Goal: Information Seeking & Learning: Find contact information

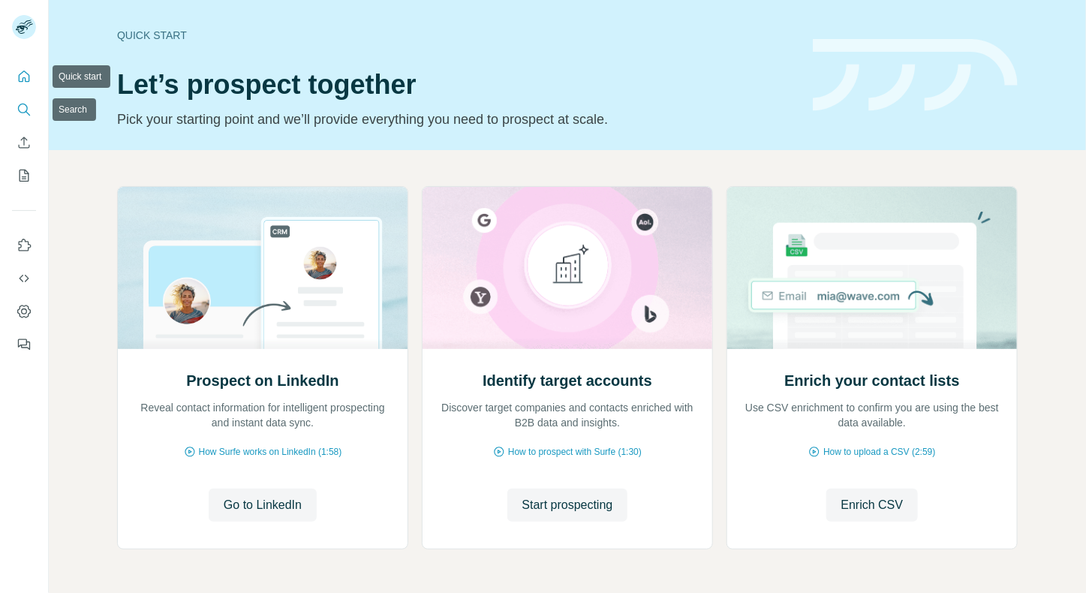
click at [17, 113] on icon "Search" at bounding box center [24, 109] width 15 height 15
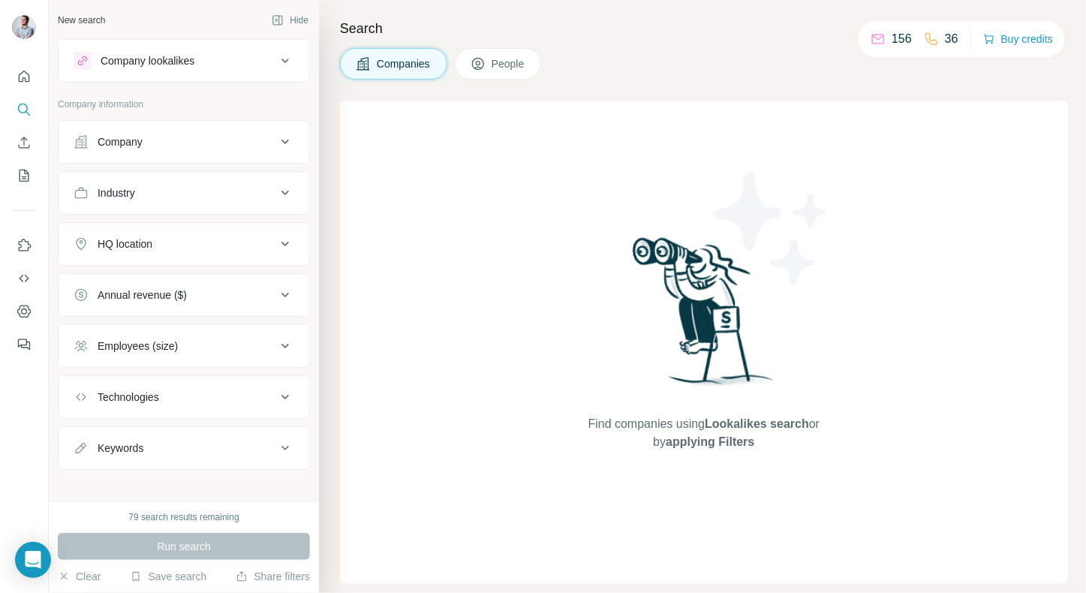
click at [181, 134] on div "Company" at bounding box center [175, 141] width 203 height 15
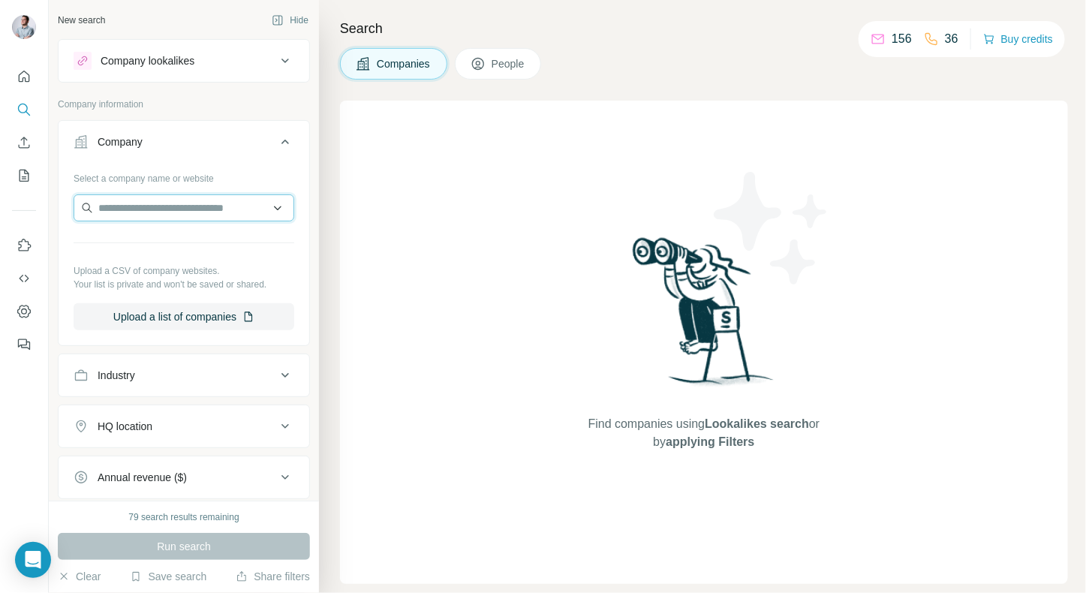
click at [173, 209] on input "text" at bounding box center [184, 207] width 221 height 27
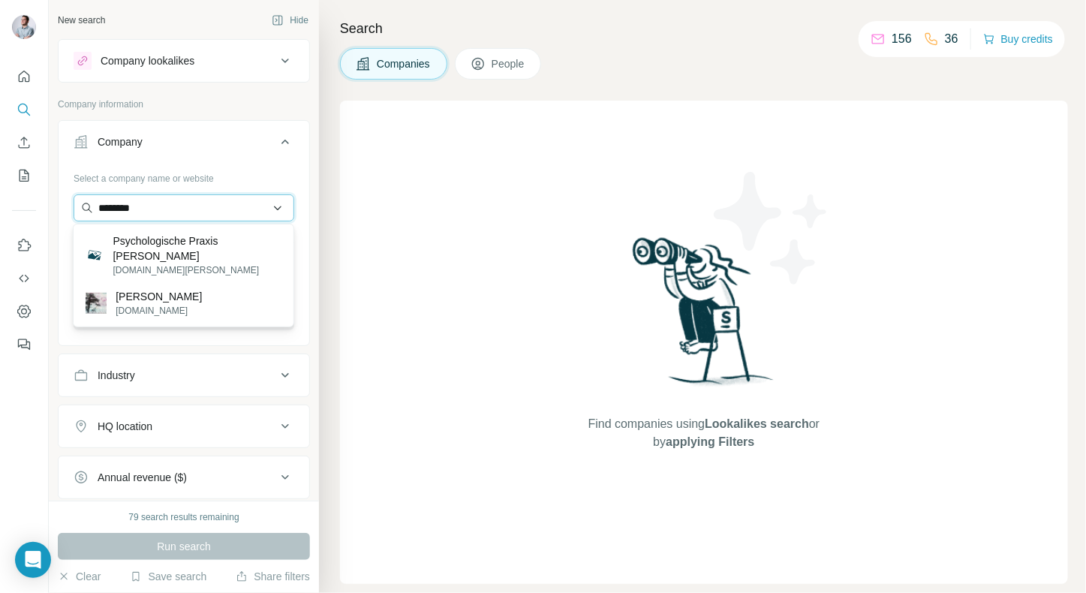
click at [194, 200] on input "********" at bounding box center [184, 207] width 221 height 27
paste input "***"
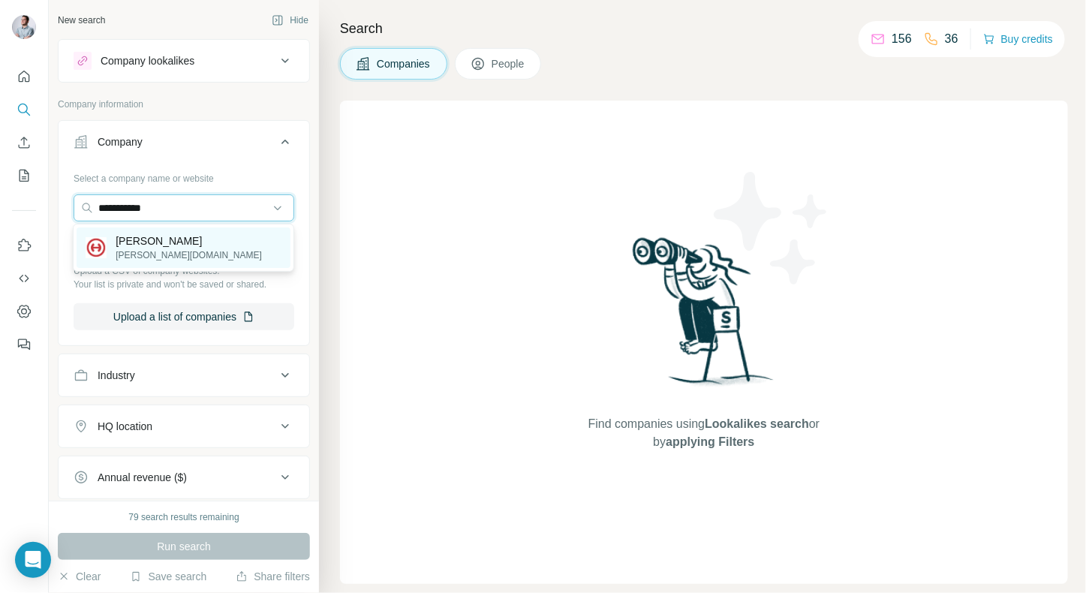
type input "**********"
click at [184, 242] on div "Hiebing [DOMAIN_NAME]" at bounding box center [184, 247] width 214 height 41
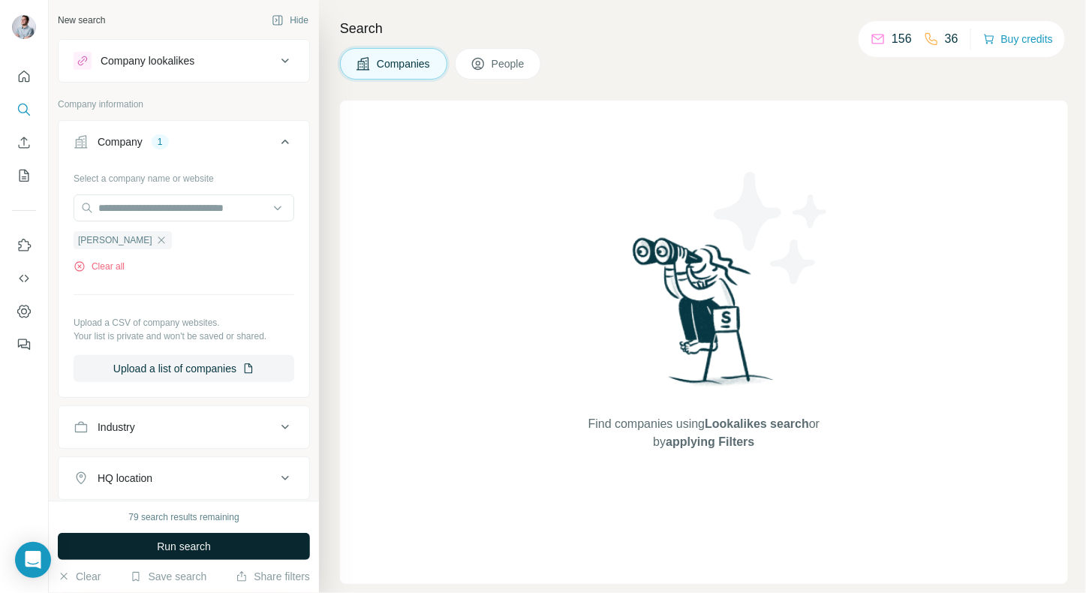
click at [179, 543] on span "Run search" at bounding box center [184, 546] width 54 height 15
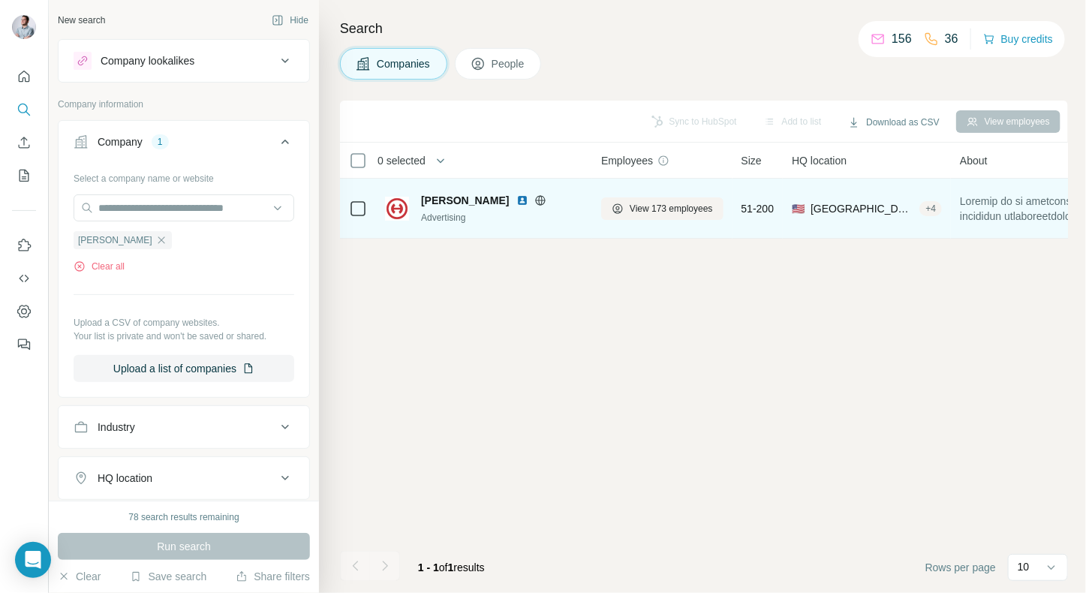
click at [568, 221] on div "Advertising" at bounding box center [502, 218] width 162 height 14
click at [670, 206] on span "View 173 employees" at bounding box center [671, 209] width 83 height 14
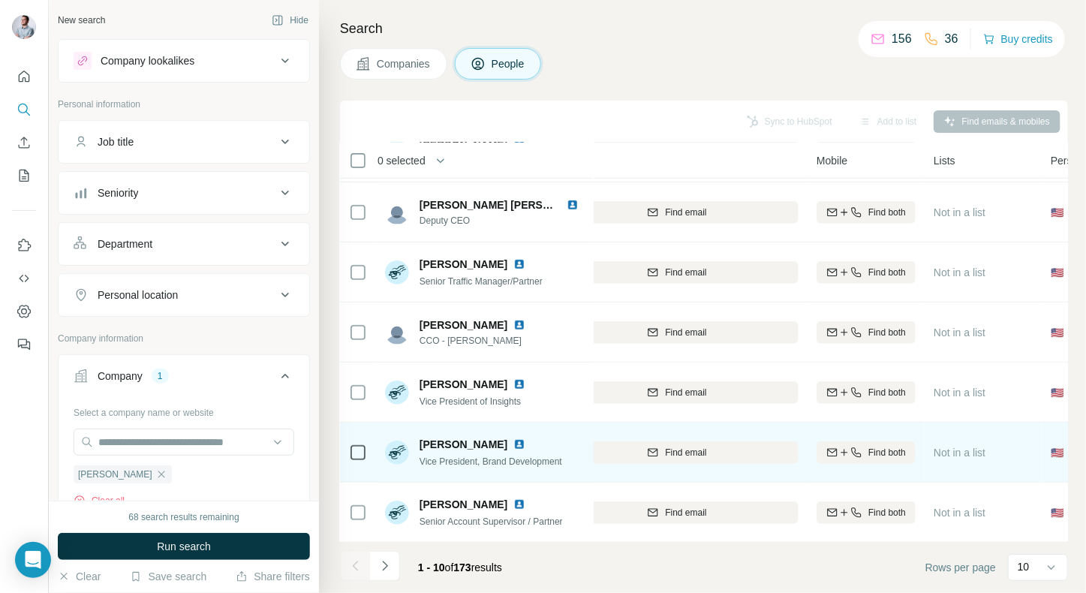
scroll to position [237, 220]
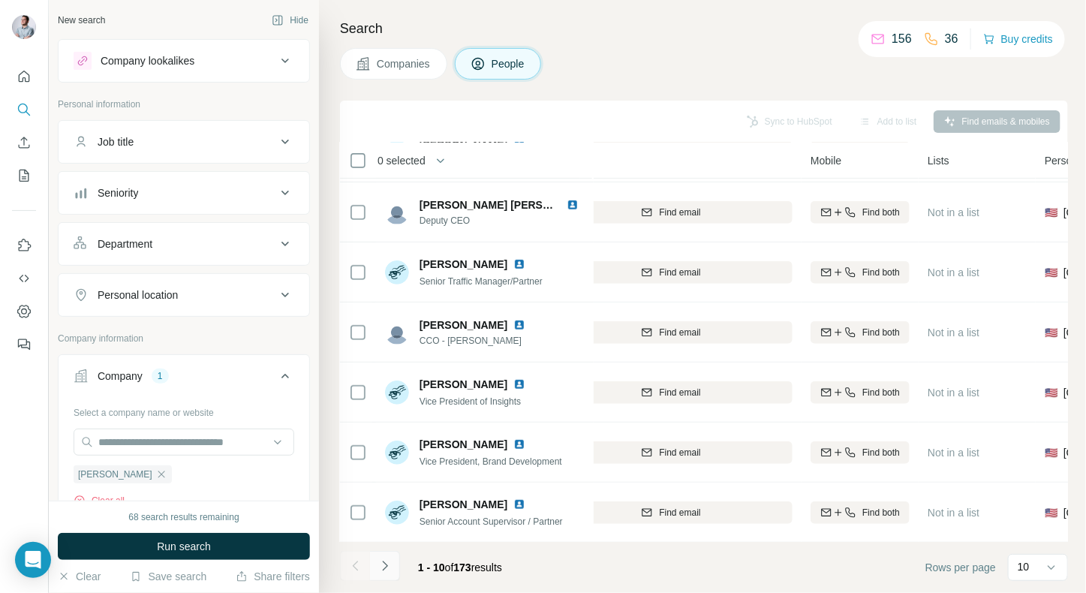
click at [393, 569] on button "Navigate to next page" at bounding box center [385, 566] width 30 height 30
click at [385, 562] on icon "Navigate to next page" at bounding box center [385, 566] width 15 height 15
click at [386, 565] on icon "Navigate to next page" at bounding box center [384, 566] width 5 height 10
click at [391, 562] on icon "Navigate to next page" at bounding box center [385, 566] width 15 height 15
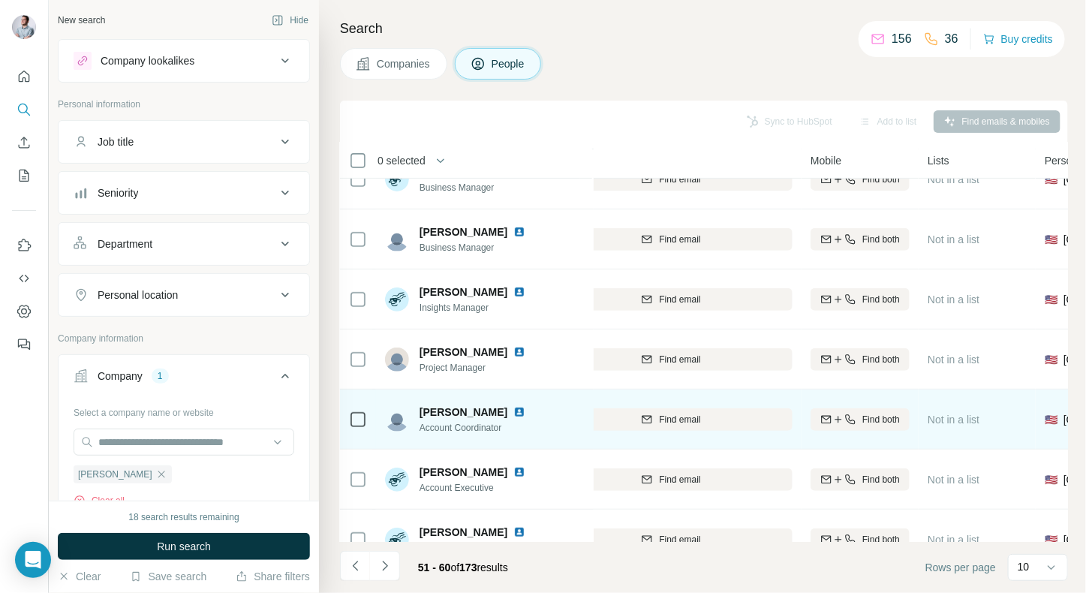
scroll to position [0, 220]
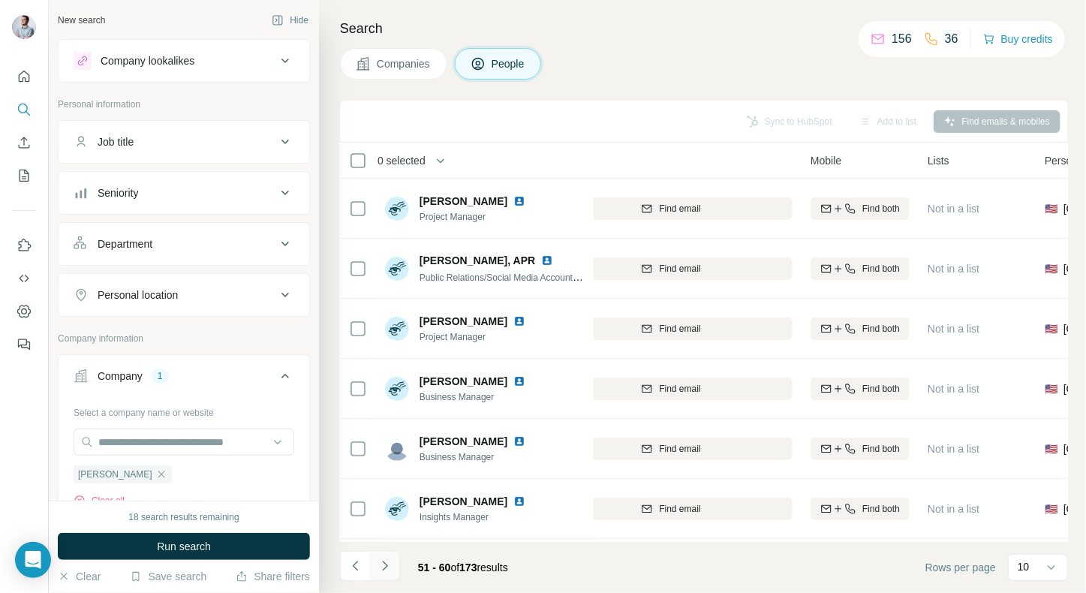
click at [389, 563] on icon "Navigate to next page" at bounding box center [385, 566] width 15 height 15
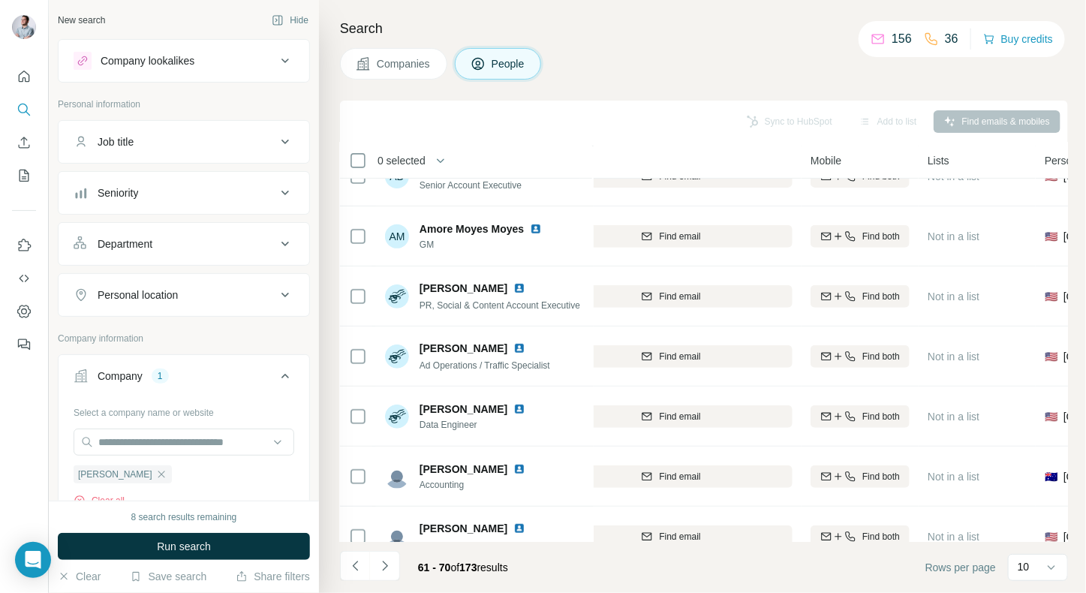
scroll to position [237, 220]
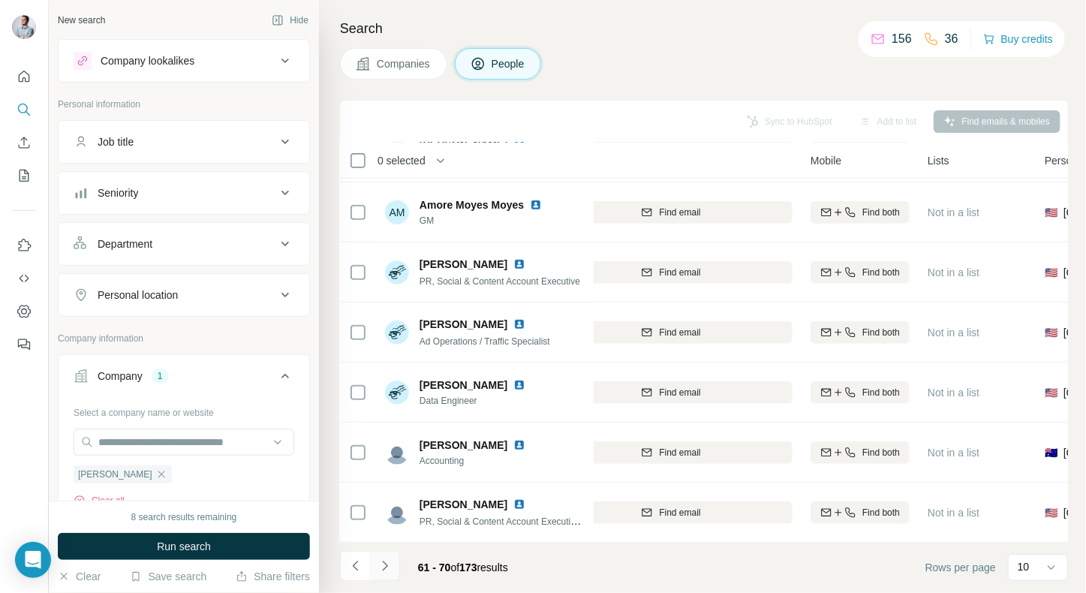
click at [391, 560] on icon "Navigate to next page" at bounding box center [385, 566] width 15 height 15
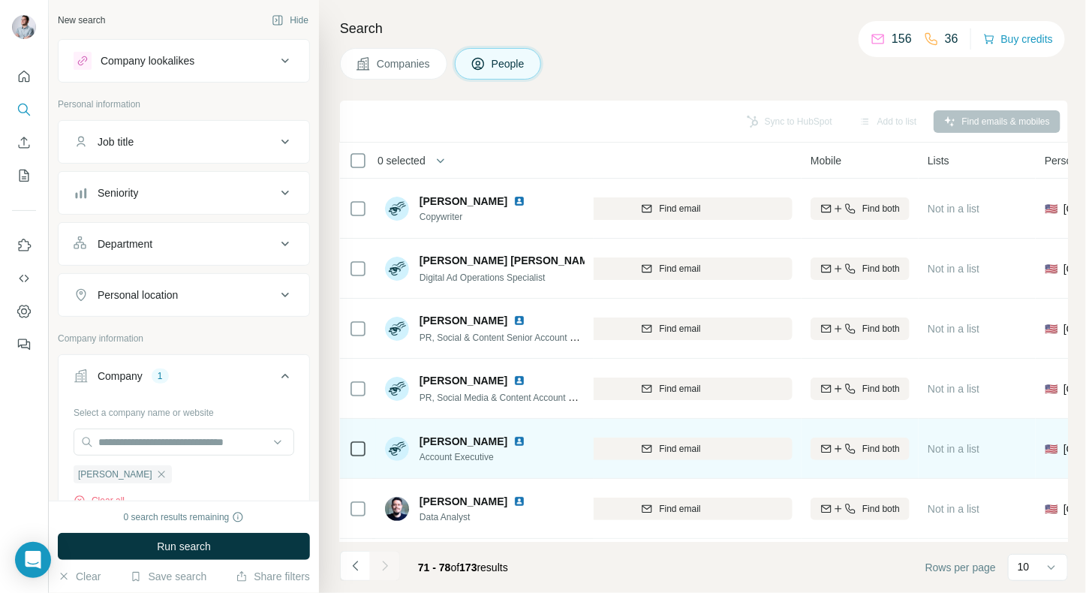
scroll to position [116, 220]
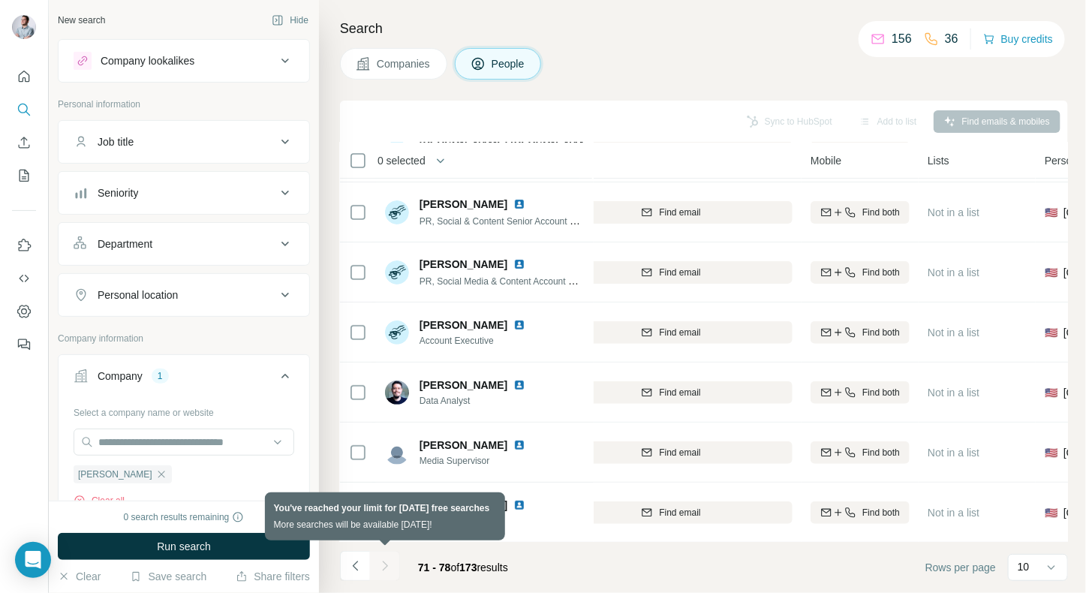
click at [382, 565] on div at bounding box center [385, 566] width 30 height 30
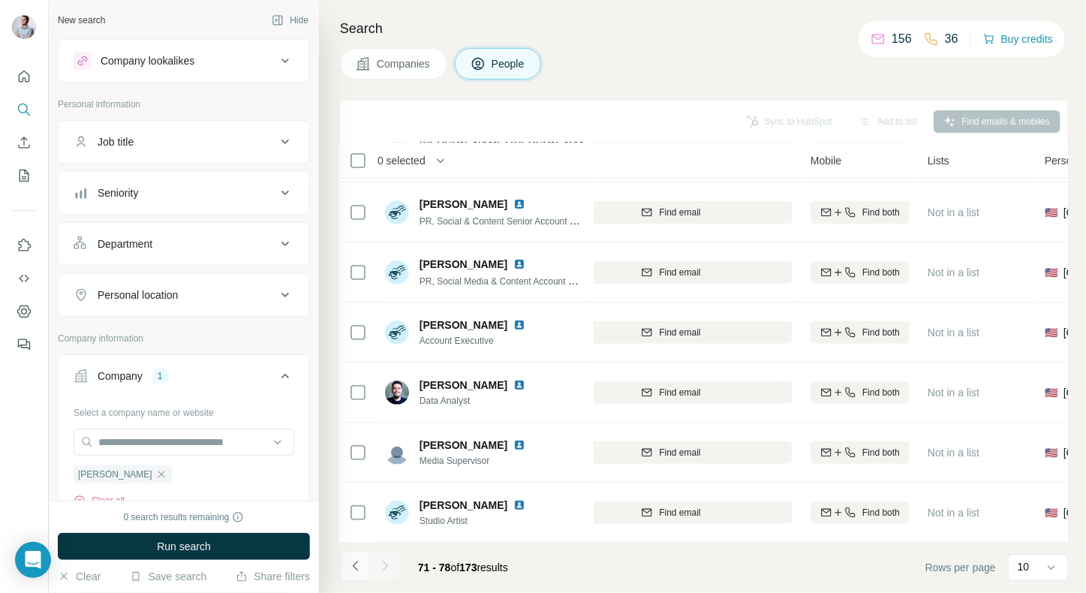
click at [351, 568] on icon "Navigate to previous page" at bounding box center [355, 566] width 15 height 15
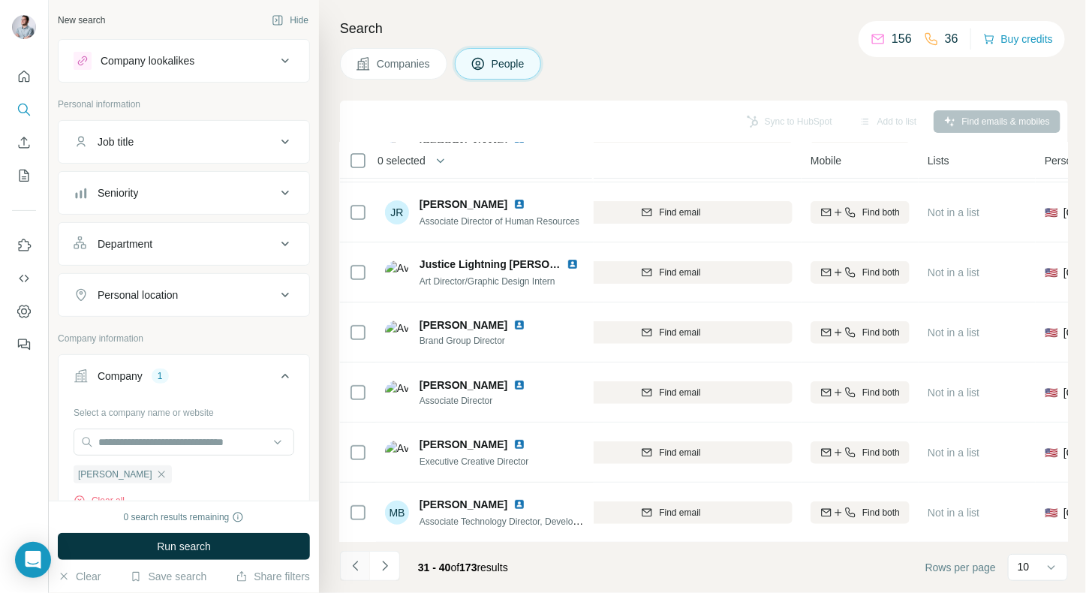
click at [351, 568] on icon "Navigate to previous page" at bounding box center [355, 566] width 15 height 15
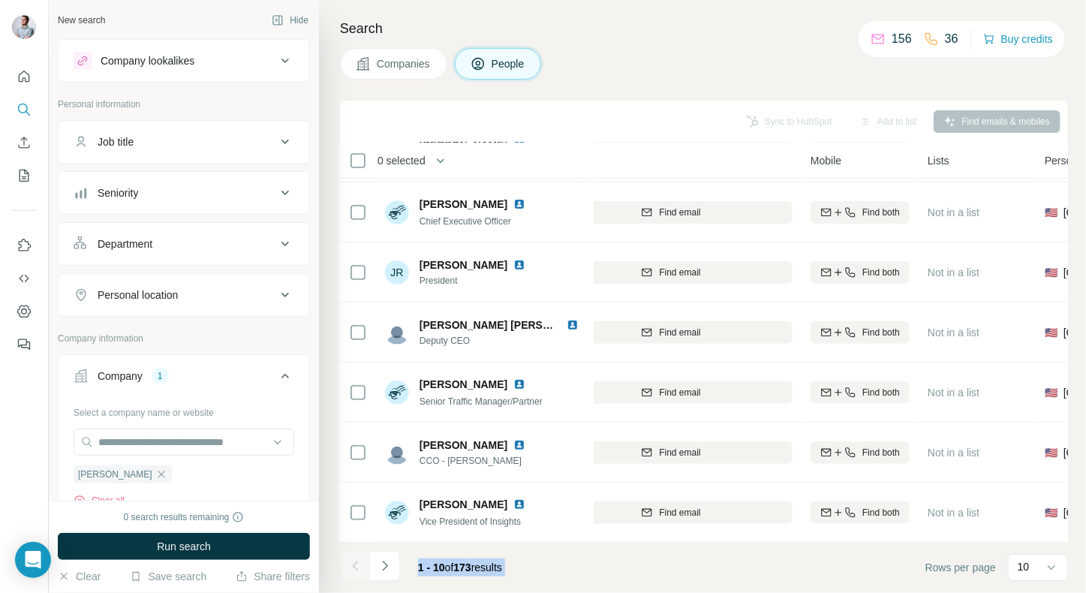
click at [351, 568] on div at bounding box center [355, 566] width 30 height 30
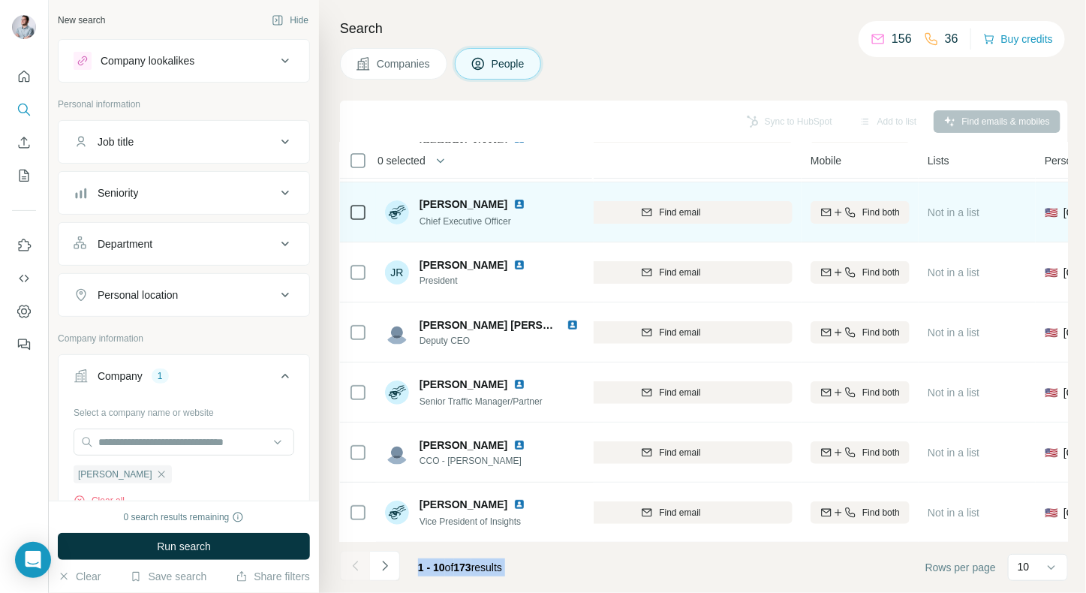
scroll to position [0, 220]
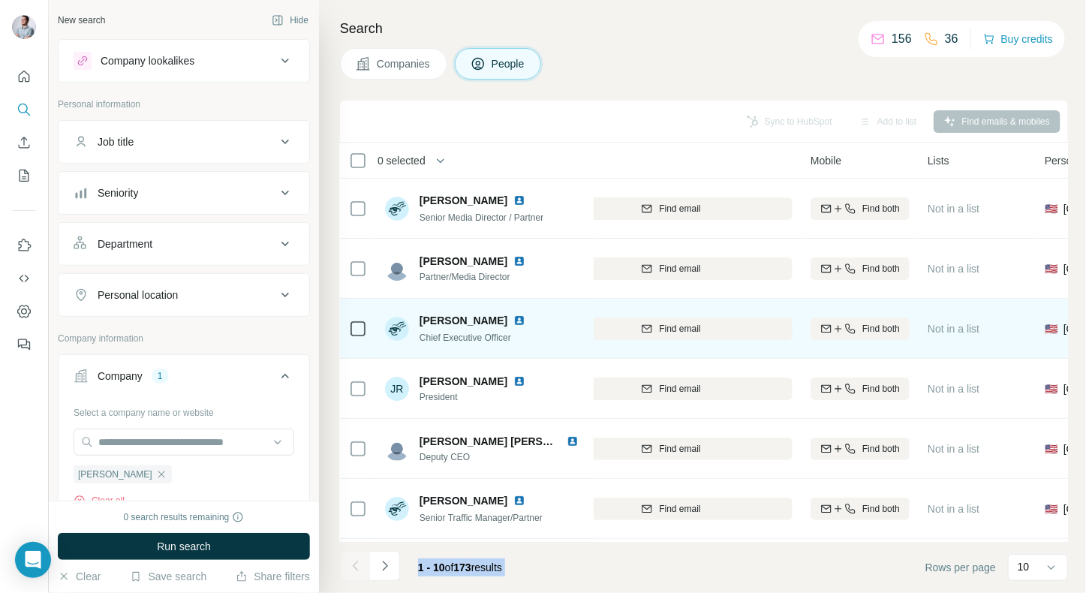
click at [514, 319] on img at bounding box center [520, 321] width 12 height 12
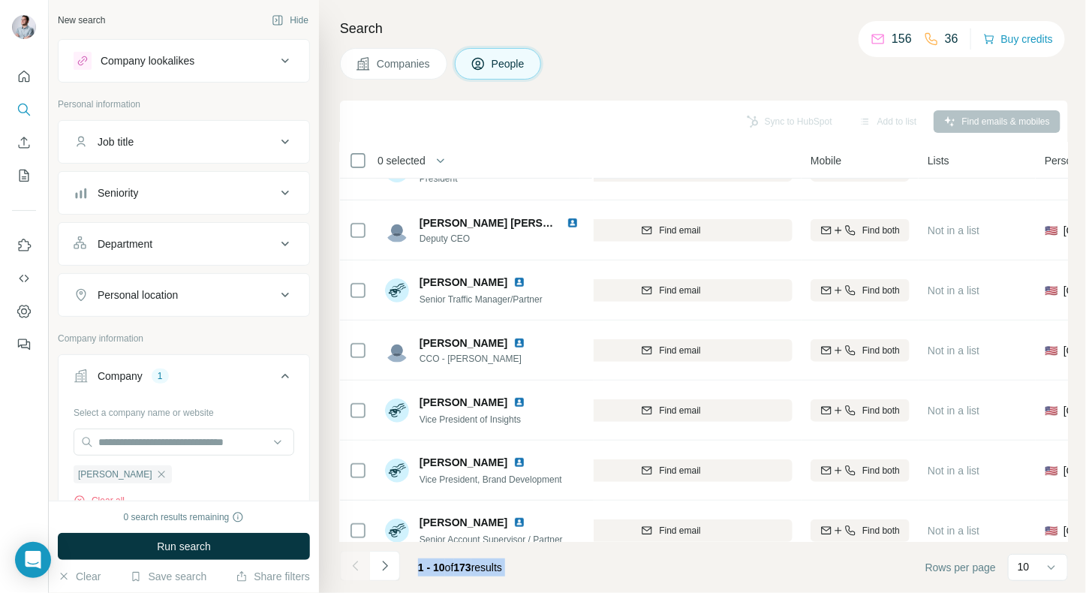
scroll to position [221, 220]
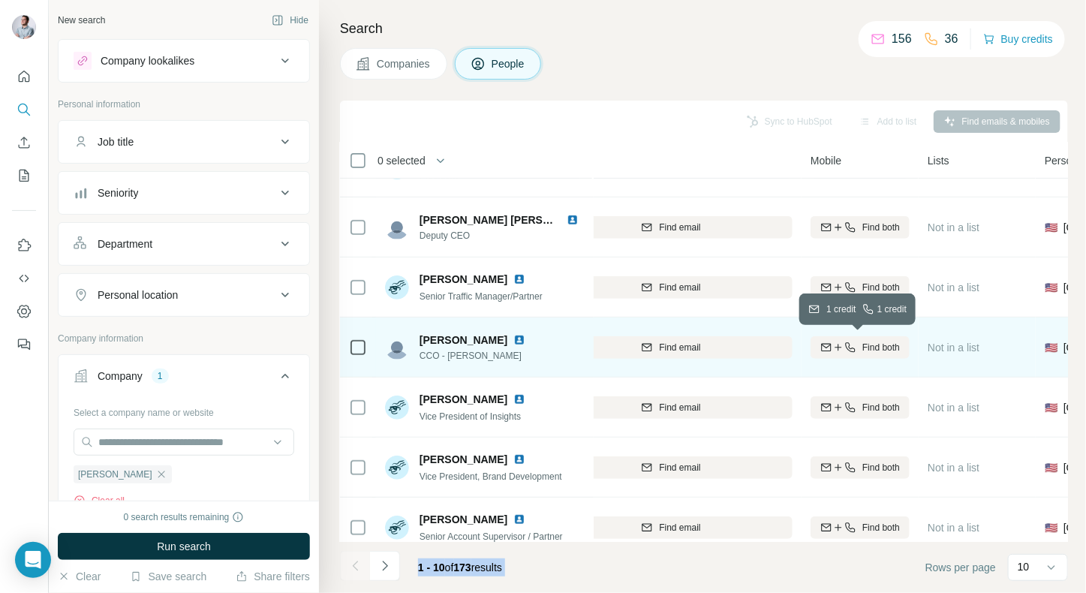
click at [863, 351] on span "Find both" at bounding box center [882, 348] width 38 height 14
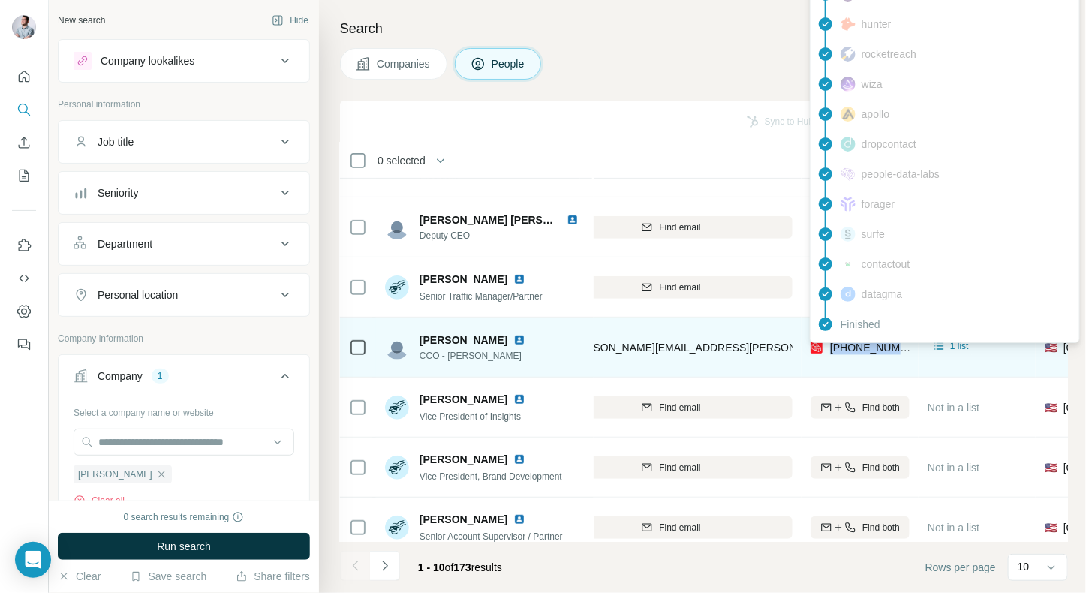
drag, startPoint x: 908, startPoint y: 346, endPoint x: 828, endPoint y: 351, distance: 79.7
click at [828, 351] on div "[PHONE_NUMBER]" at bounding box center [860, 347] width 99 height 41
copy span "[PHONE_NUMBER]"
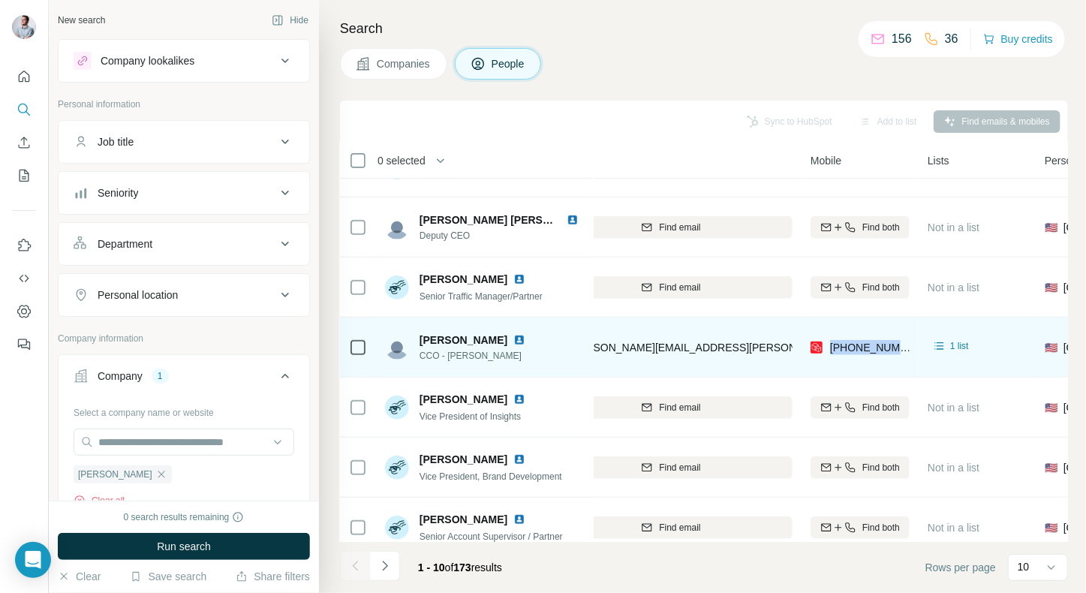
scroll to position [237, 220]
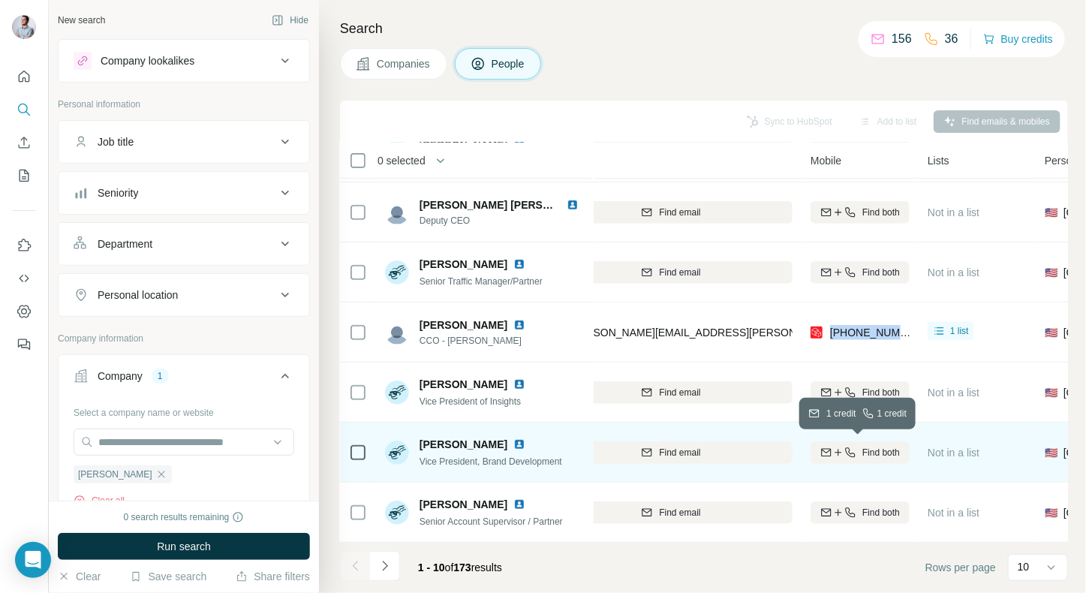
click at [857, 459] on button "Find both" at bounding box center [860, 452] width 99 height 23
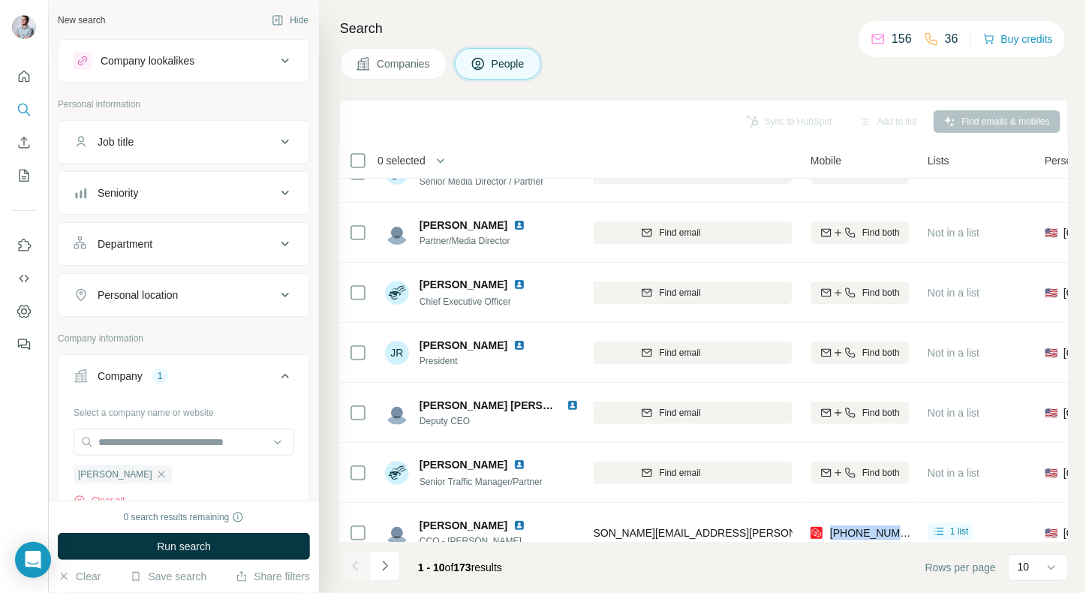
scroll to position [0, 220]
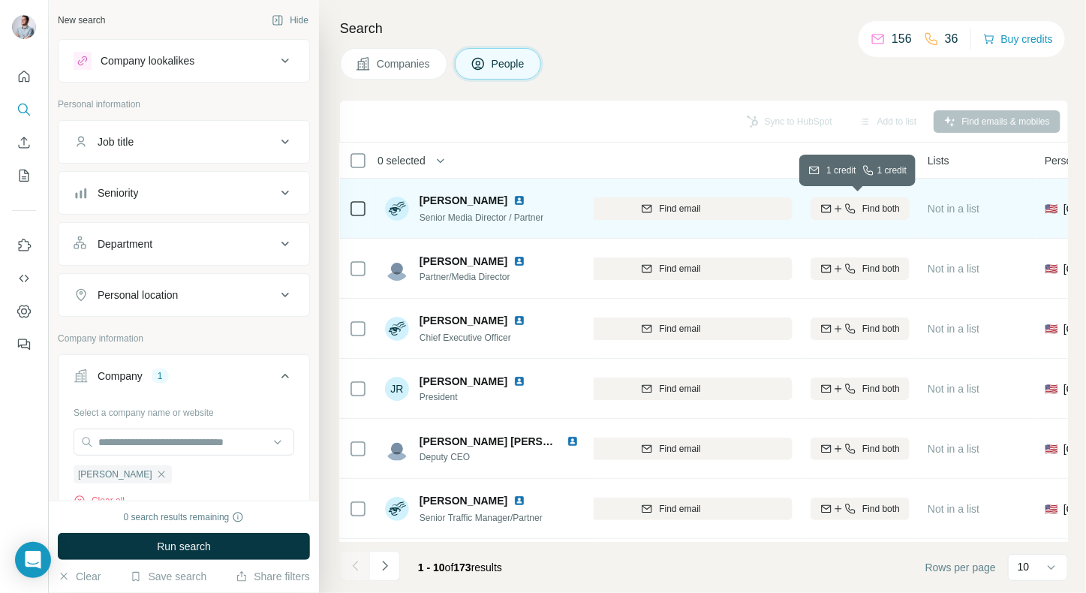
click at [886, 216] on button "Find both" at bounding box center [860, 208] width 99 height 23
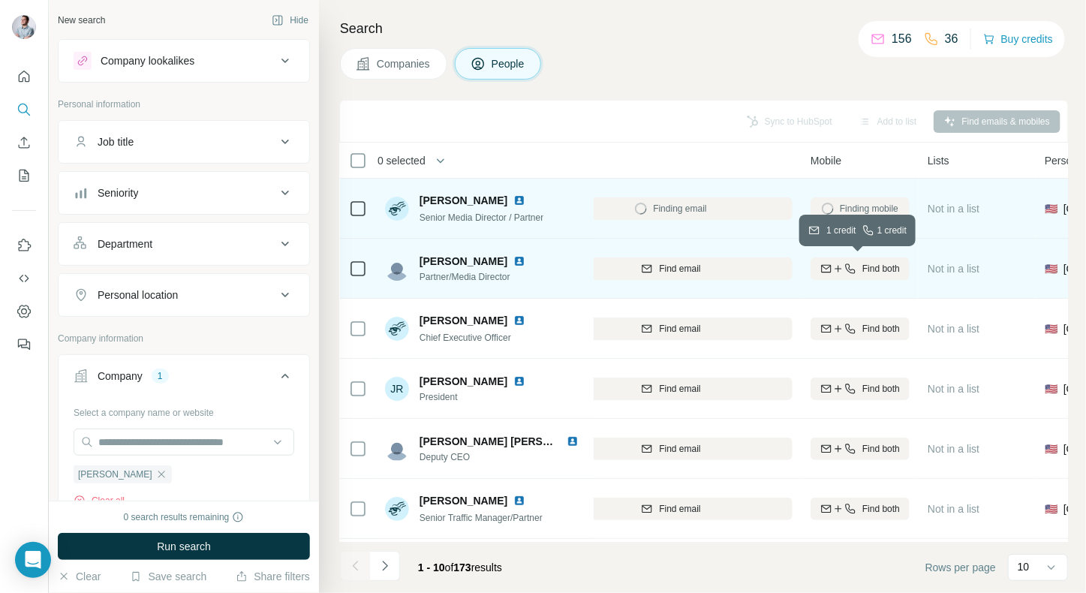
scroll to position [237, 220]
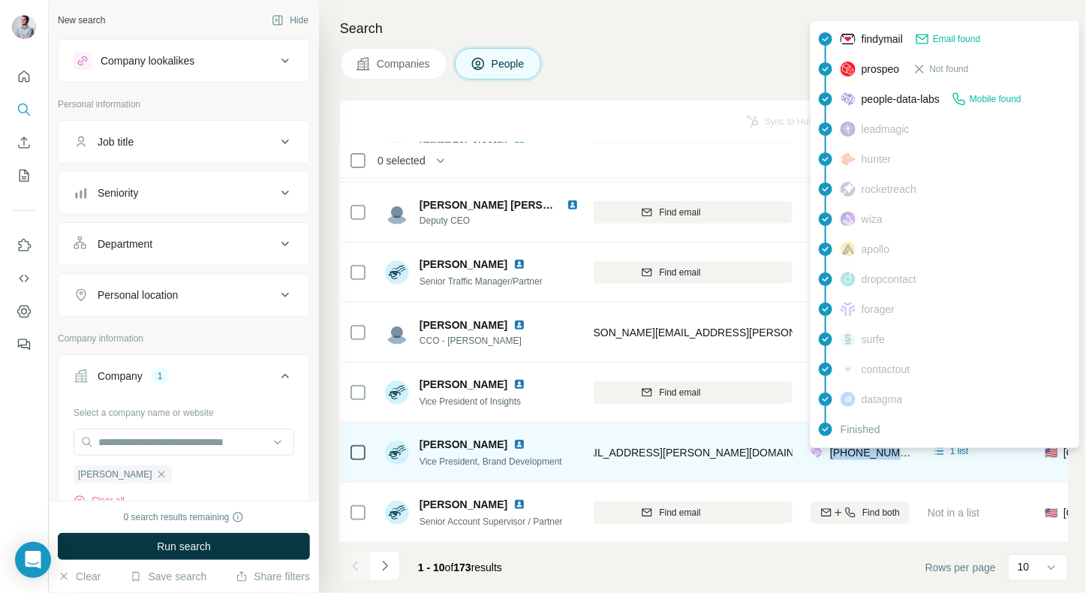
drag, startPoint x: 905, startPoint y: 452, endPoint x: 830, endPoint y: 453, distance: 75.1
click at [830, 453] on div "[PHONE_NUMBER]" at bounding box center [860, 452] width 99 height 41
copy span "[PHONE_NUMBER]"
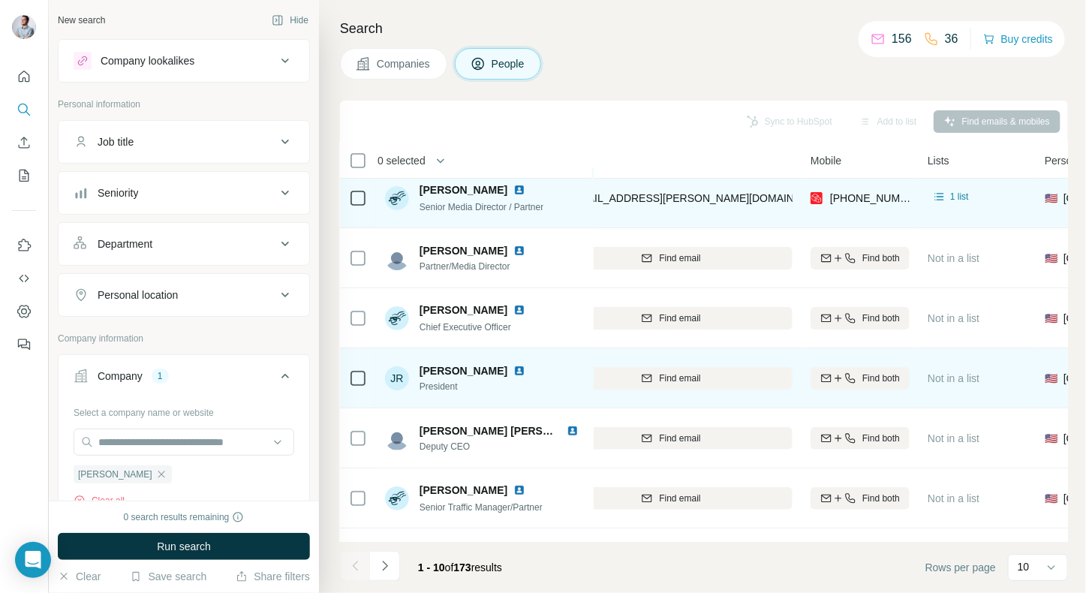
scroll to position [0, 220]
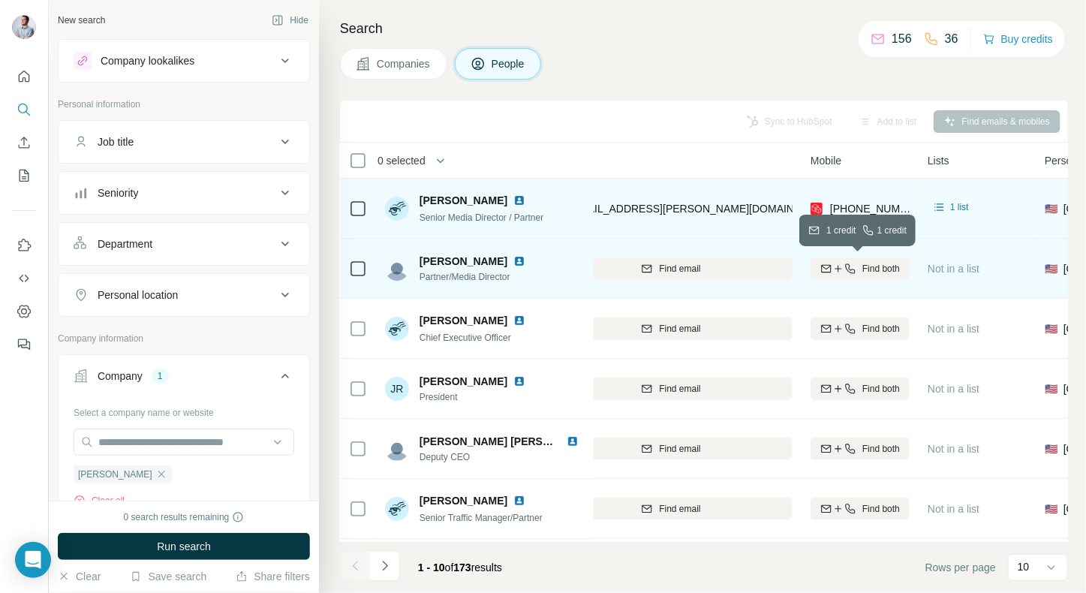
click at [859, 266] on div "Find both" at bounding box center [860, 269] width 99 height 14
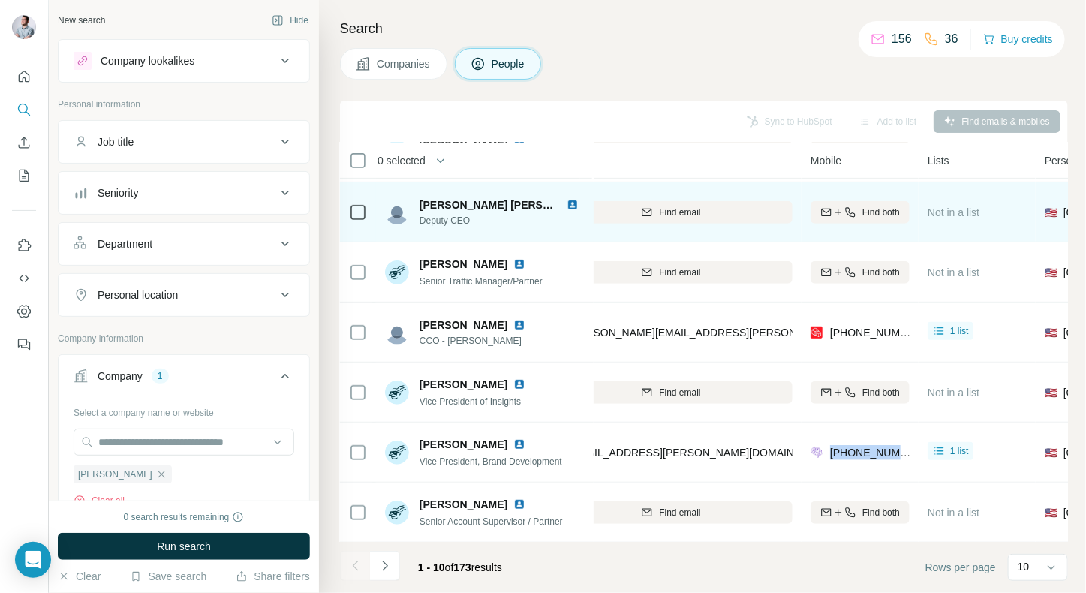
scroll to position [76, 220]
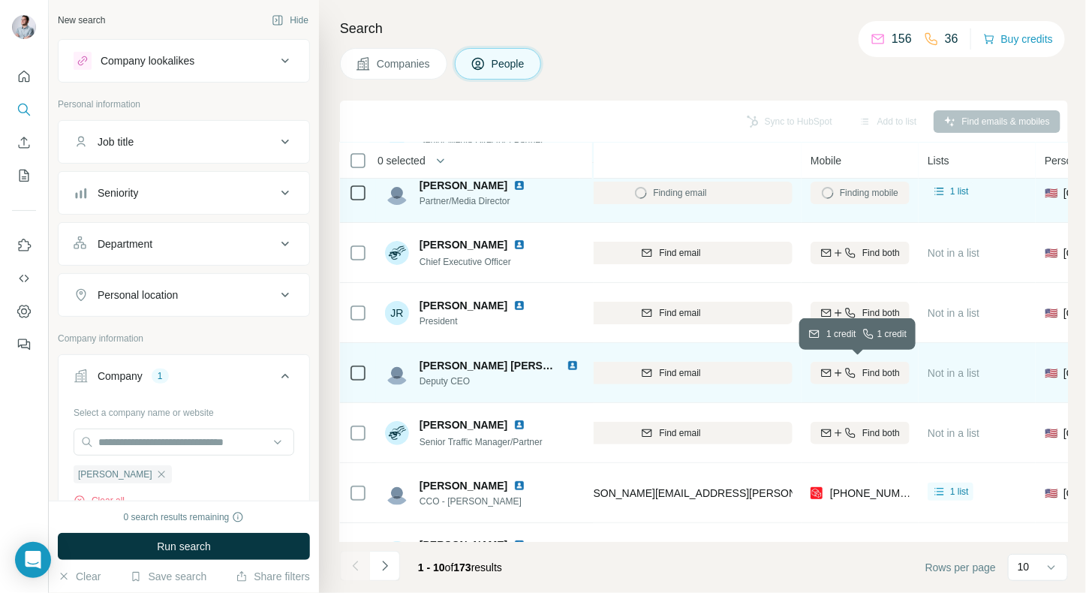
click at [878, 373] on span "Find both" at bounding box center [882, 373] width 38 height 14
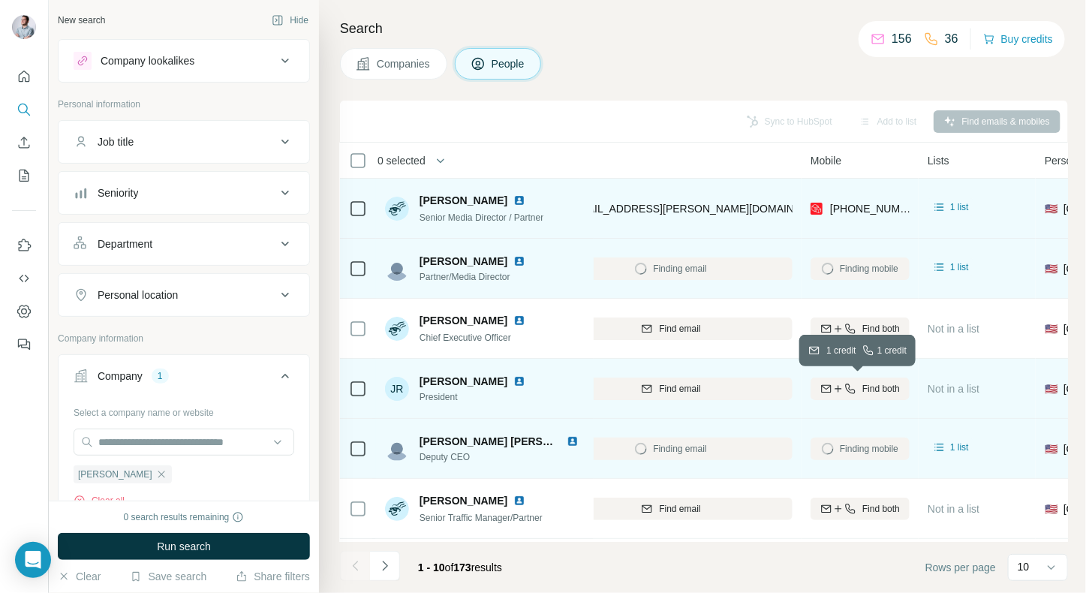
click at [884, 382] on span "Find both" at bounding box center [882, 389] width 38 height 14
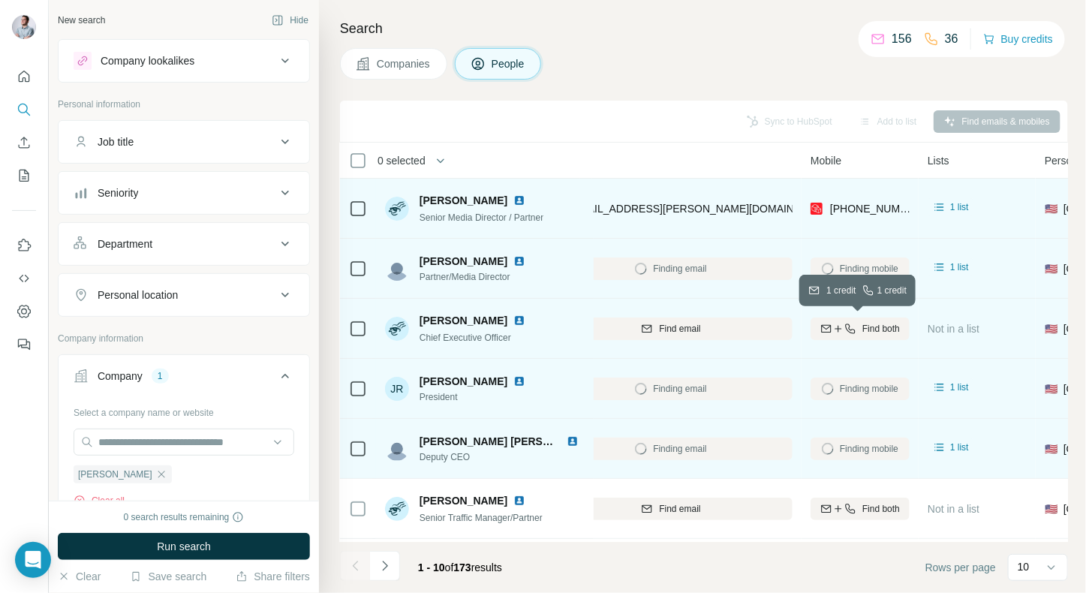
click at [880, 334] on button "Find both" at bounding box center [860, 329] width 99 height 23
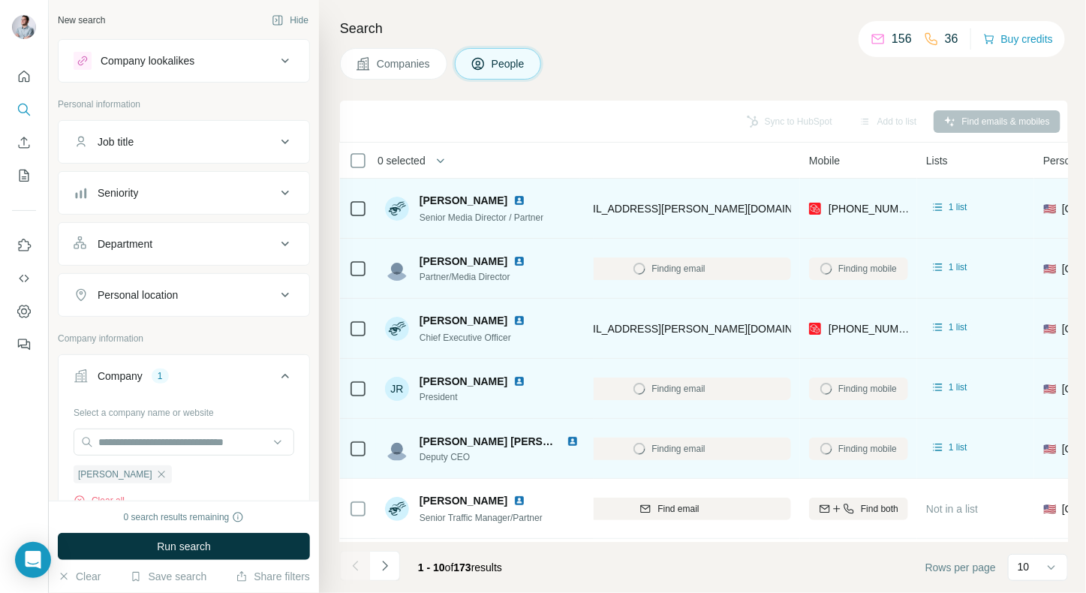
scroll to position [0, 227]
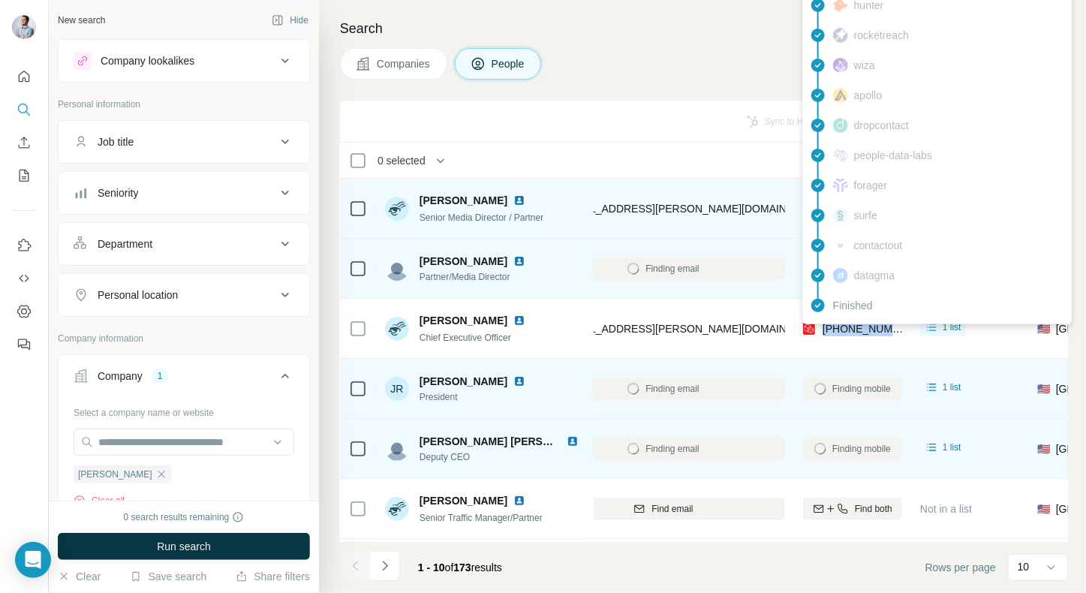
drag, startPoint x: 902, startPoint y: 329, endPoint x: 823, endPoint y: 330, distance: 79.6
click at [823, 330] on td "[PHONE_NUMBER]" at bounding box center [852, 329] width 117 height 60
copy span "[PHONE_NUMBER]"
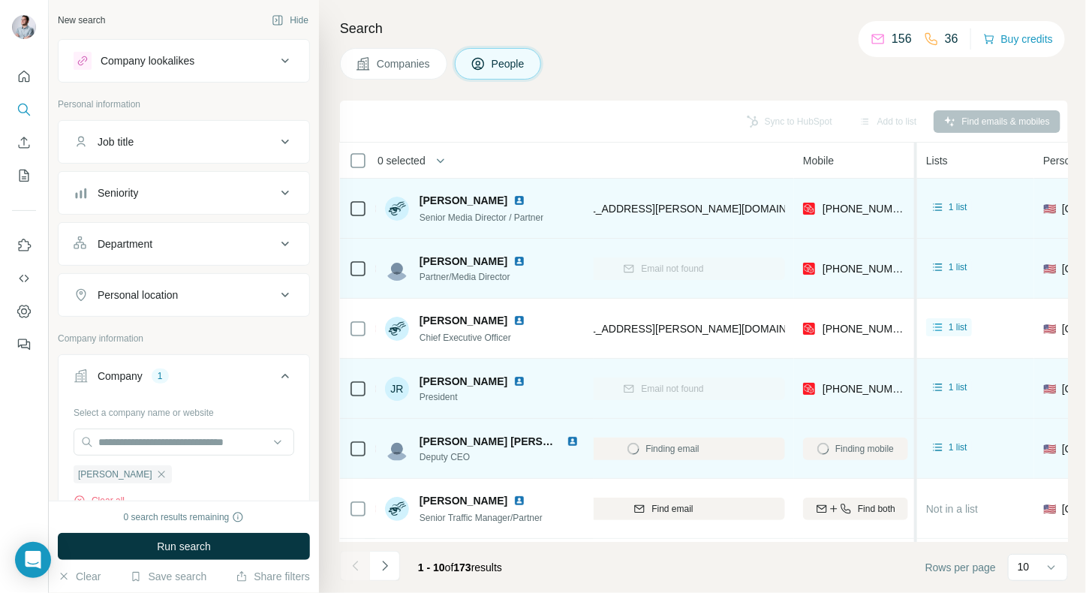
drag, startPoint x: 908, startPoint y: 268, endPoint x: 917, endPoint y: 267, distance: 9.0
click at [917, 267] on table "0 selected People Company Email Mobile Lists Personal location Seniority Depart…" at bounding box center [834, 461] width 1442 height 637
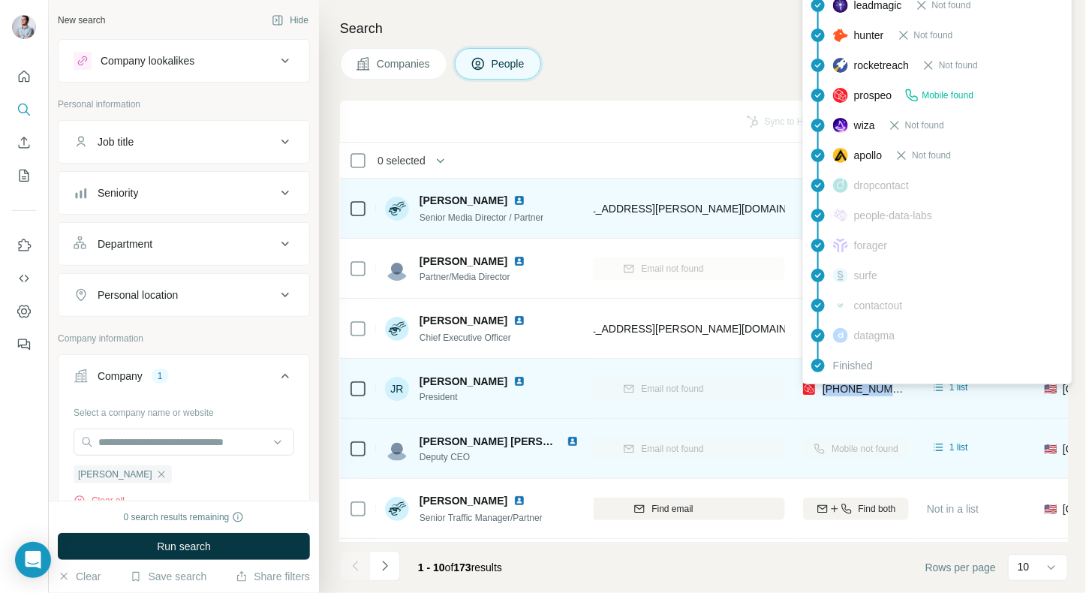
drag, startPoint x: 902, startPoint y: 385, endPoint x: 824, endPoint y: 385, distance: 77.3
click at [824, 385] on div "[PHONE_NUMBER]" at bounding box center [856, 388] width 106 height 41
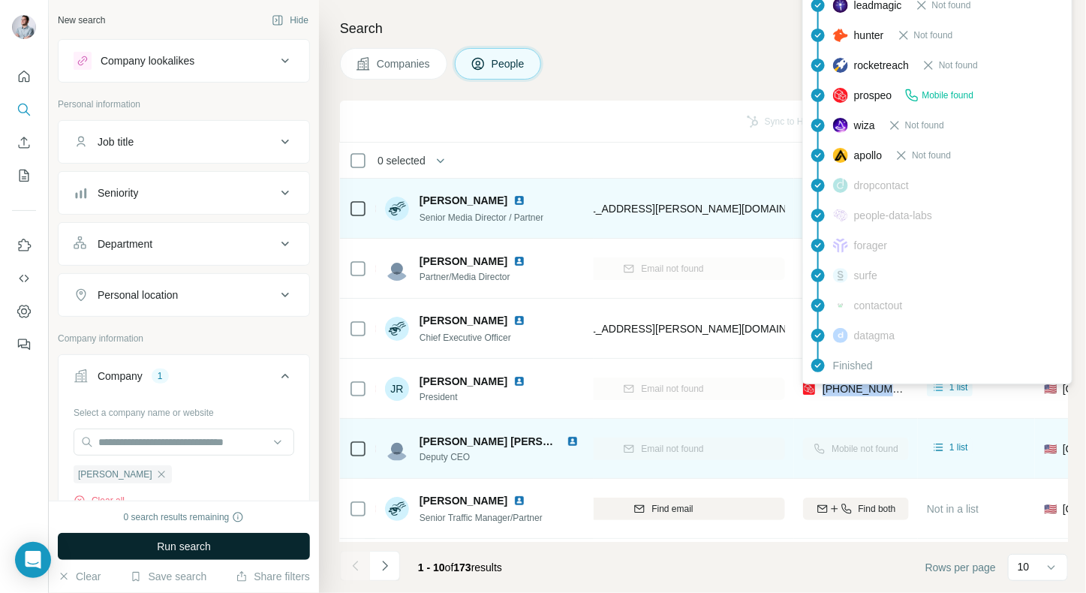
copy span "[PHONE_NUMBER]"
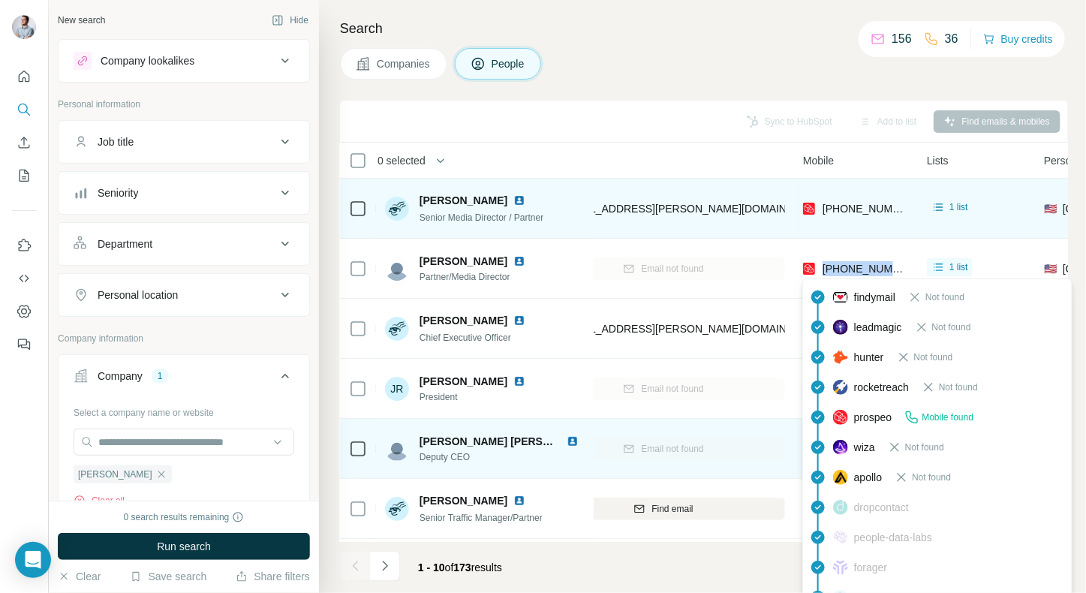
drag, startPoint x: 899, startPoint y: 266, endPoint x: 824, endPoint y: 267, distance: 75.8
click at [824, 267] on div "[PHONE_NUMBER]" at bounding box center [856, 268] width 106 height 41
copy span "[PHONE_NUMBER]"
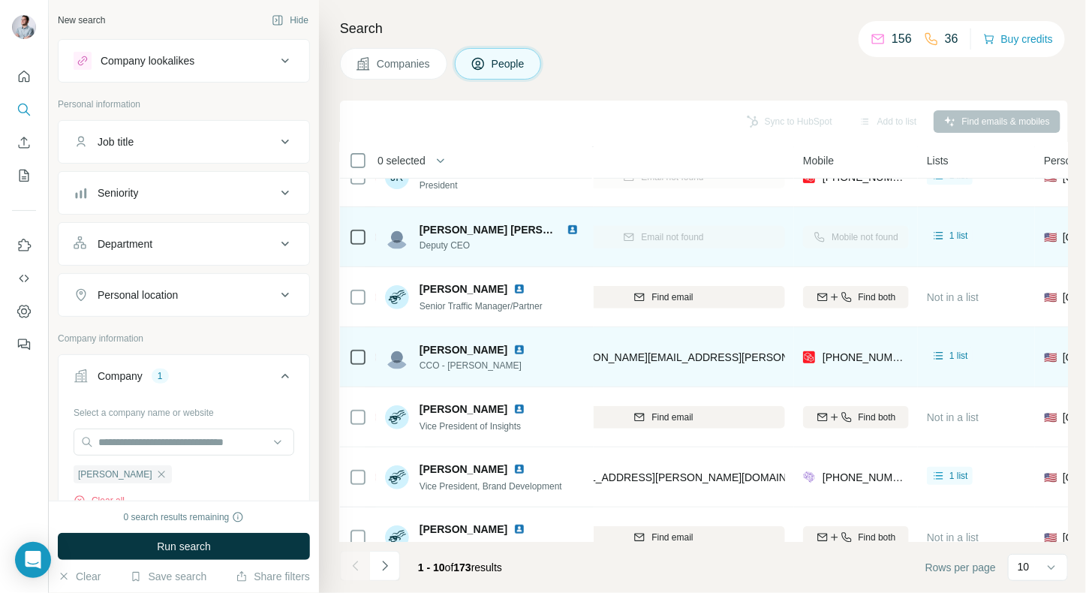
scroll to position [237, 227]
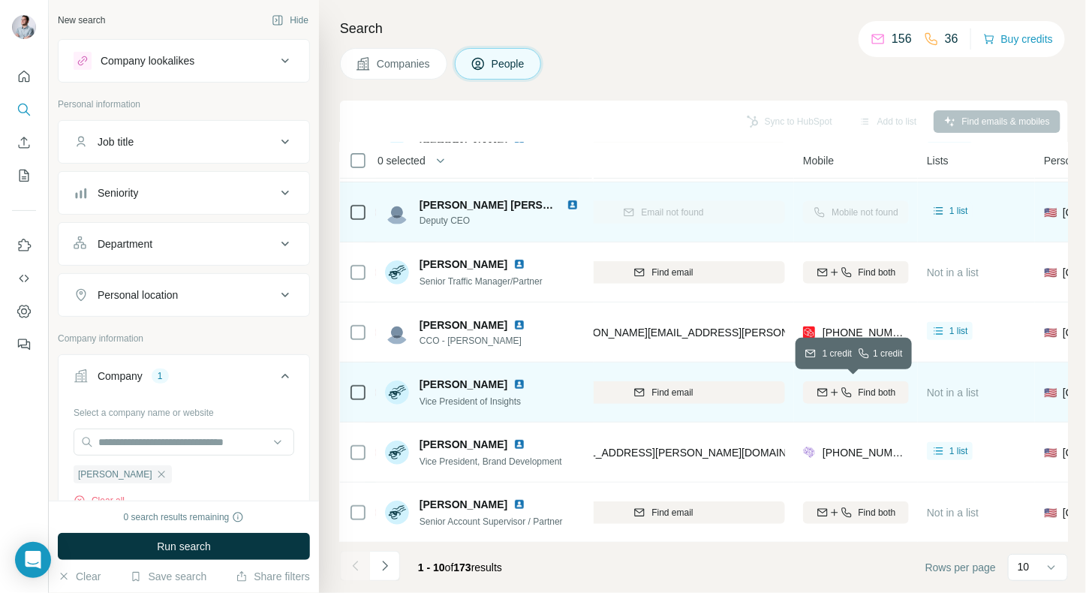
click at [851, 386] on div "Find both" at bounding box center [856, 393] width 106 height 14
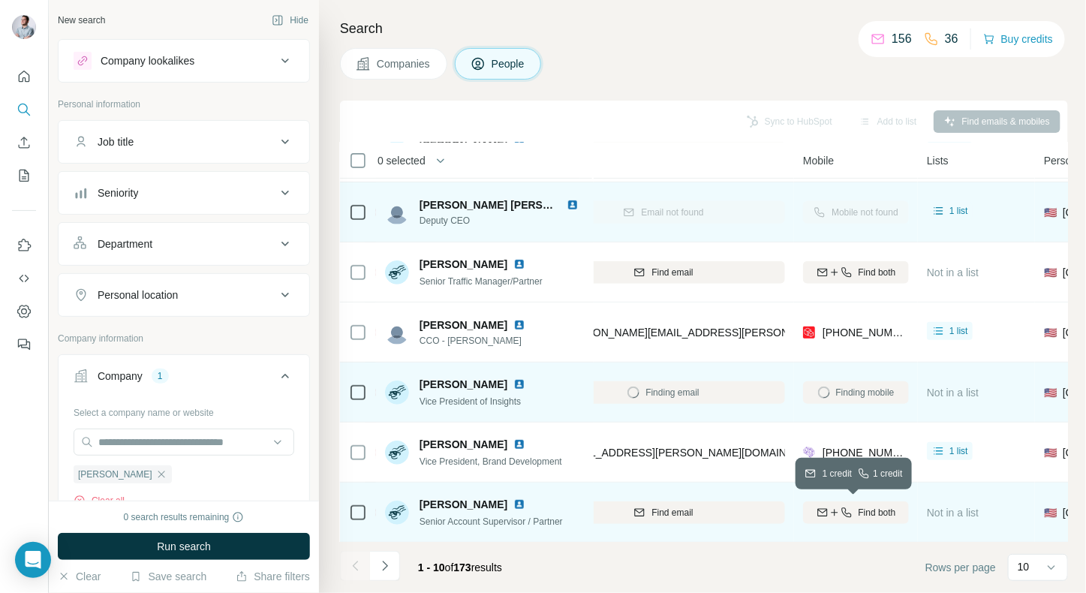
click at [851, 511] on div "Find both" at bounding box center [856, 513] width 106 height 14
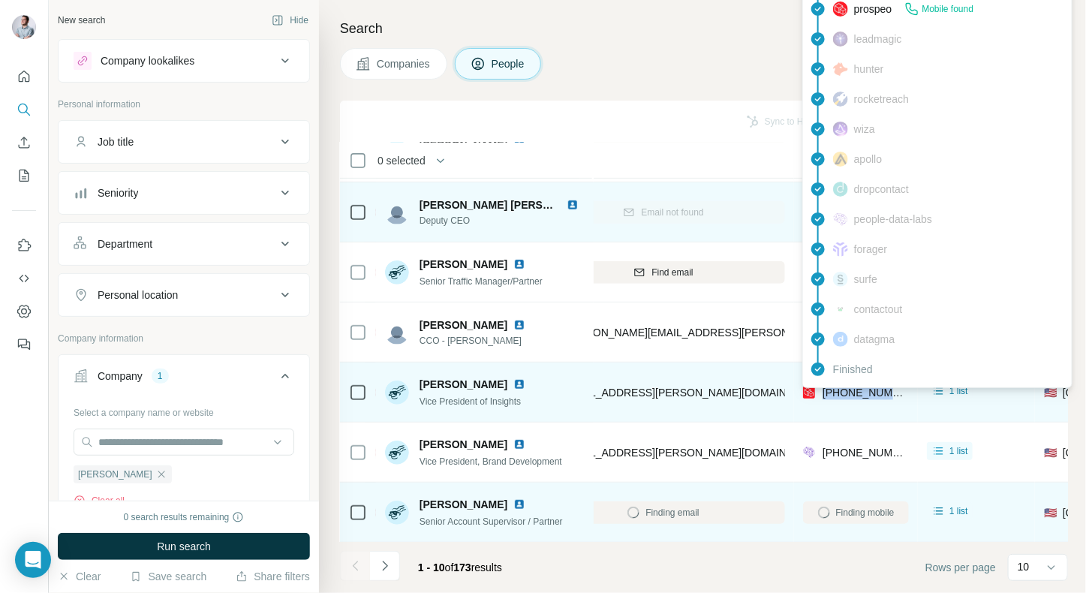
drag, startPoint x: 903, startPoint y: 394, endPoint x: 824, endPoint y: 394, distance: 79.6
click at [824, 394] on div "[PHONE_NUMBER]" at bounding box center [856, 392] width 106 height 41
copy span "[PHONE_NUMBER]"
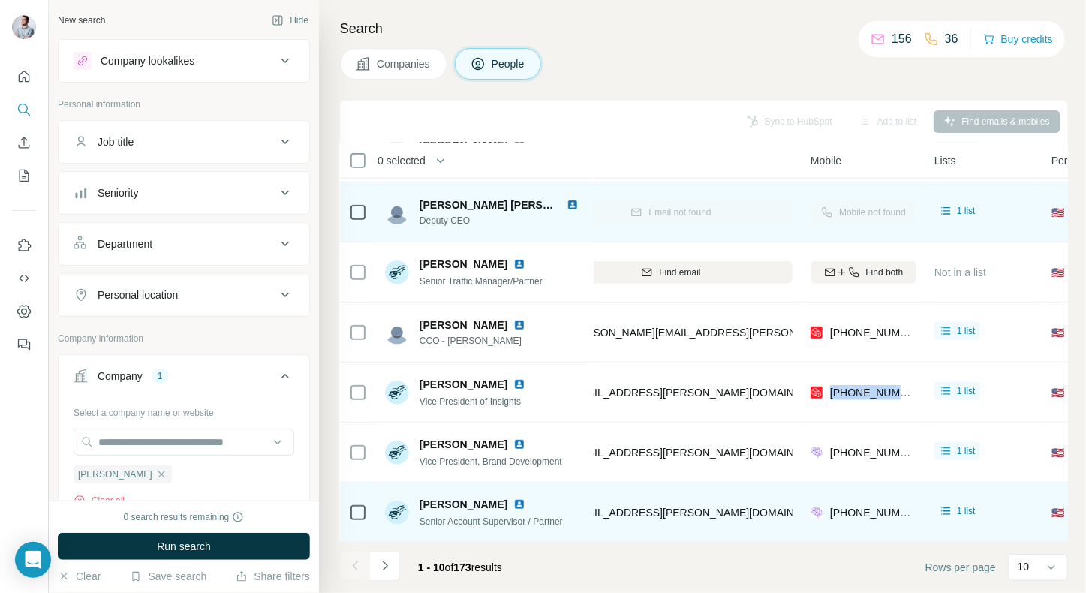
scroll to position [237, 263]
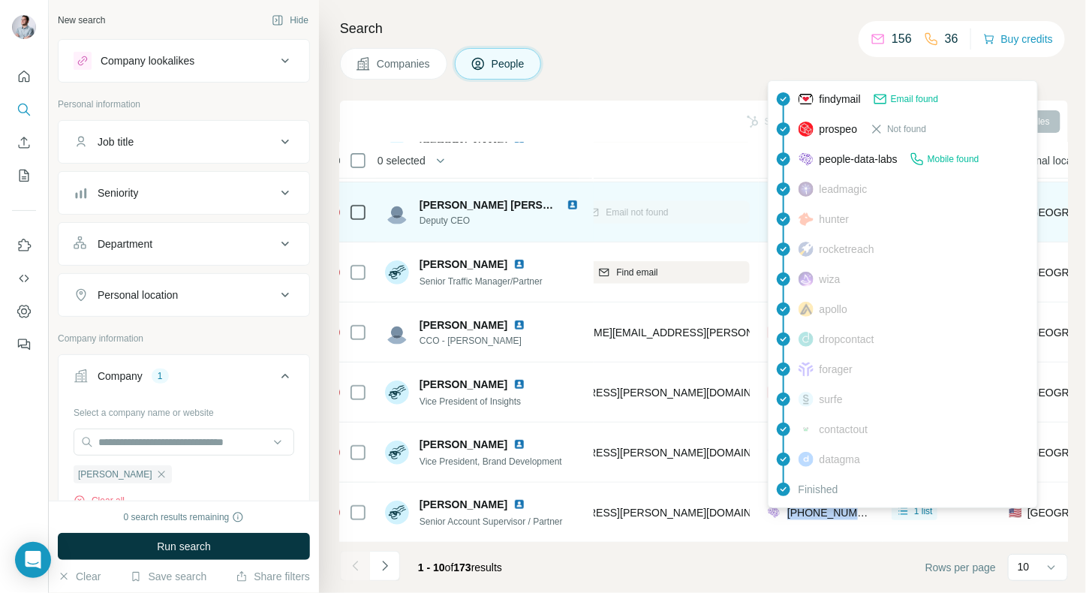
drag, startPoint x: 866, startPoint y: 512, endPoint x: 788, endPoint y: 514, distance: 78.1
click at [788, 514] on div "[PHONE_NUMBER]" at bounding box center [821, 512] width 106 height 41
copy span "[PHONE_NUMBER]"
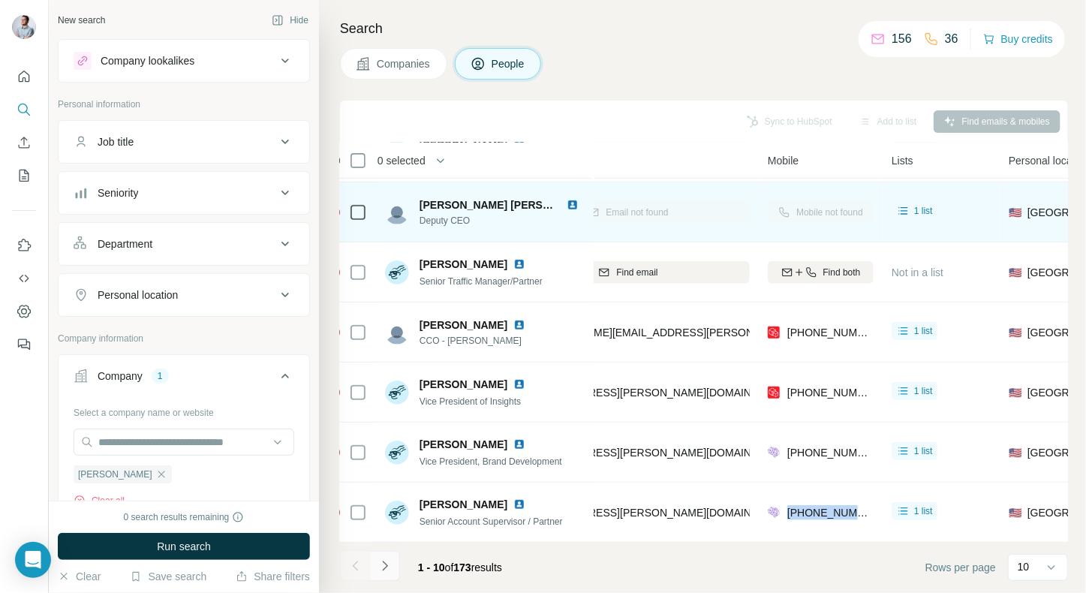
click at [380, 569] on icon "Navigate to next page" at bounding box center [385, 566] width 15 height 15
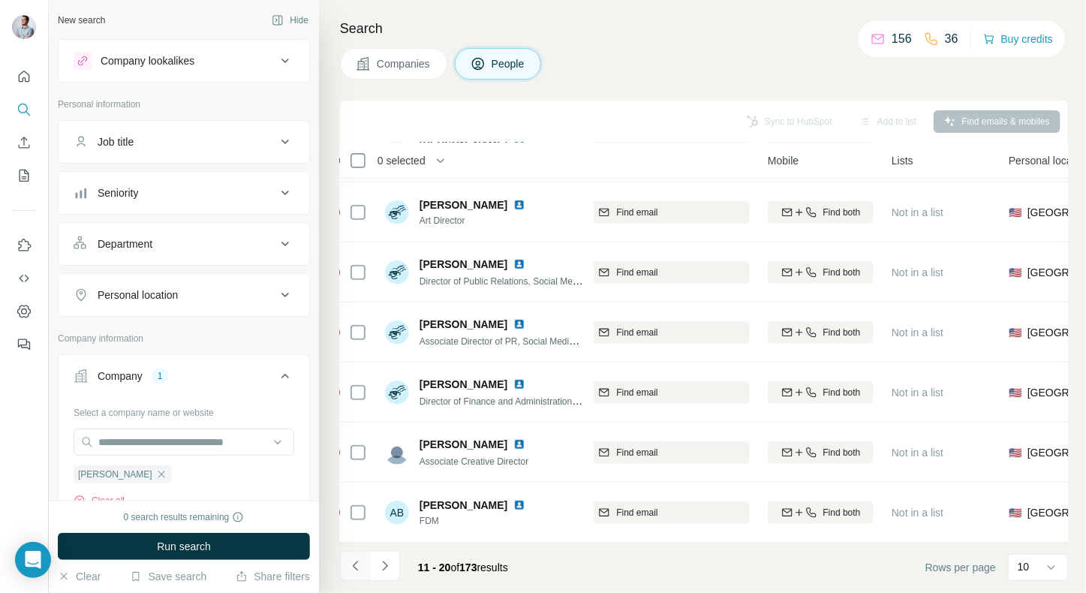
click at [354, 574] on button "Navigate to previous page" at bounding box center [355, 566] width 30 height 30
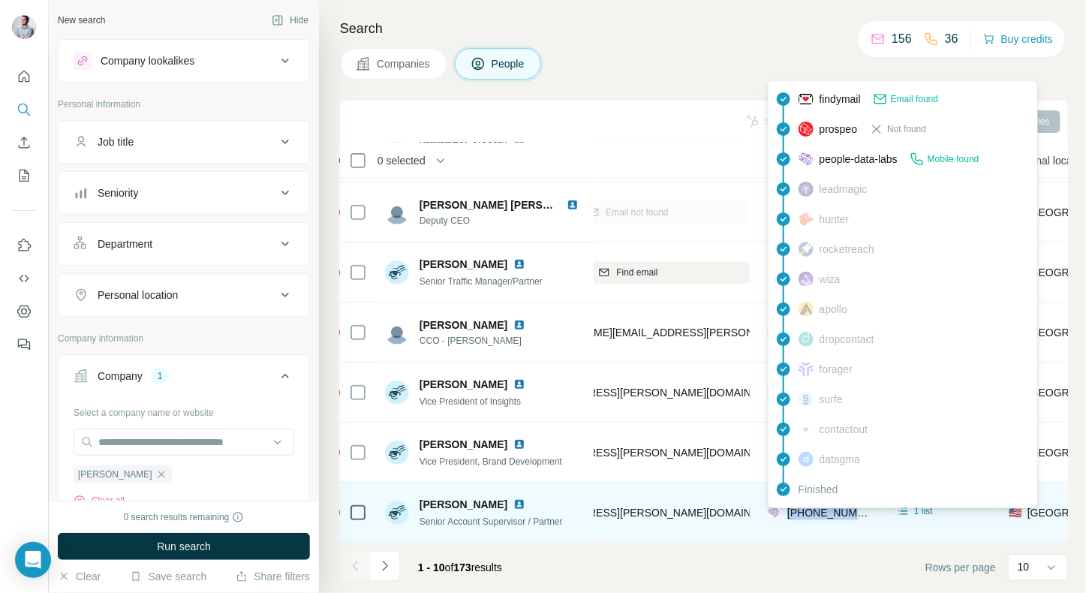
drag, startPoint x: 863, startPoint y: 511, endPoint x: 789, endPoint y: 514, distance: 74.4
click at [789, 514] on div "[PHONE_NUMBER]" at bounding box center [821, 512] width 106 height 41
copy span "[PHONE_NUMBER]"
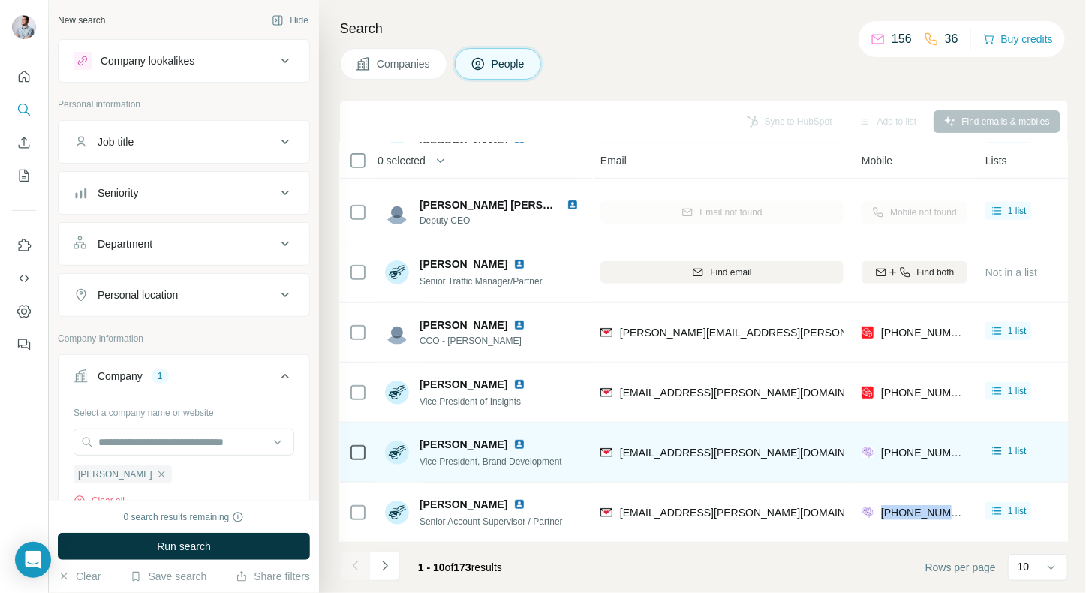
scroll to position [237, 257]
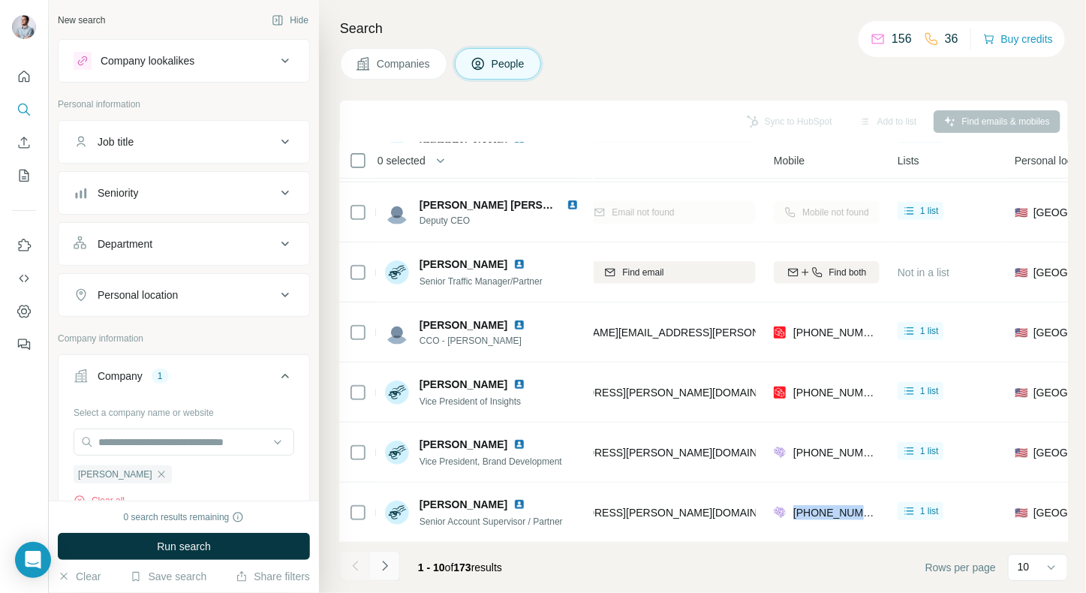
click at [379, 565] on icon "Navigate to next page" at bounding box center [385, 566] width 15 height 15
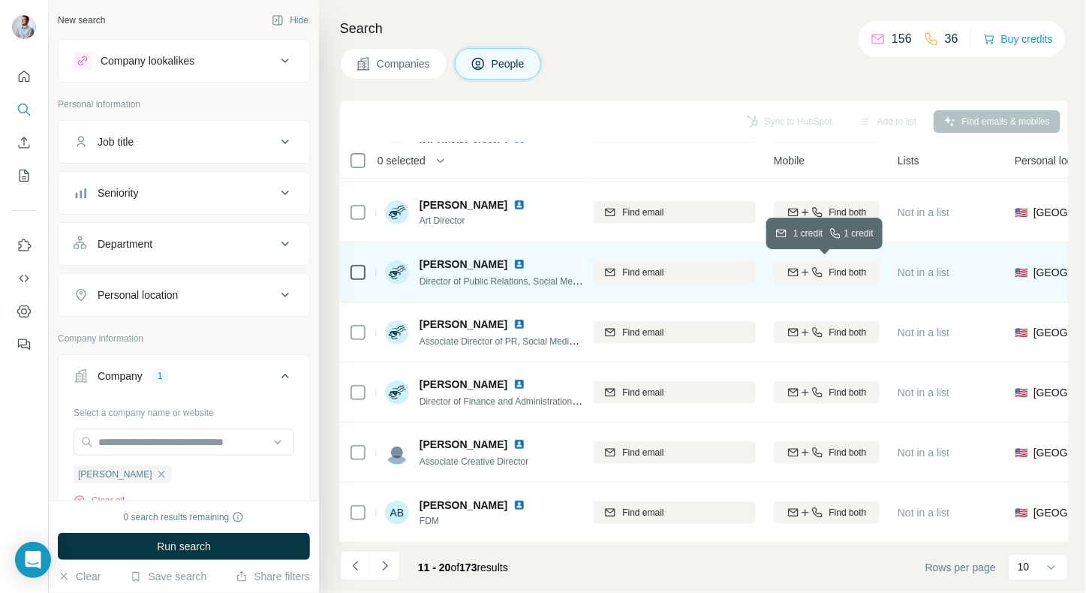
click at [819, 273] on icon "button" at bounding box center [817, 272] width 10 height 10
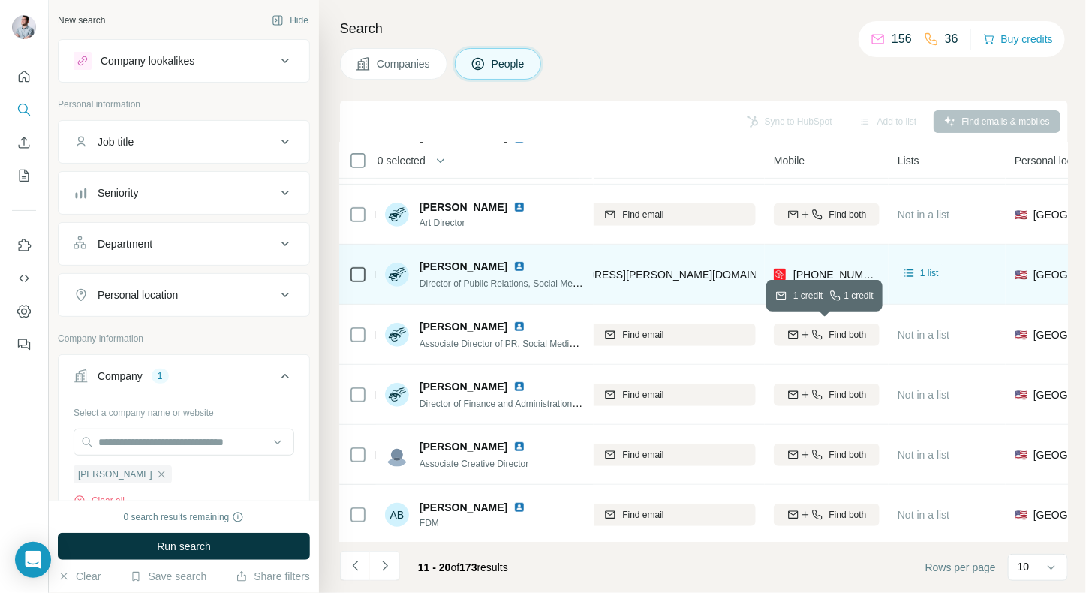
scroll to position [162, 257]
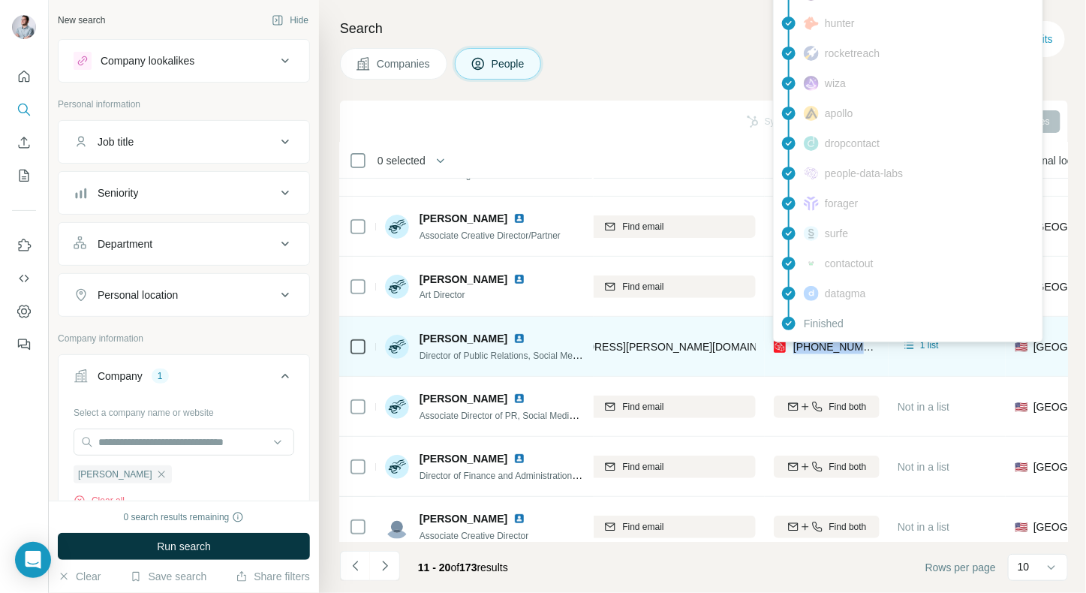
drag, startPoint x: 871, startPoint y: 349, endPoint x: 793, endPoint y: 349, distance: 78.1
click at [793, 349] on div "[PHONE_NUMBER]" at bounding box center [827, 346] width 106 height 41
copy span "[PHONE_NUMBER]"
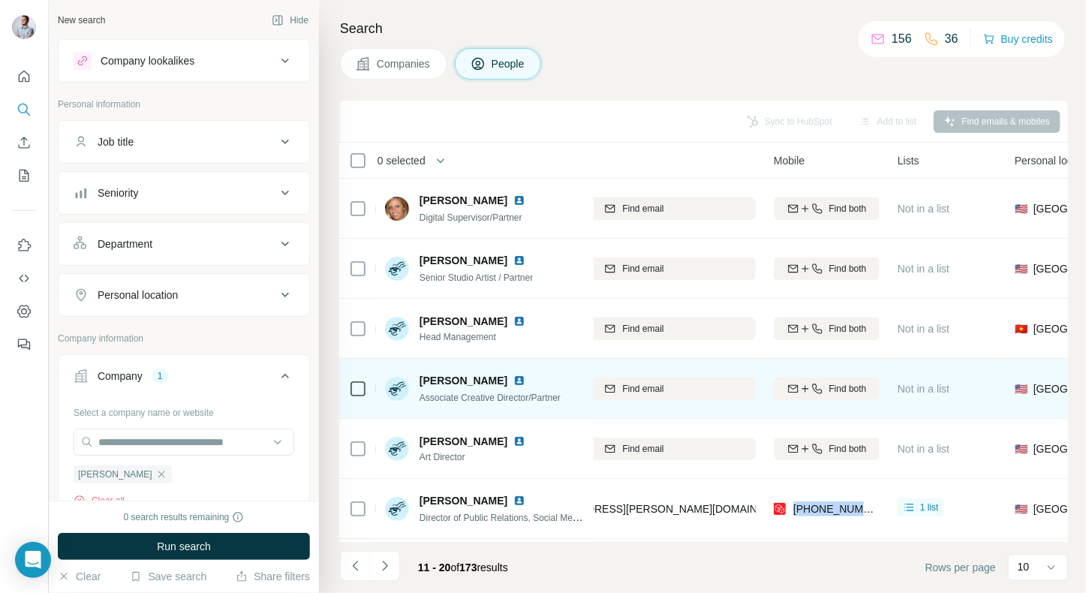
scroll to position [237, 257]
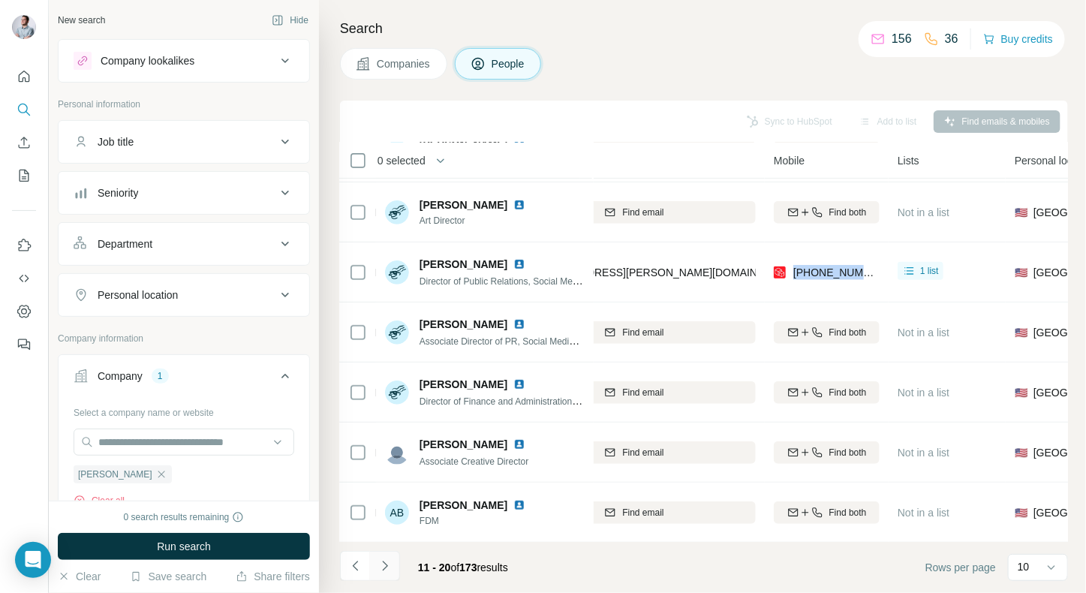
click at [385, 572] on icon "Navigate to next page" at bounding box center [385, 566] width 15 height 15
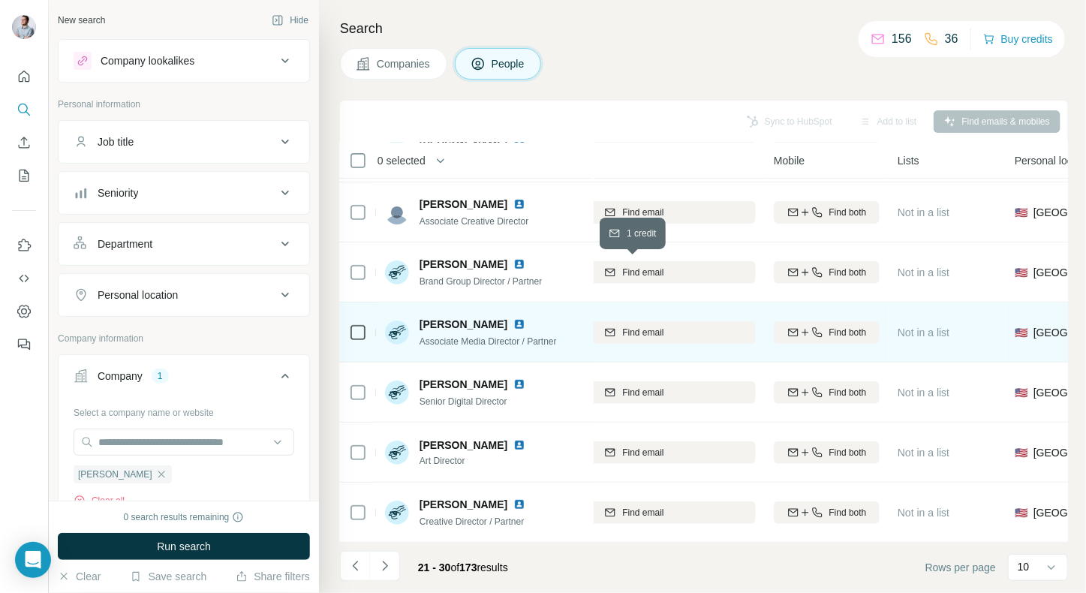
scroll to position [162, 257]
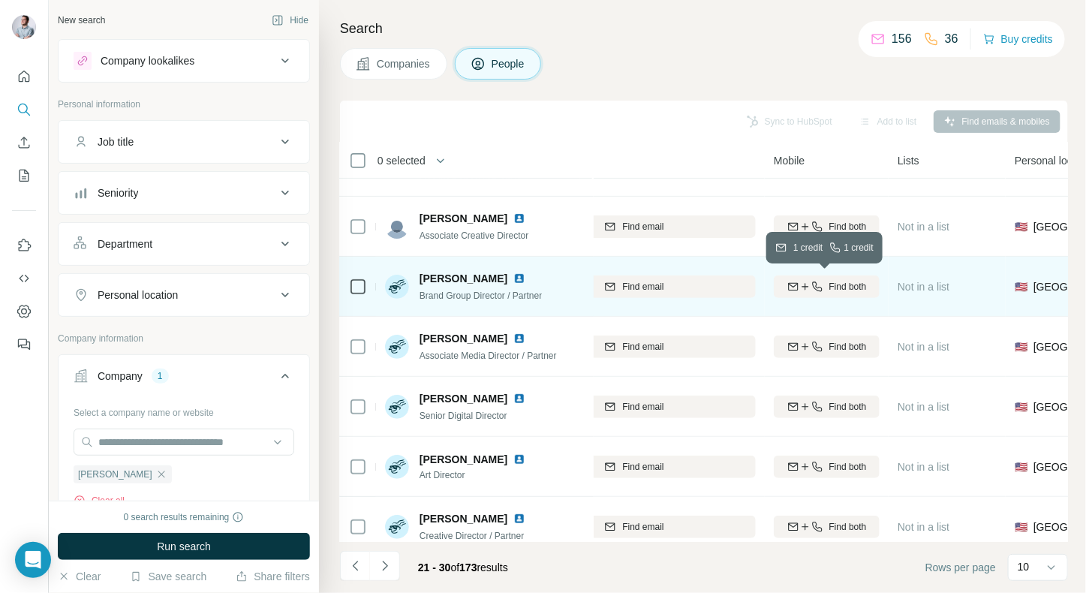
click at [815, 281] on icon "button" at bounding box center [818, 287] width 12 height 12
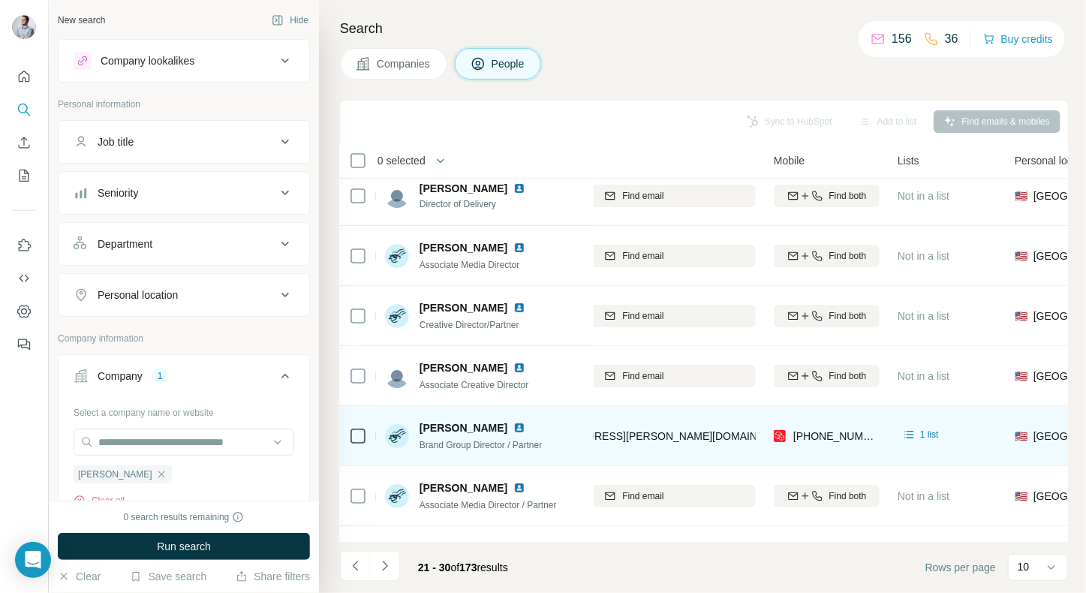
scroll to position [23, 257]
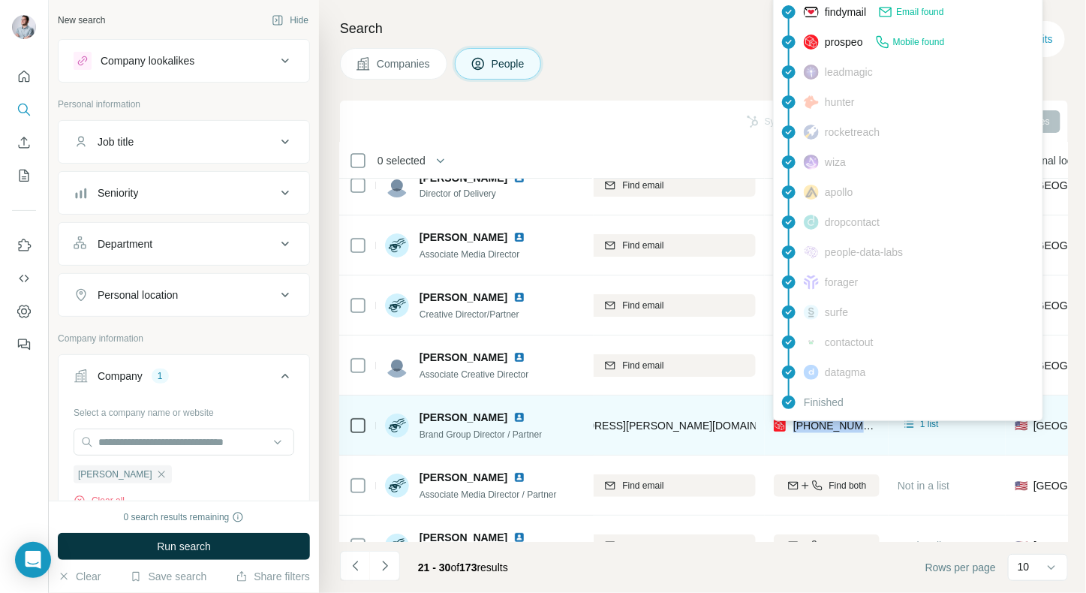
drag, startPoint x: 869, startPoint y: 423, endPoint x: 792, endPoint y: 425, distance: 76.6
click at [792, 425] on div "[PHONE_NUMBER]" at bounding box center [827, 425] width 106 height 41
copy span "[PHONE_NUMBER]"
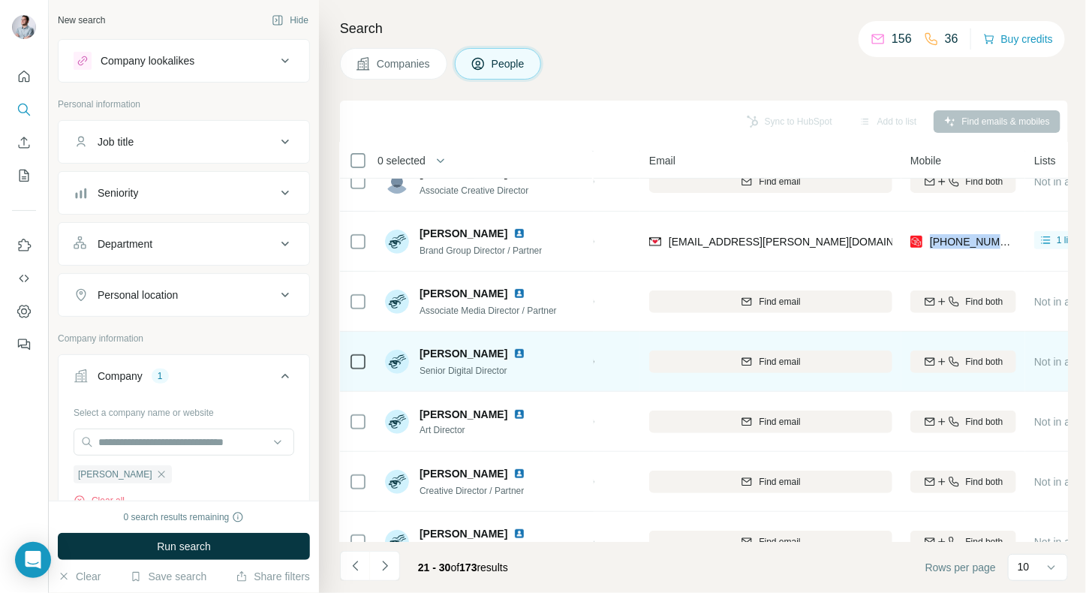
scroll to position [209, 120]
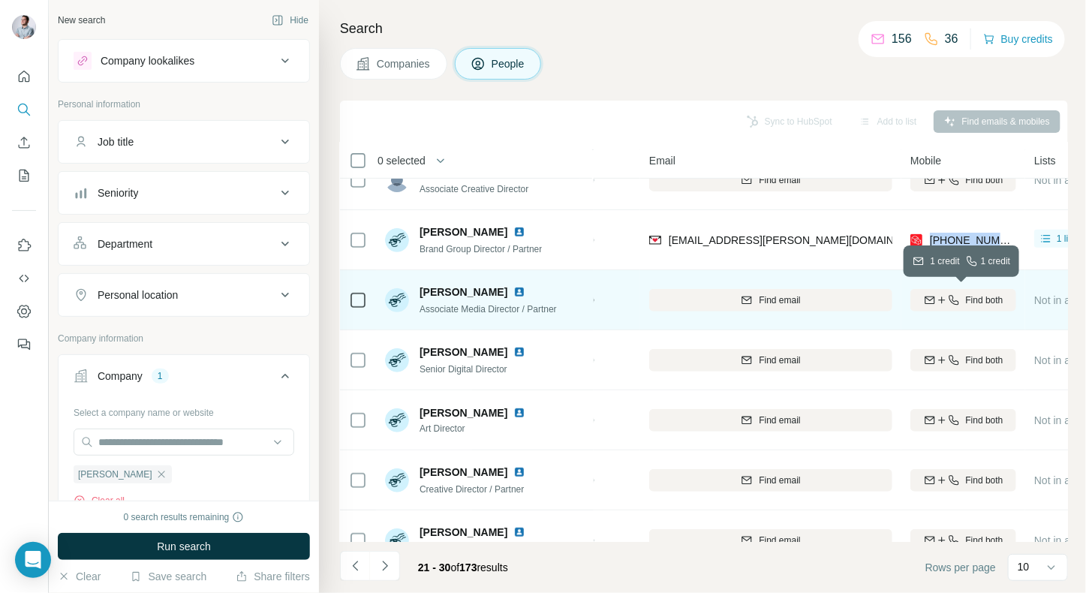
click at [948, 295] on icon "button" at bounding box center [954, 300] width 12 height 12
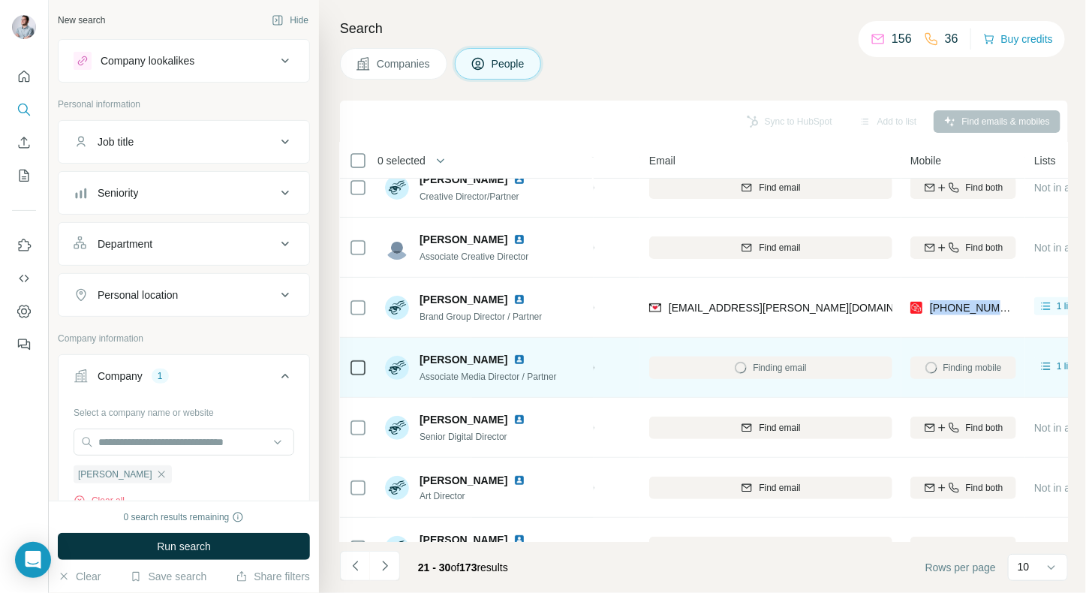
scroll to position [171, 120]
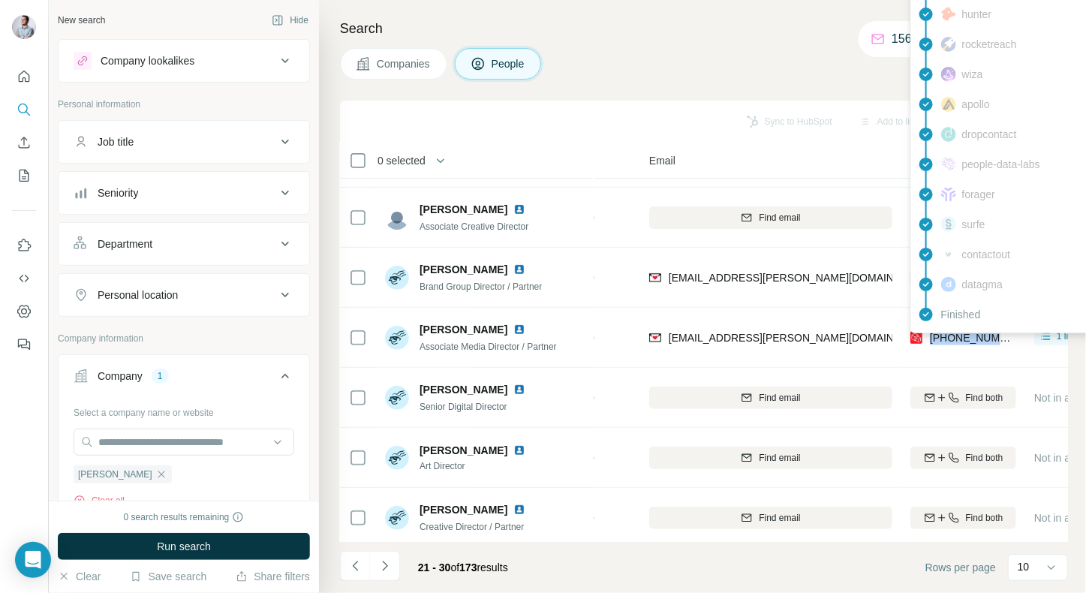
drag, startPoint x: 1008, startPoint y: 337, endPoint x: 933, endPoint y: 339, distance: 75.1
click at [933, 339] on div "[PHONE_NUMBER]" at bounding box center [964, 337] width 106 height 41
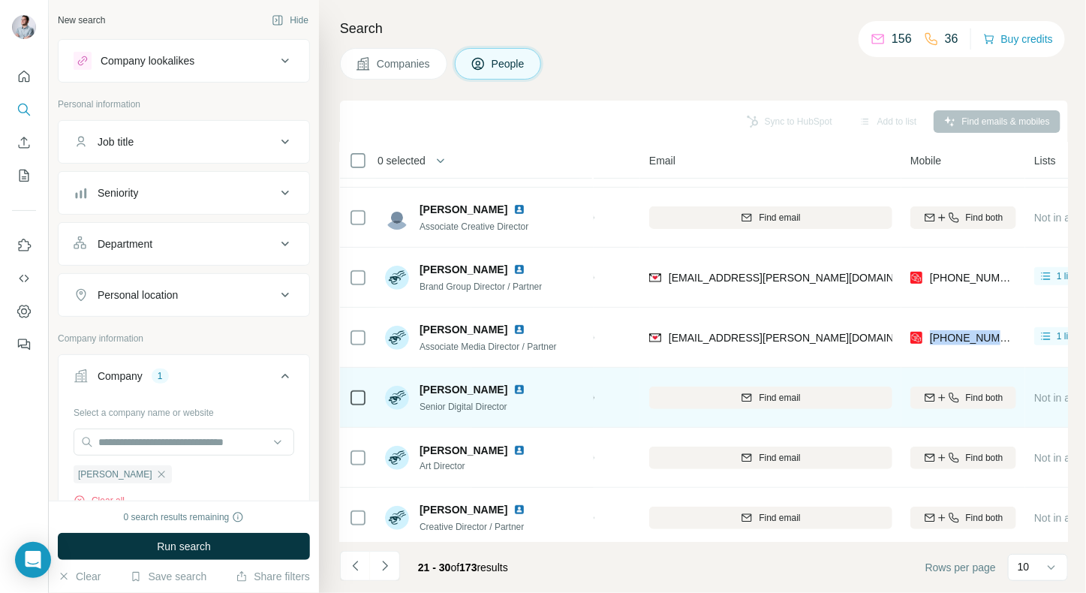
scroll to position [231, 120]
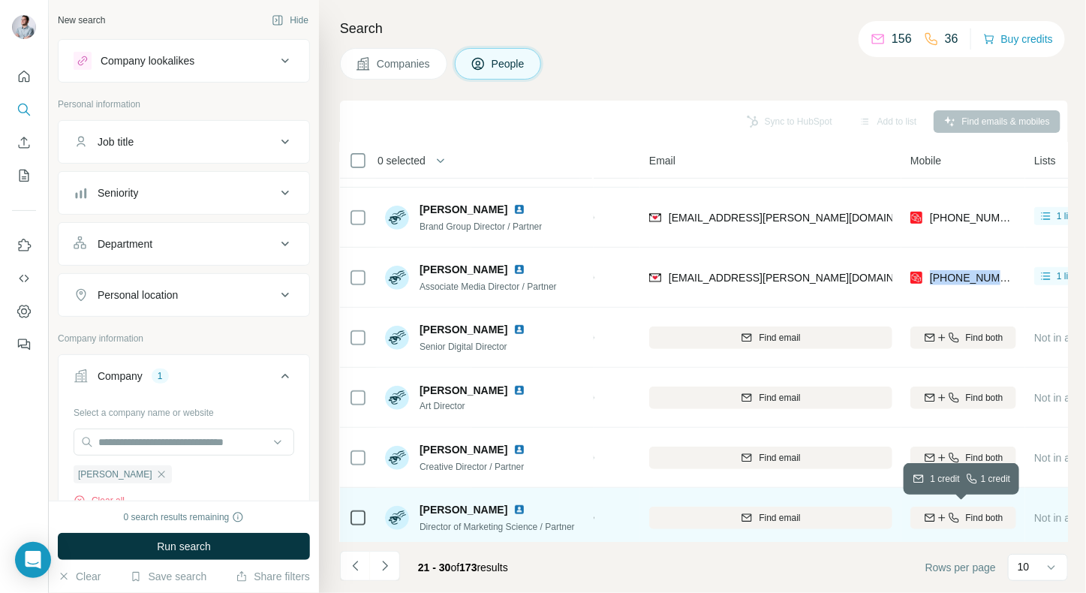
click at [932, 521] on icon "button" at bounding box center [930, 518] width 12 height 12
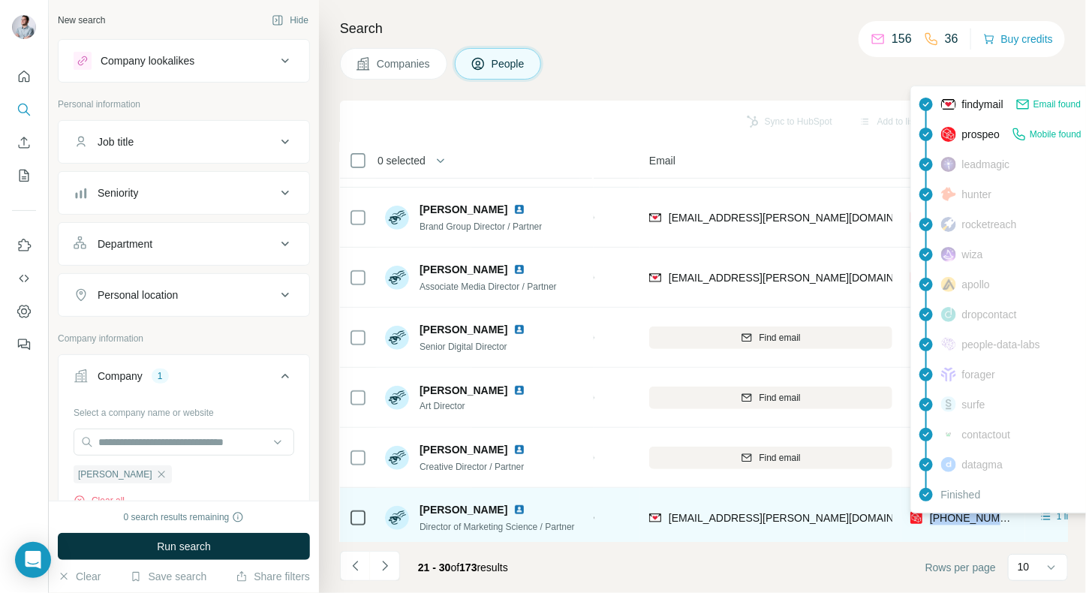
drag, startPoint x: 1010, startPoint y: 523, endPoint x: 930, endPoint y: 520, distance: 80.4
click at [930, 520] on div "[PHONE_NUMBER]" at bounding box center [964, 517] width 106 height 41
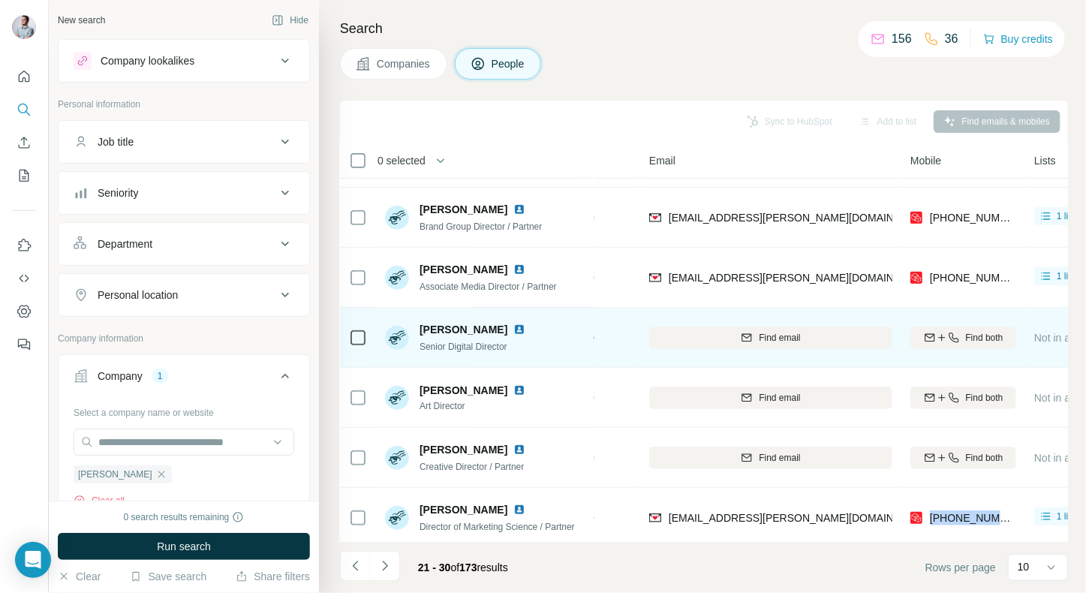
scroll to position [237, 120]
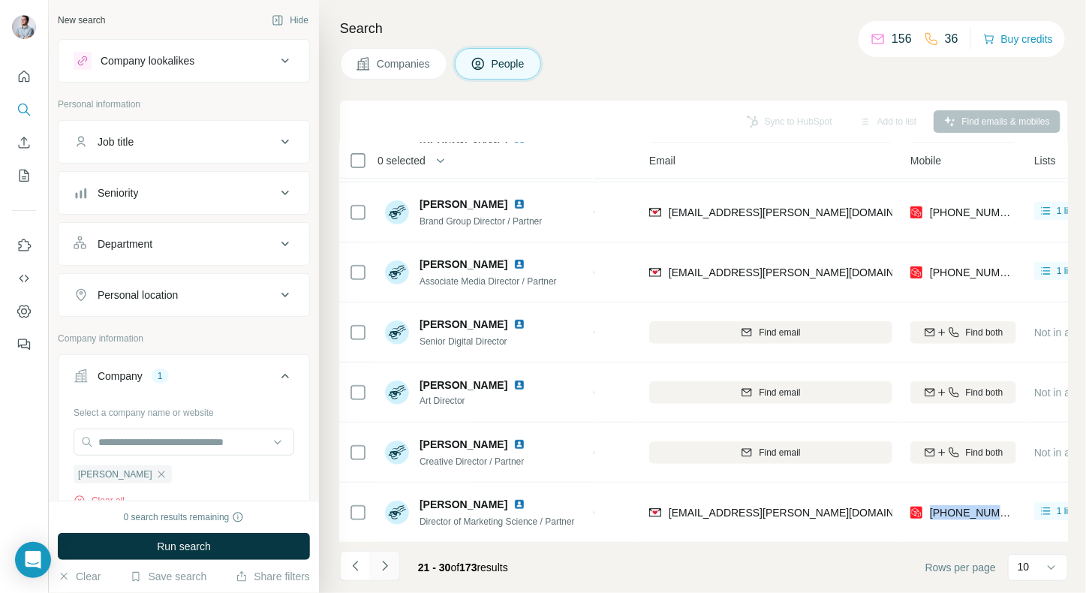
click at [388, 571] on icon "Navigate to next page" at bounding box center [385, 566] width 15 height 15
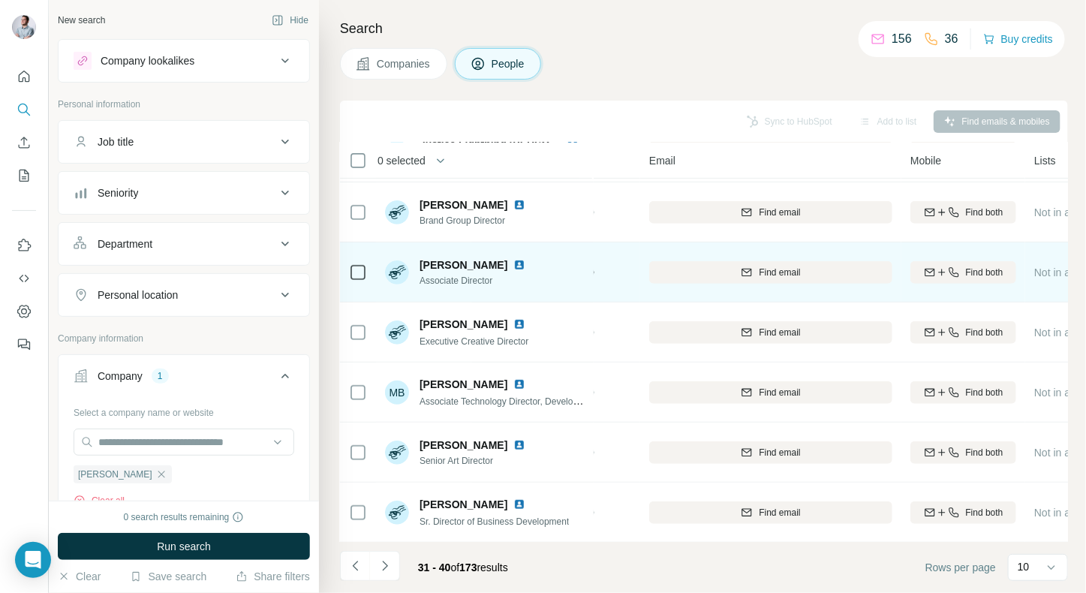
scroll to position [211, 120]
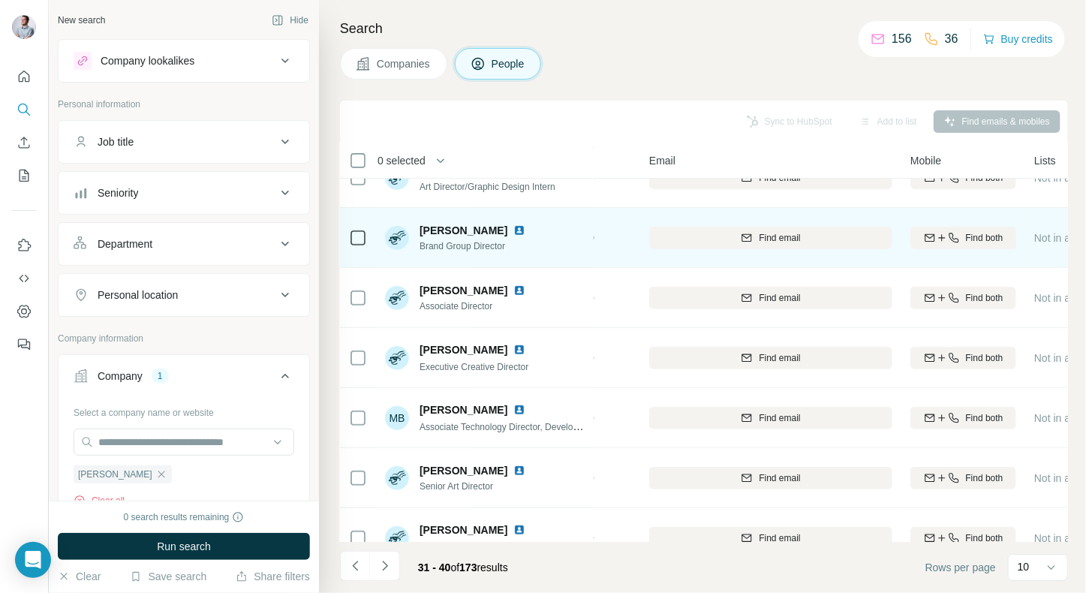
click at [930, 240] on icon "button" at bounding box center [930, 238] width 10 height 8
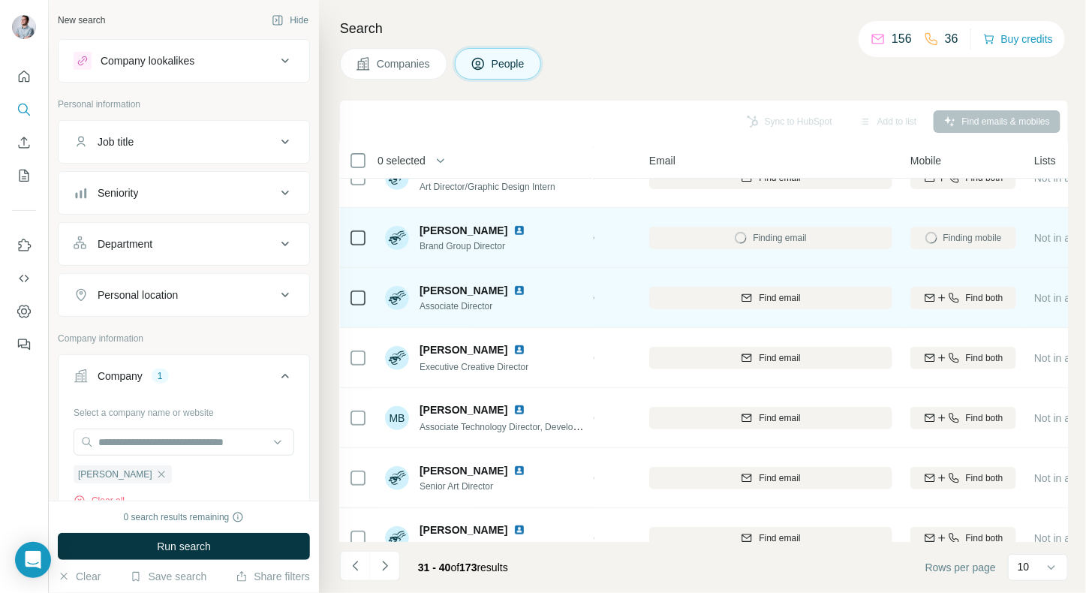
scroll to position [0, 120]
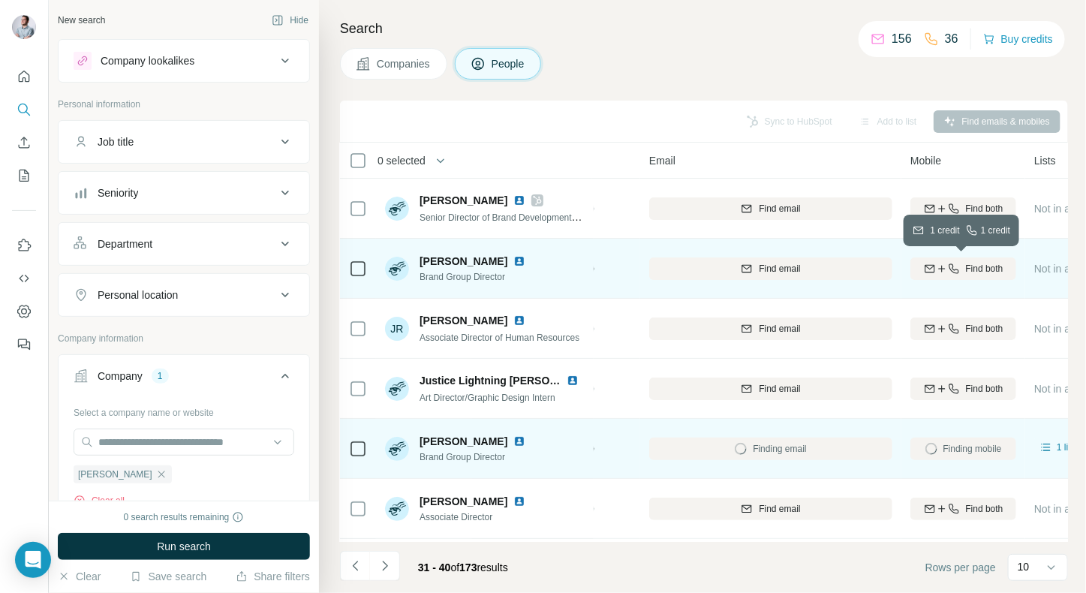
click at [966, 267] on span "Find both" at bounding box center [985, 269] width 38 height 14
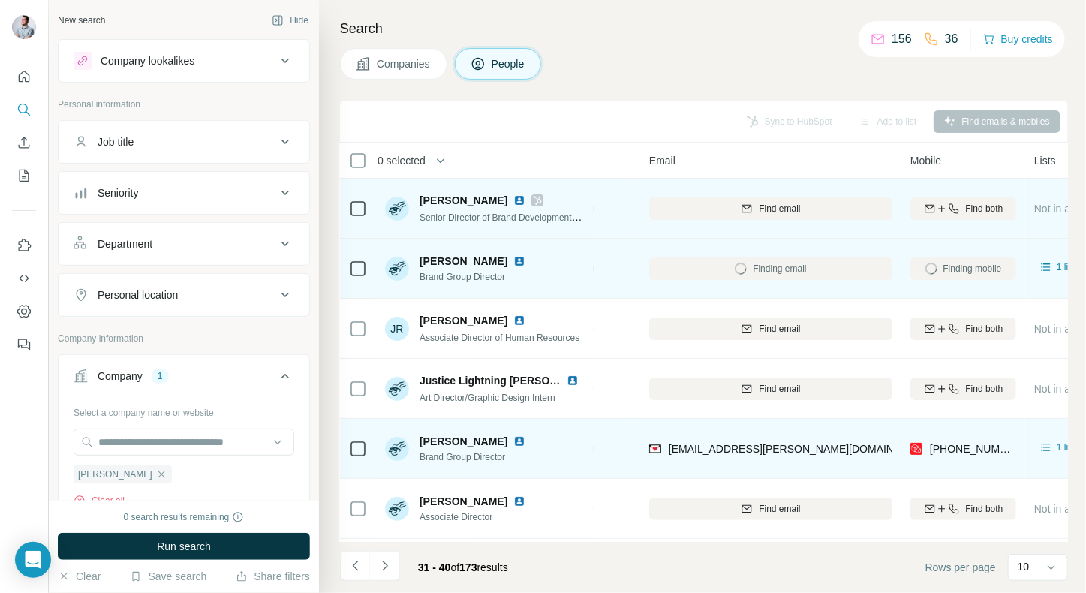
click at [957, 213] on icon "button" at bounding box center [954, 209] width 12 height 12
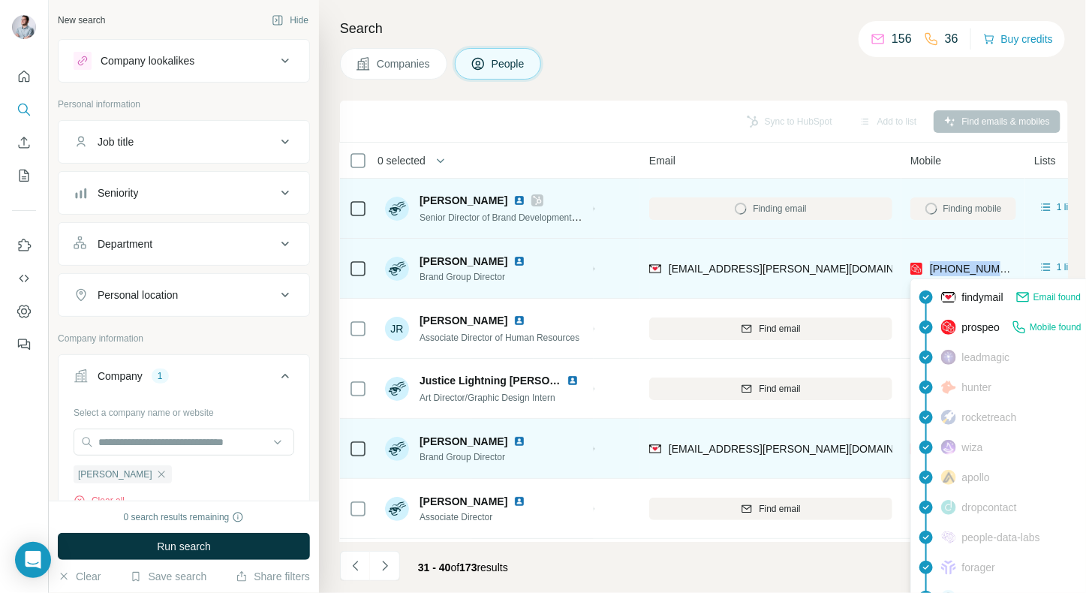
drag, startPoint x: 1010, startPoint y: 267, endPoint x: 930, endPoint y: 270, distance: 79.6
click at [930, 270] on div "[PHONE_NUMBER]" at bounding box center [964, 268] width 106 height 41
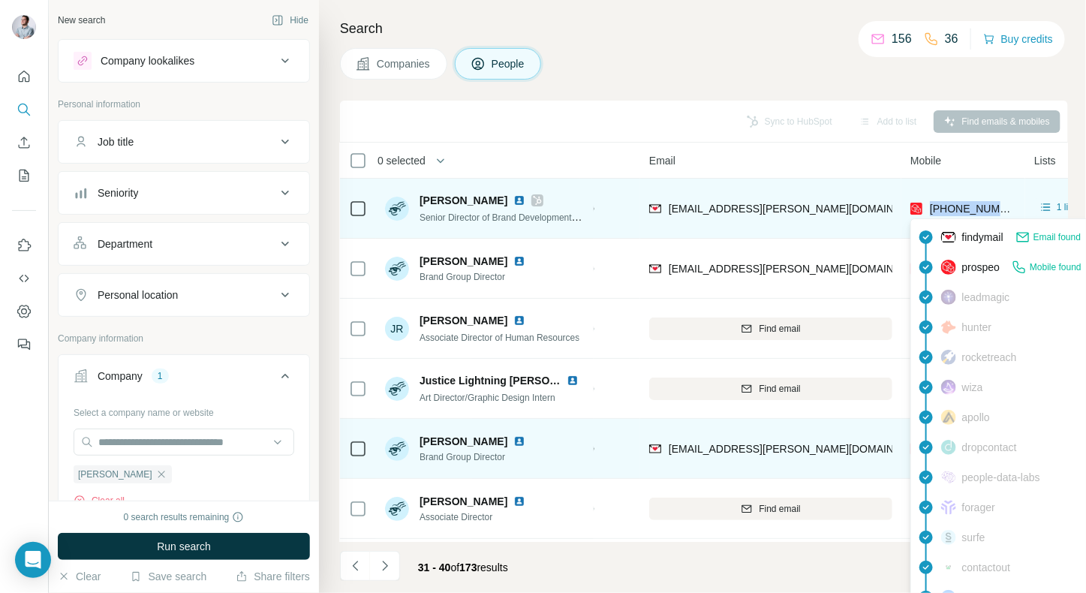
drag, startPoint x: 1004, startPoint y: 203, endPoint x: 930, endPoint y: 209, distance: 73.8
click at [930, 209] on div "[PHONE_NUMBER]" at bounding box center [964, 208] width 106 height 41
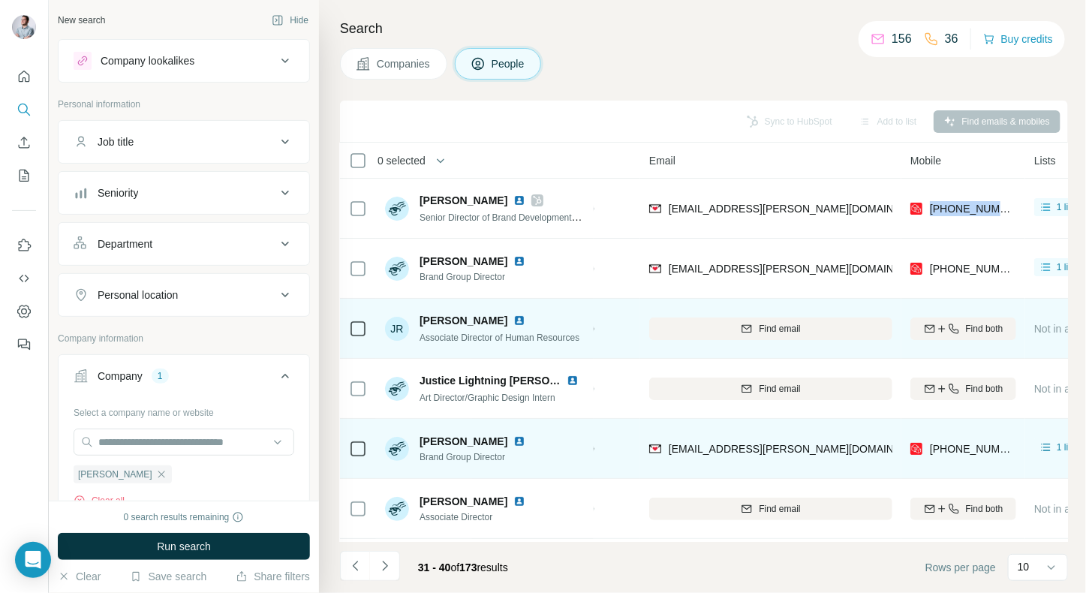
scroll to position [75, 120]
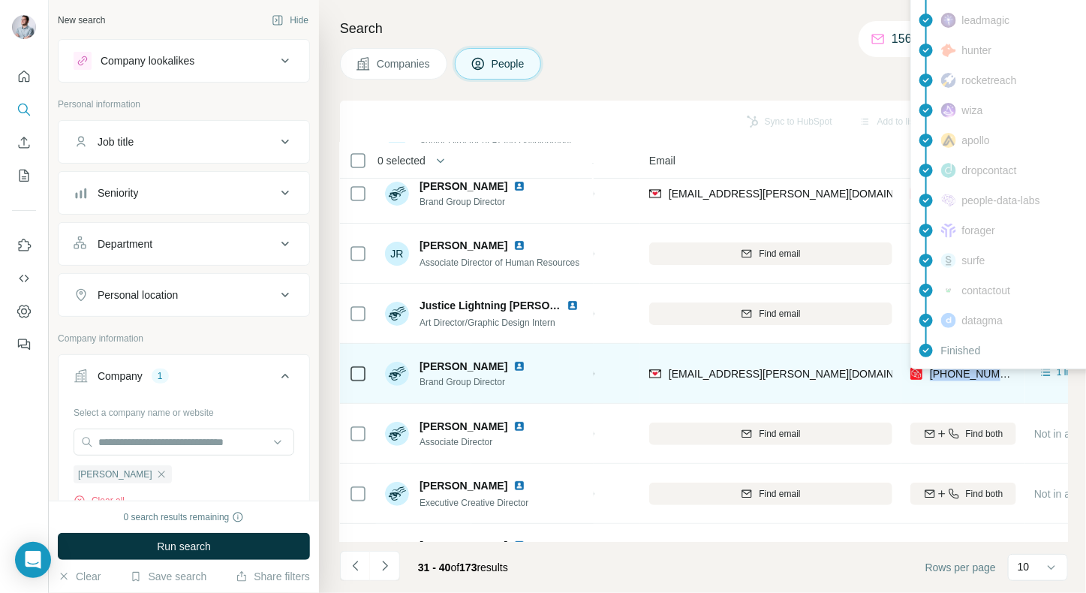
drag, startPoint x: 1005, startPoint y: 375, endPoint x: 931, endPoint y: 375, distance: 74.3
click at [931, 375] on div "[PHONE_NUMBER]" at bounding box center [964, 373] width 106 height 41
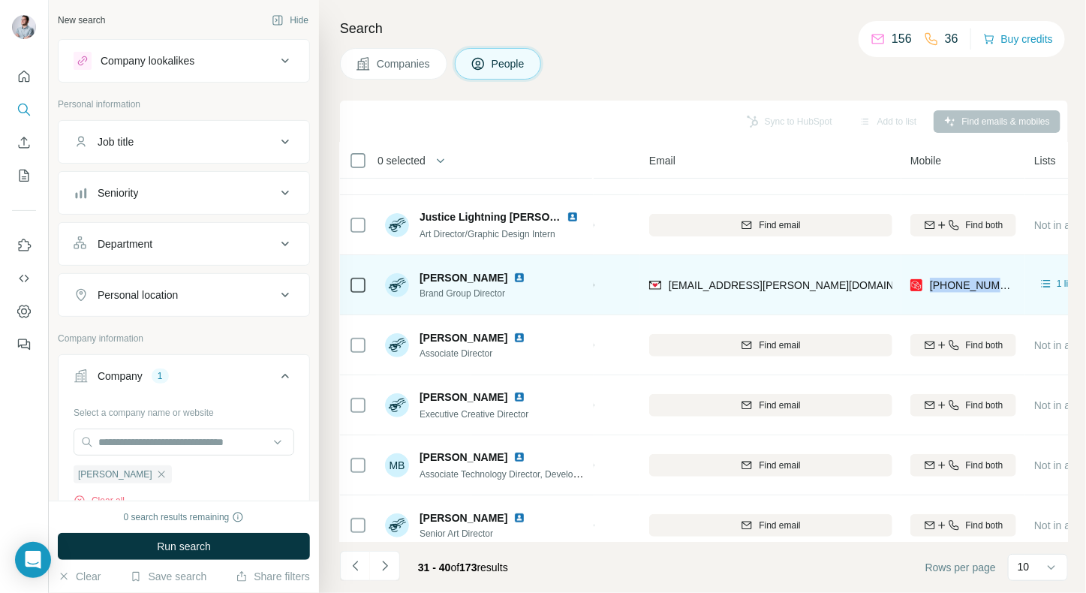
scroll to position [188, 120]
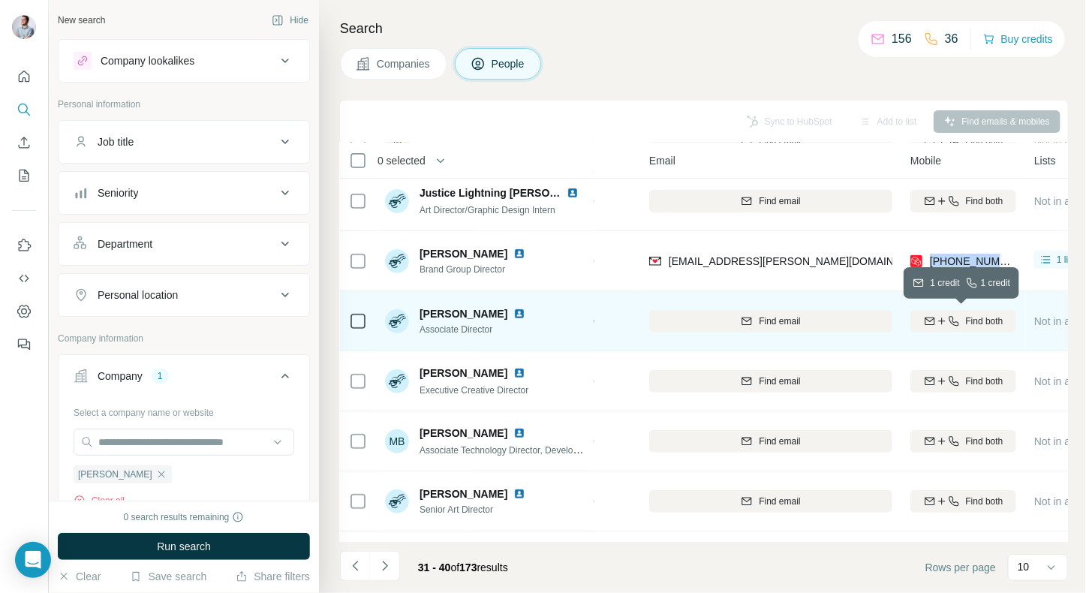
click at [957, 323] on icon "button" at bounding box center [954, 321] width 10 height 10
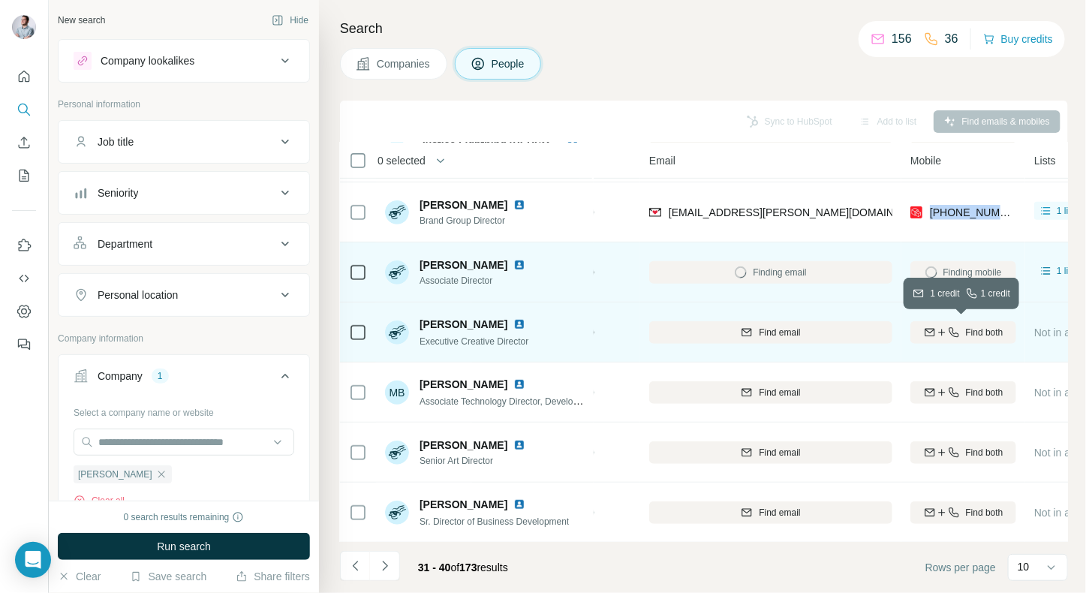
click at [963, 329] on div "Find both" at bounding box center [964, 333] width 106 height 14
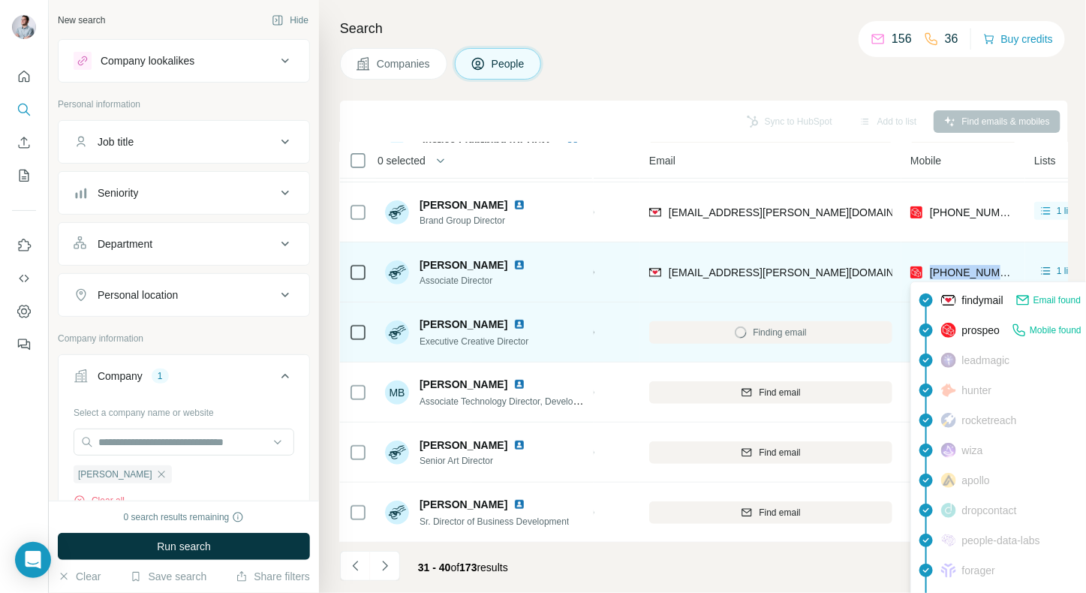
drag, startPoint x: 1012, startPoint y: 274, endPoint x: 931, endPoint y: 275, distance: 81.1
click at [931, 275] on div "[PHONE_NUMBER]" at bounding box center [964, 272] width 106 height 41
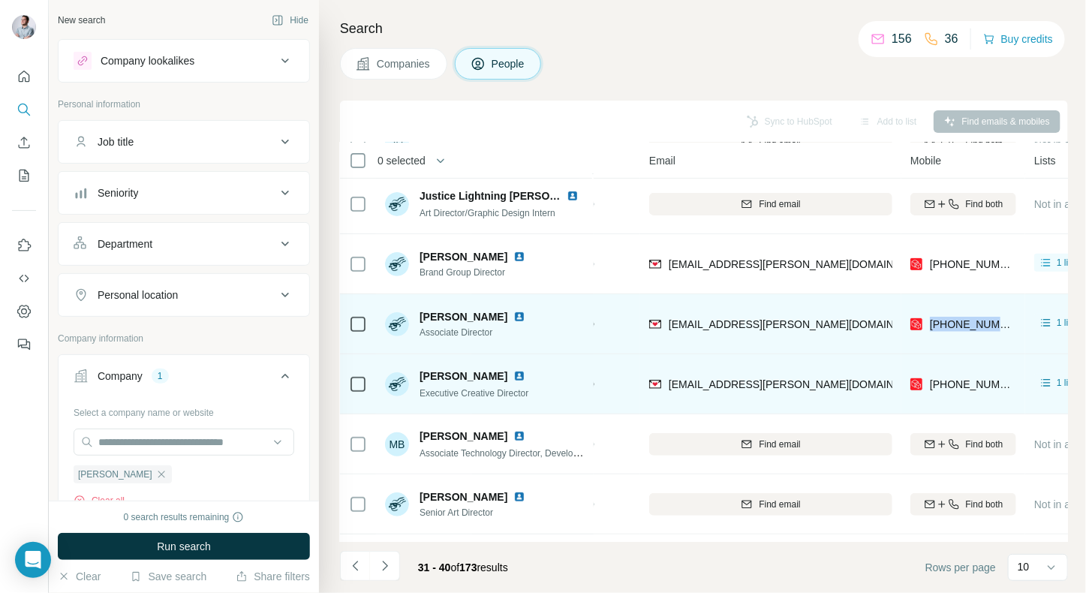
scroll to position [212, 120]
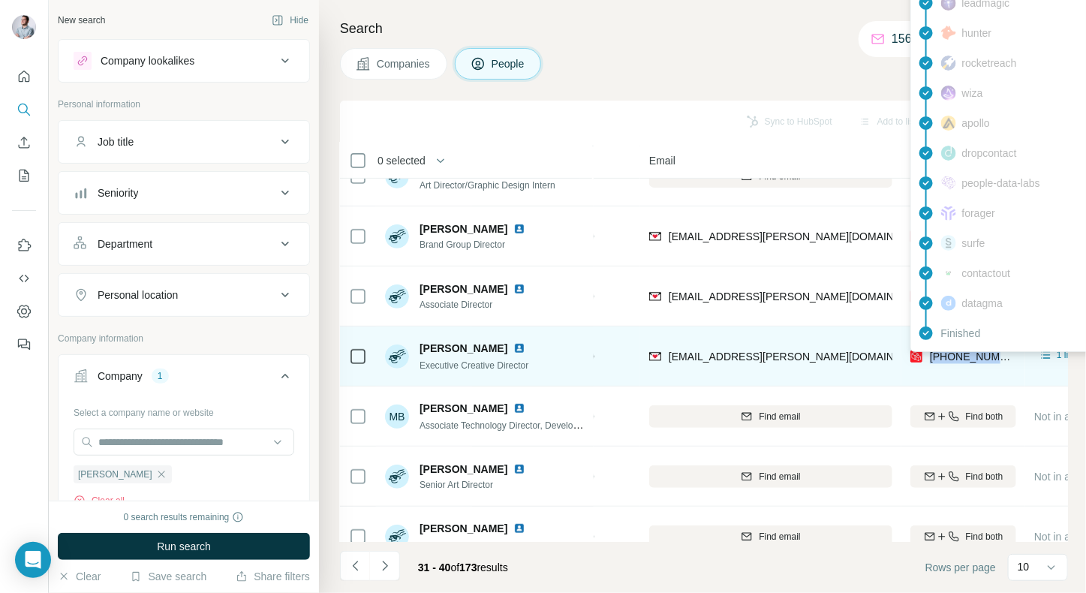
drag, startPoint x: 1011, startPoint y: 356, endPoint x: 933, endPoint y: 359, distance: 78.1
click at [933, 359] on div "[PHONE_NUMBER]" at bounding box center [964, 356] width 106 height 41
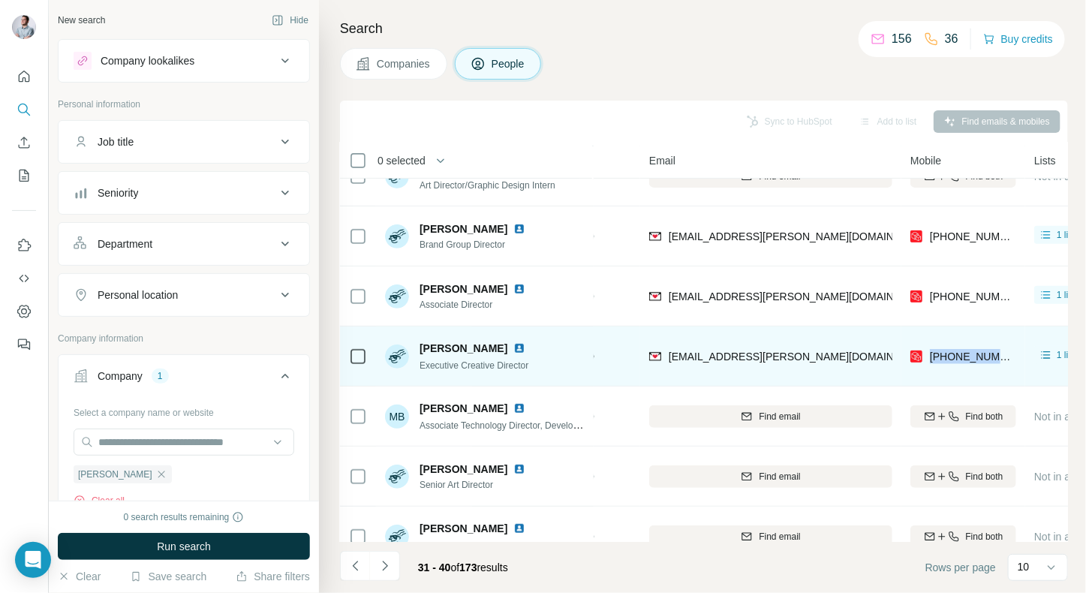
scroll to position [237, 120]
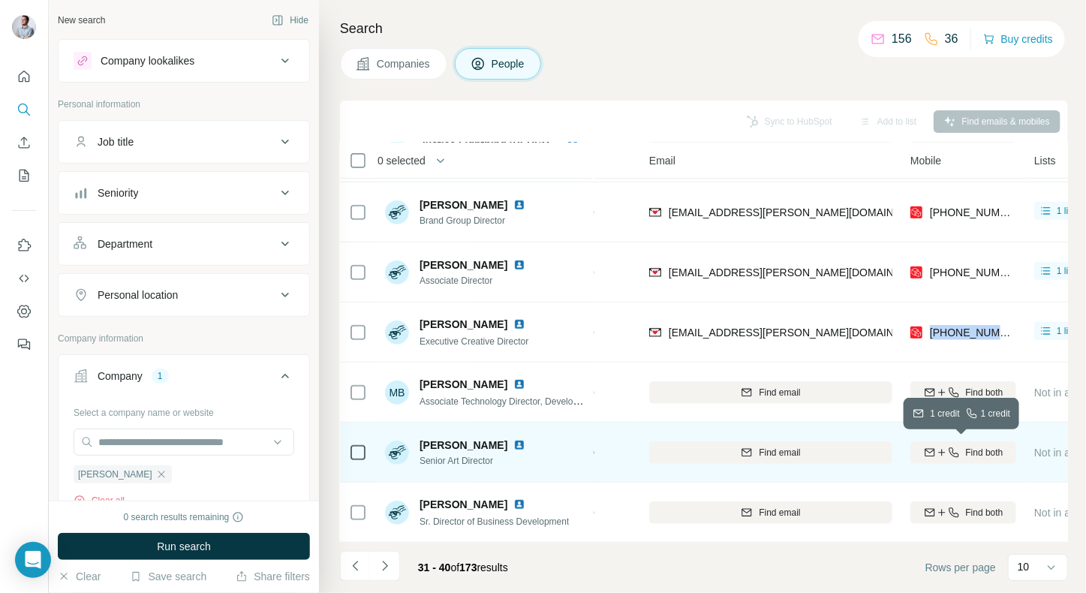
click at [948, 450] on icon "button" at bounding box center [954, 453] width 12 height 12
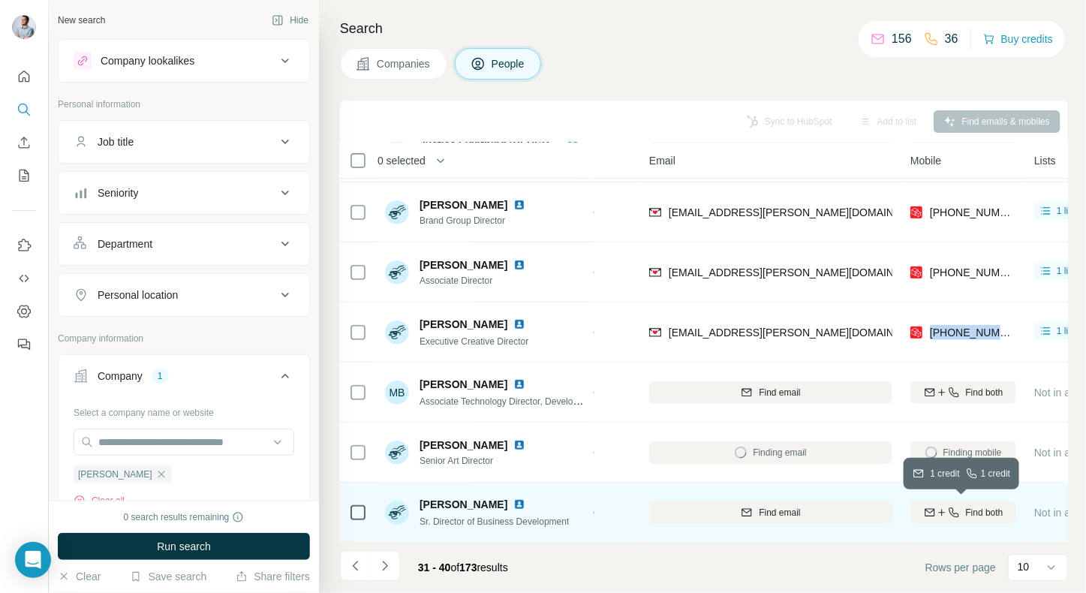
click at [948, 514] on icon "button" at bounding box center [954, 513] width 12 height 12
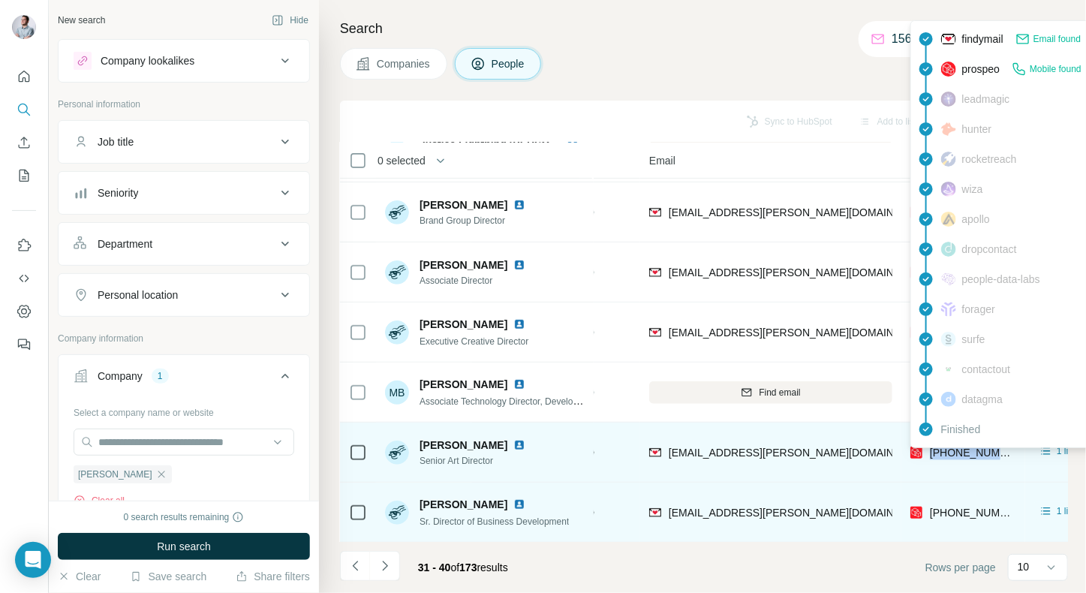
drag, startPoint x: 1019, startPoint y: 449, endPoint x: 930, endPoint y: 452, distance: 88.6
click at [930, 452] on td "[PHONE_NUMBER]" at bounding box center [964, 453] width 124 height 60
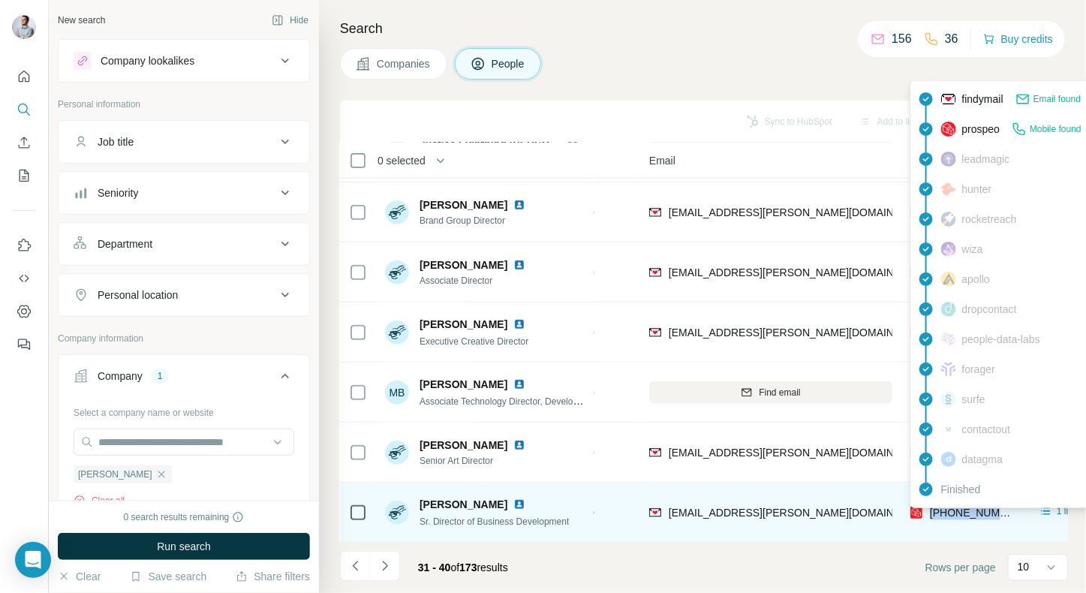
drag, startPoint x: 1005, startPoint y: 516, endPoint x: 930, endPoint y: 516, distance: 75.1
click at [930, 516] on div "[PHONE_NUMBER]" at bounding box center [964, 512] width 106 height 41
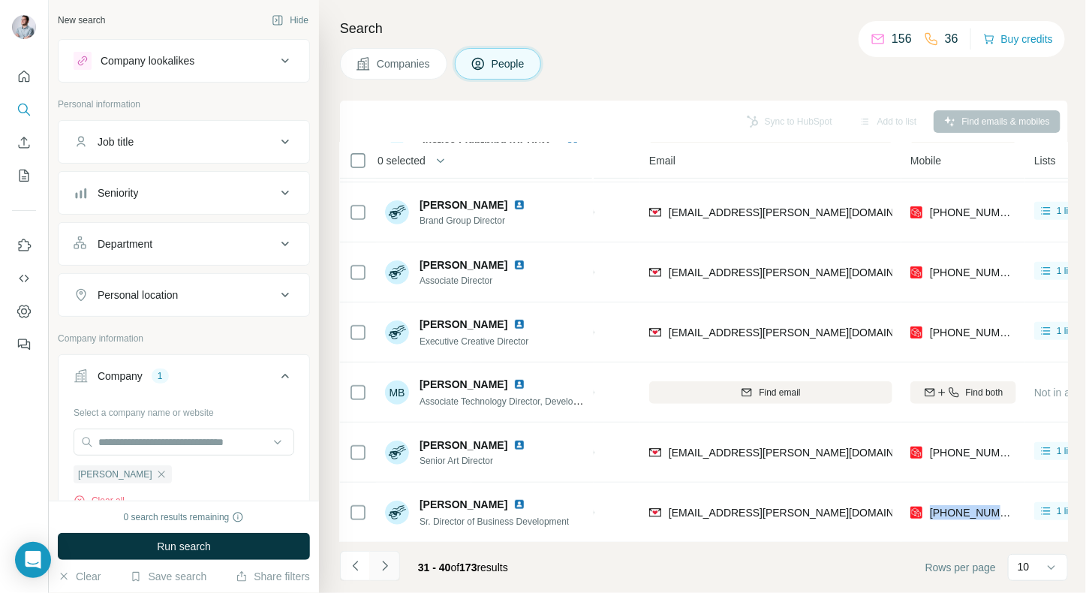
click at [384, 568] on icon "Navigate to next page" at bounding box center [385, 566] width 15 height 15
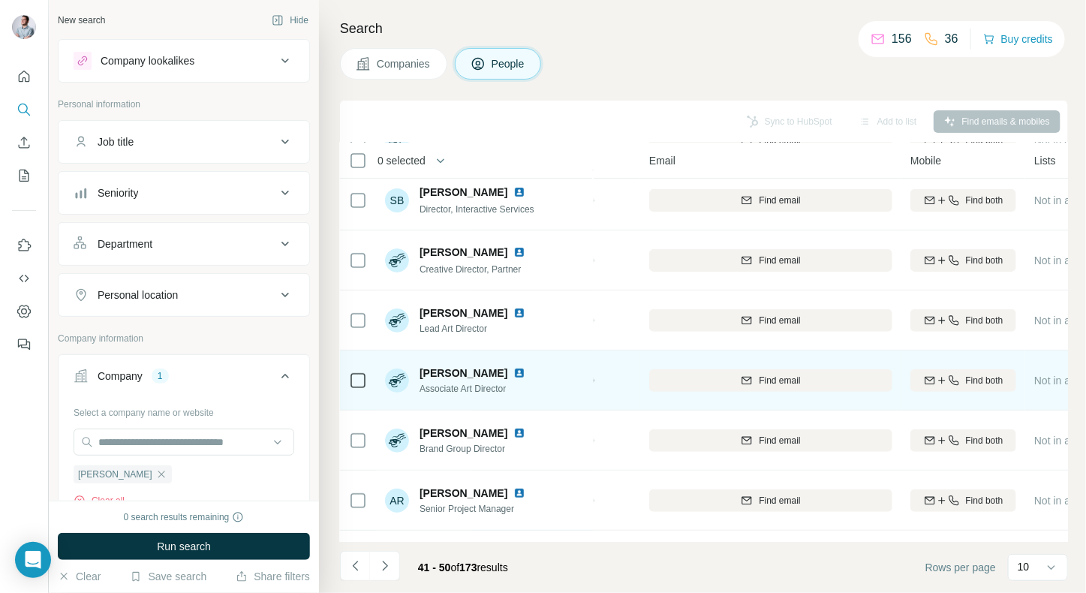
scroll to position [175, 120]
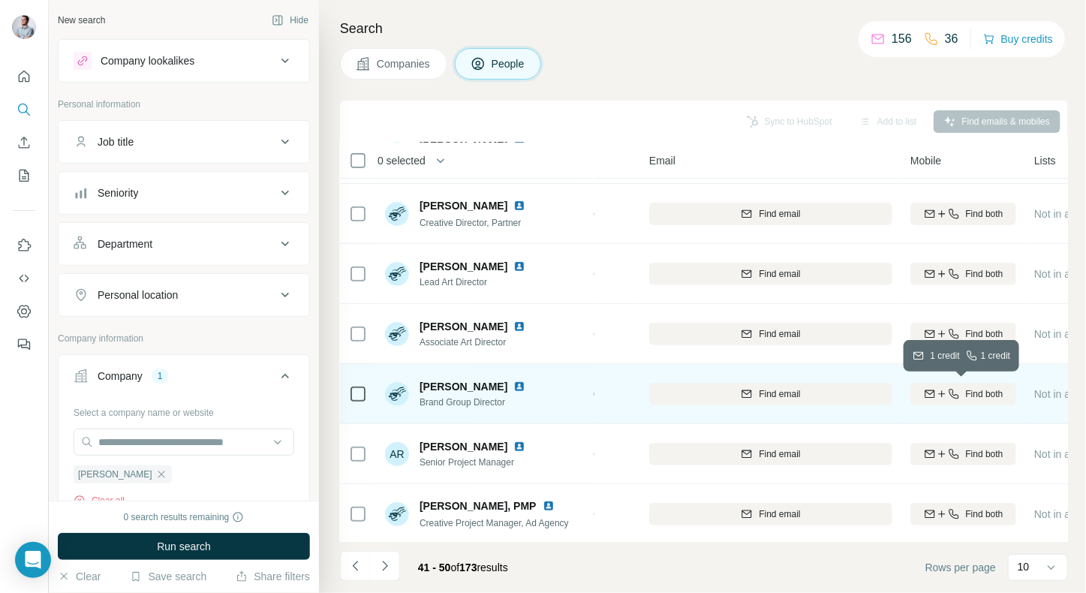
click at [933, 390] on icon "button" at bounding box center [930, 394] width 10 height 8
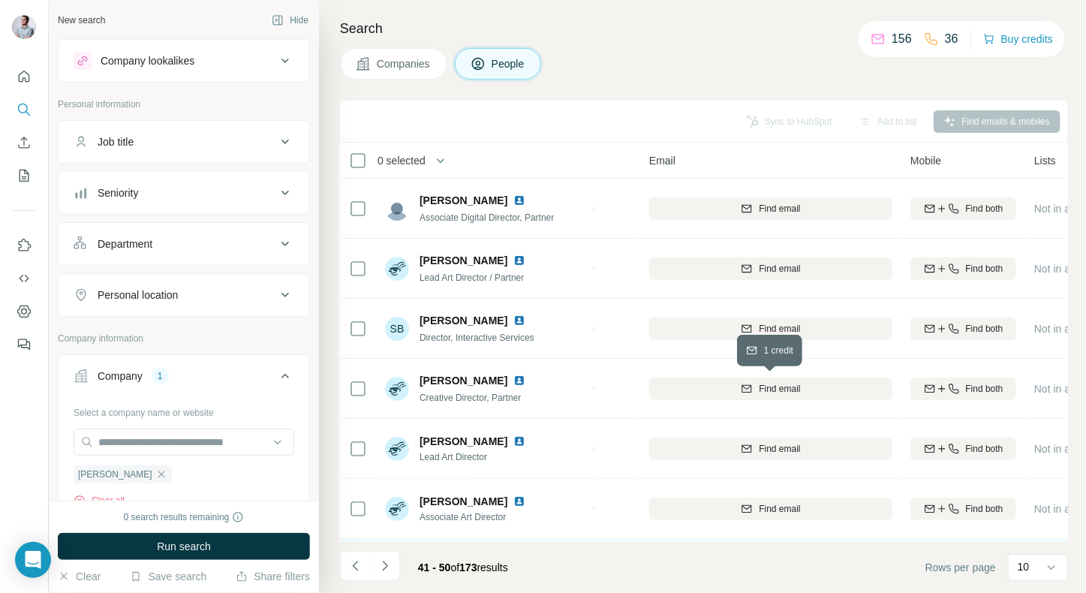
scroll to position [42, 120]
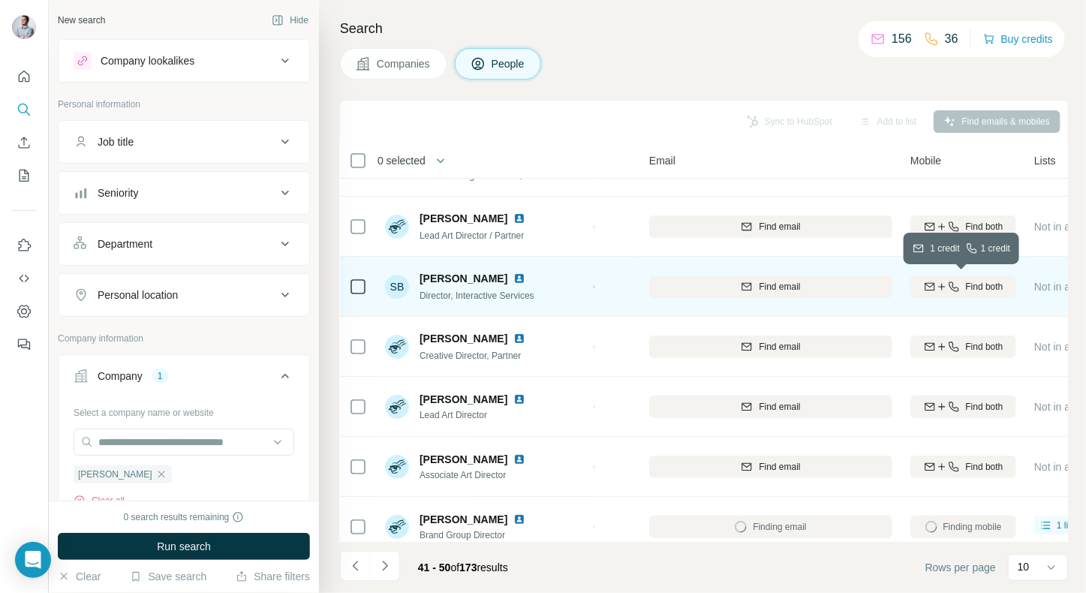
click at [938, 287] on icon "button" at bounding box center [942, 287] width 12 height 12
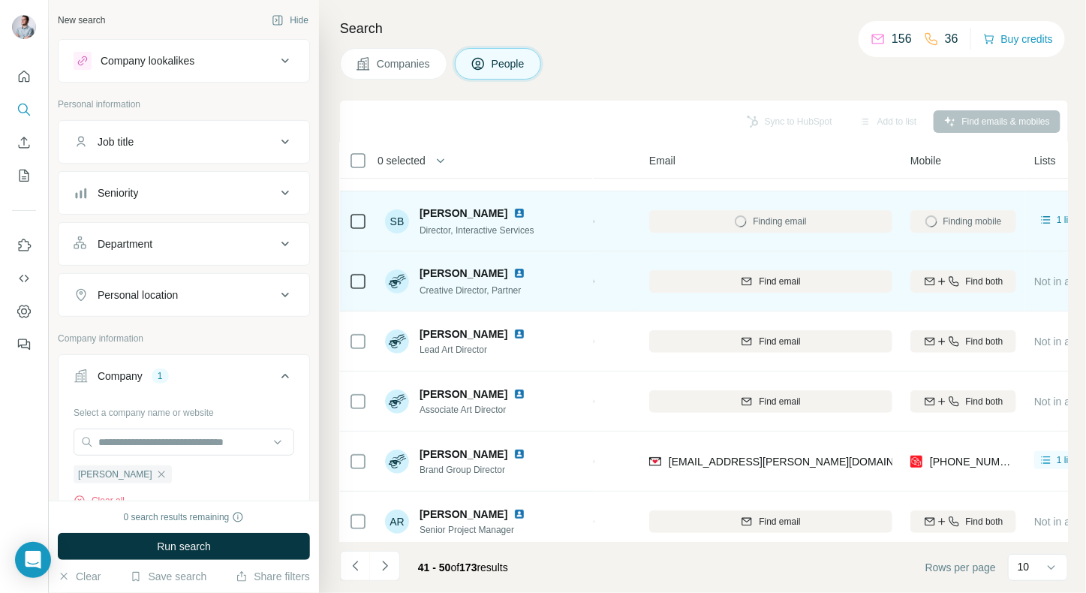
scroll to position [109, 120]
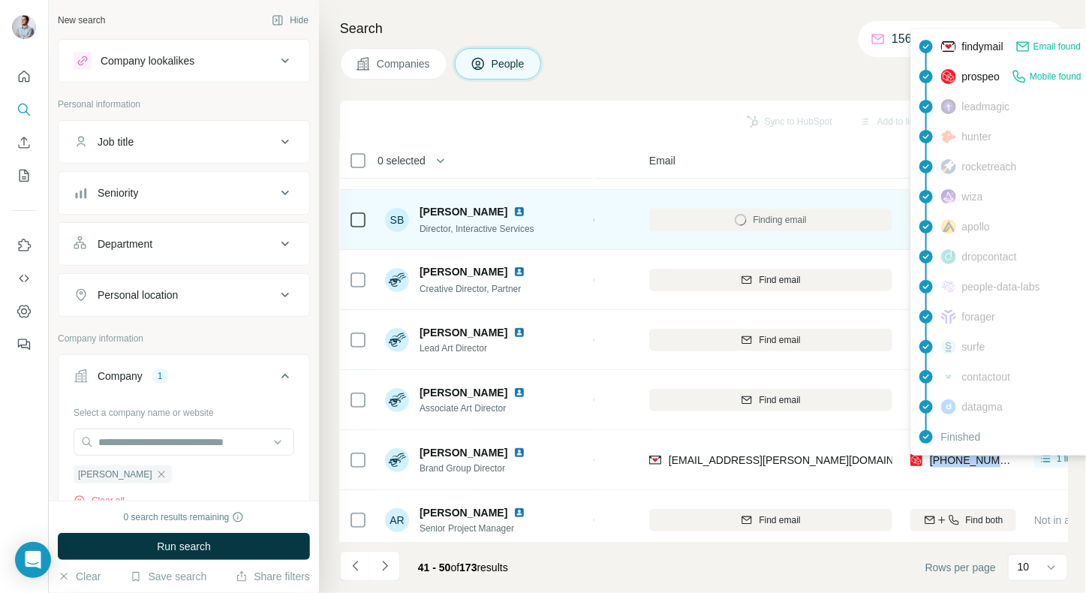
drag, startPoint x: 1009, startPoint y: 458, endPoint x: 933, endPoint y: 459, distance: 75.8
click at [933, 459] on div "[PHONE_NUMBER]" at bounding box center [964, 459] width 106 height 41
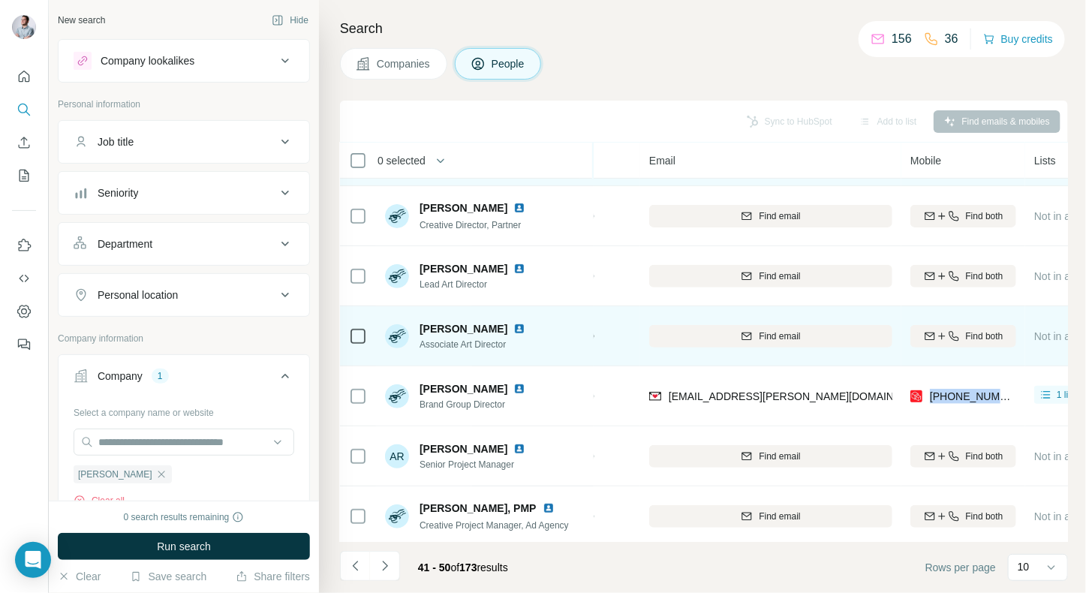
scroll to position [237, 120]
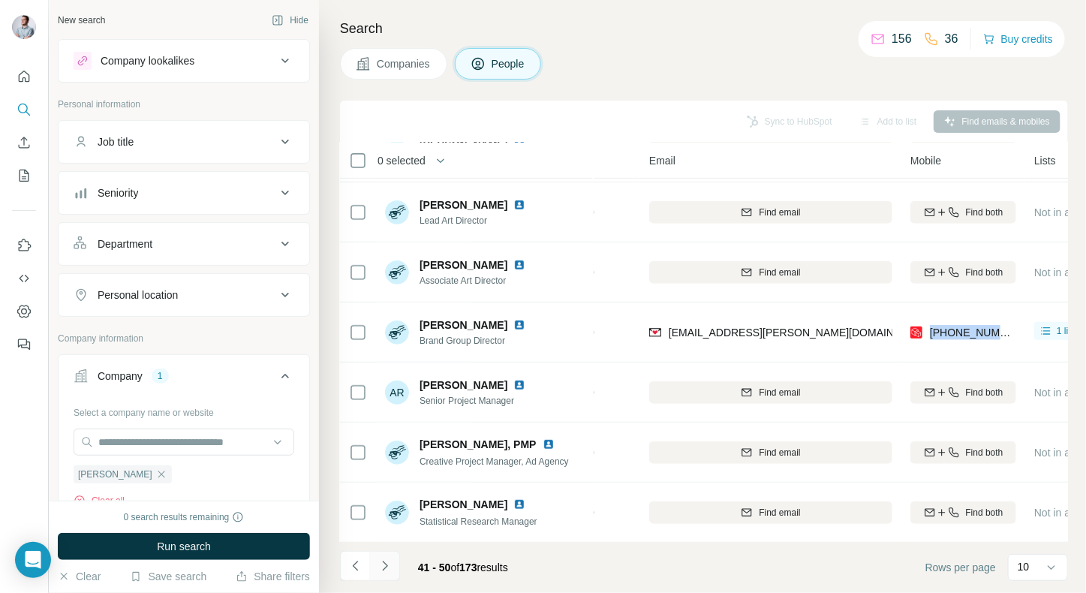
click at [390, 561] on icon "Navigate to next page" at bounding box center [385, 566] width 15 height 15
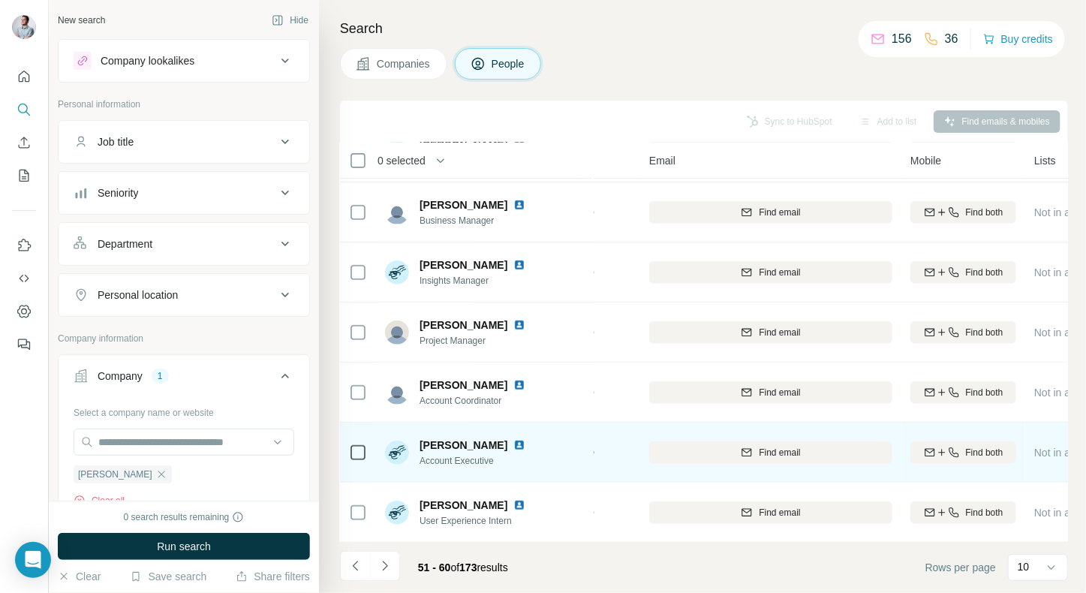
scroll to position [0, 120]
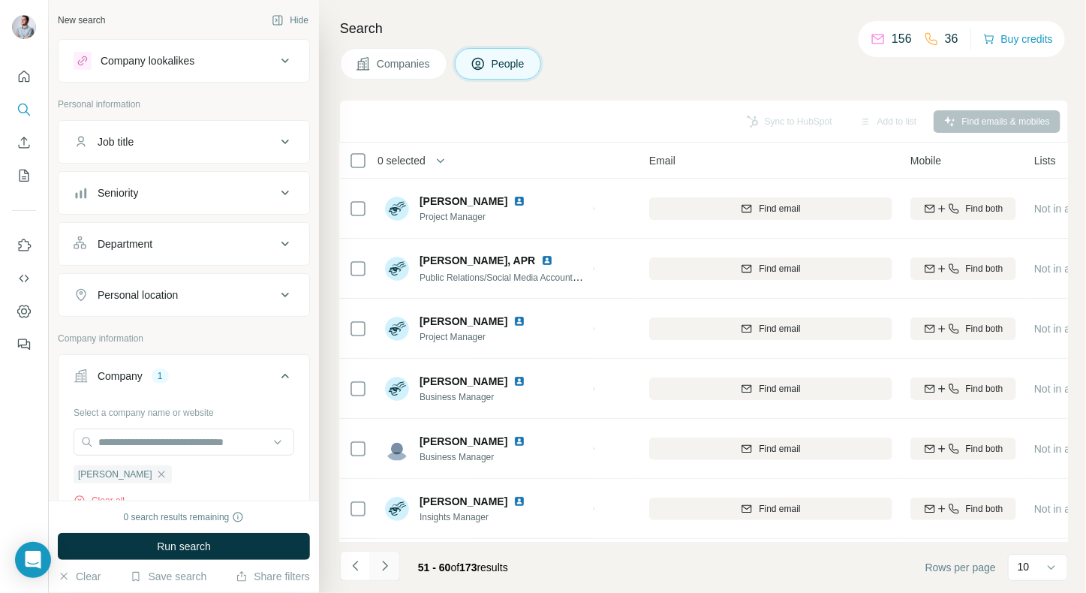
click at [384, 563] on icon "Navigate to next page" at bounding box center [384, 566] width 5 height 10
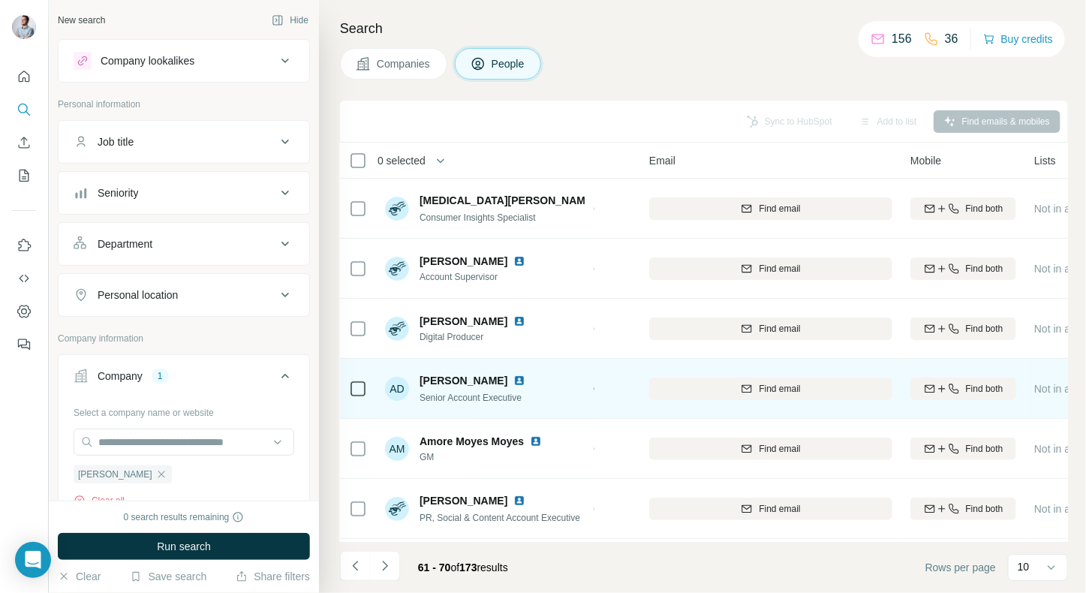
scroll to position [65, 120]
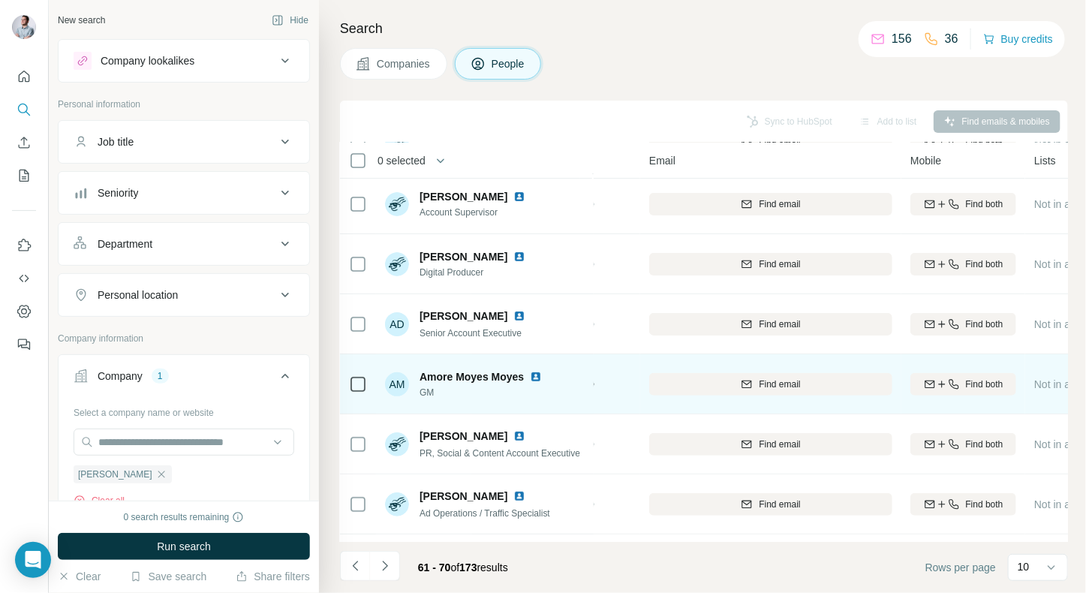
click at [538, 378] on img at bounding box center [536, 377] width 12 height 12
click at [990, 390] on span "Find both" at bounding box center [985, 385] width 38 height 14
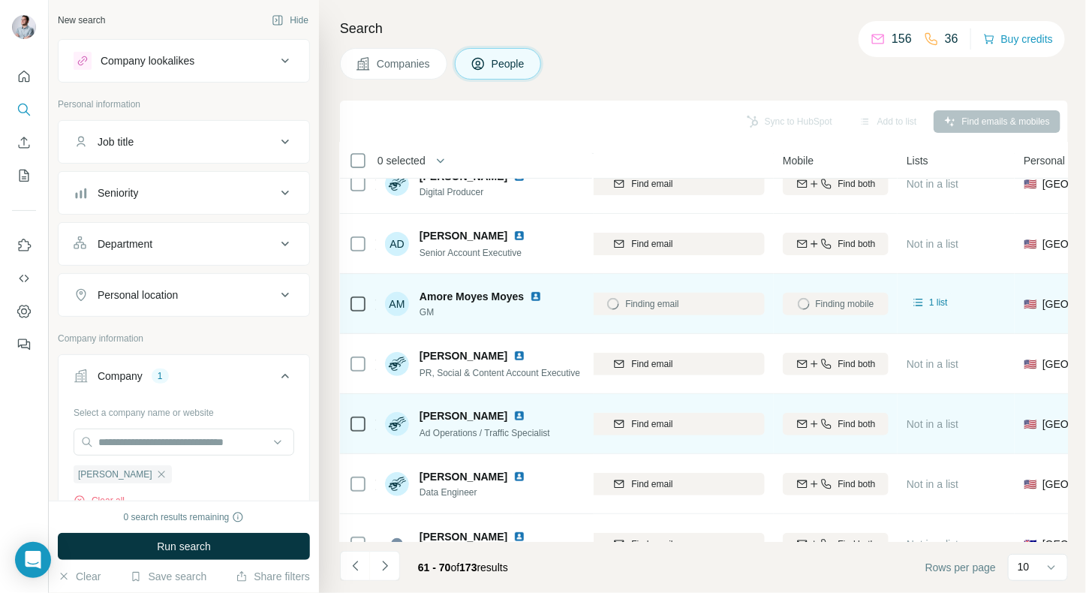
scroll to position [195, 248]
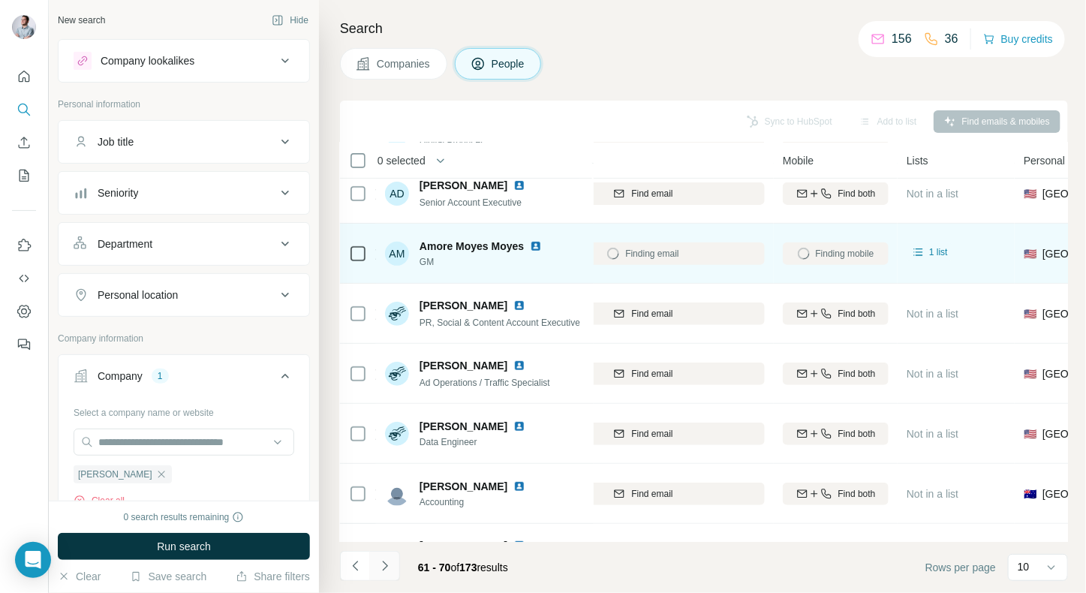
click at [381, 567] on icon "Navigate to next page" at bounding box center [385, 566] width 15 height 15
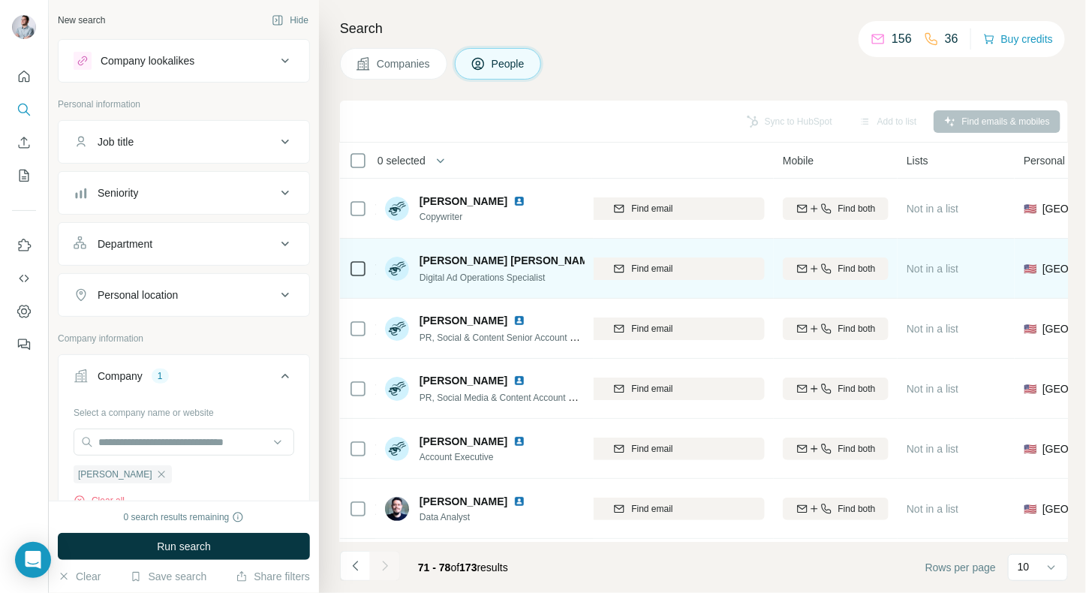
scroll to position [116, 248]
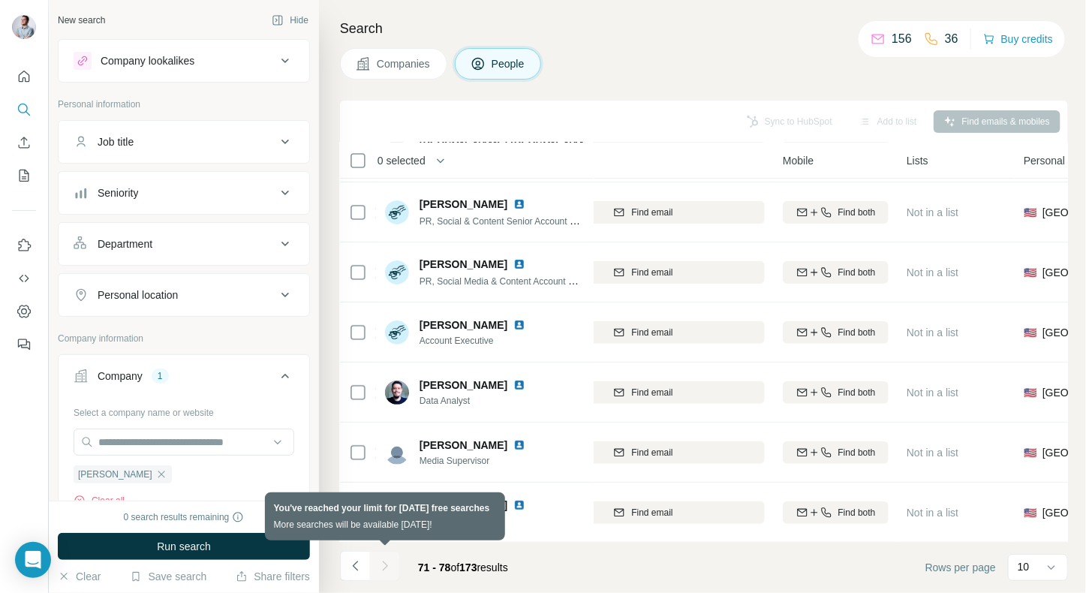
click at [378, 564] on div at bounding box center [385, 566] width 30 height 30
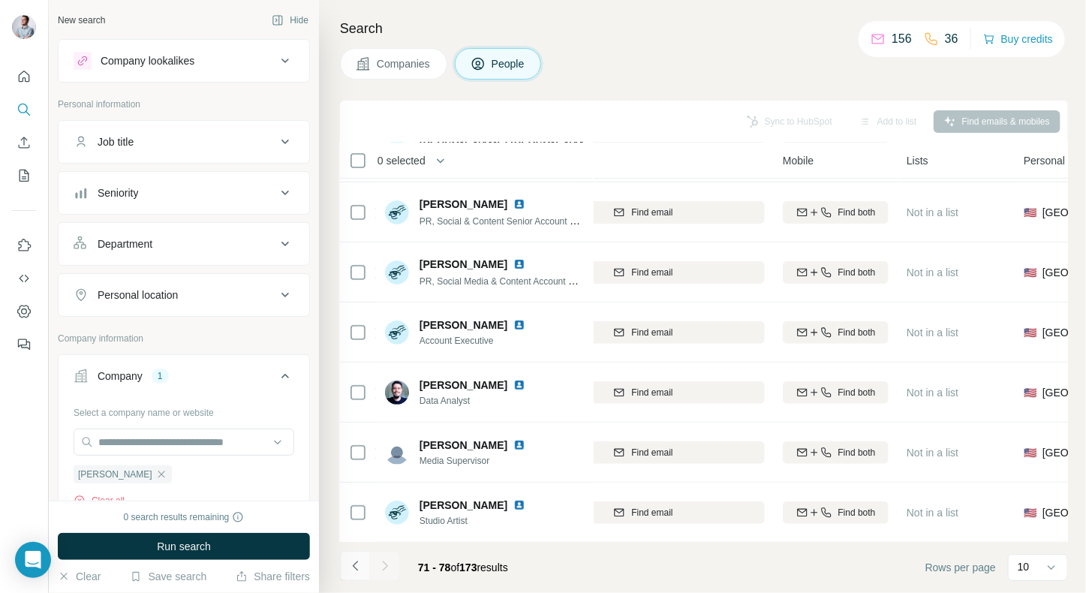
click at [354, 568] on icon "Navigate to previous page" at bounding box center [354, 566] width 5 height 10
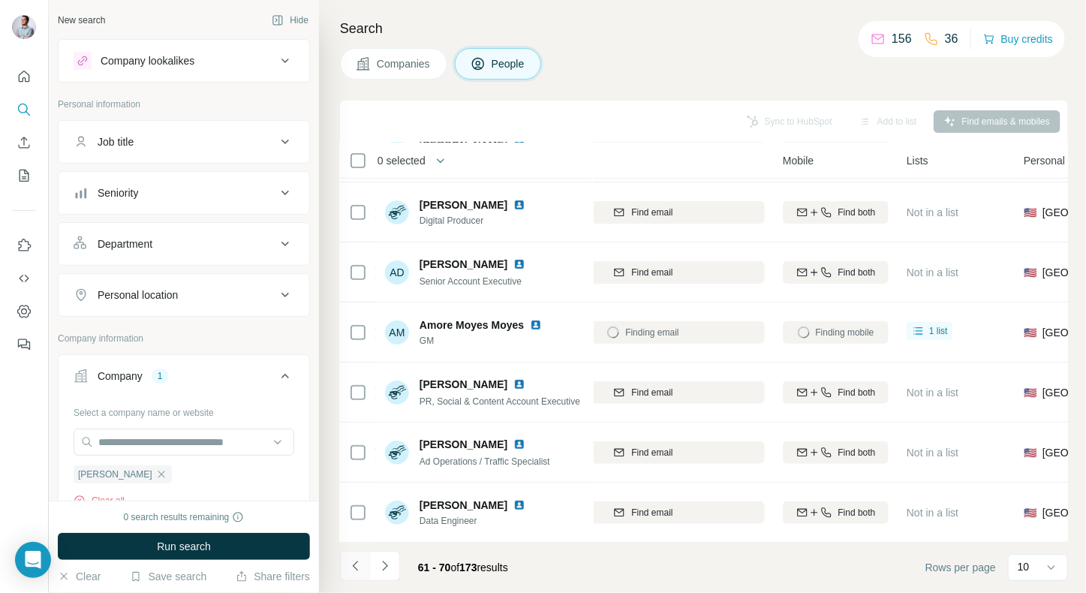
click at [357, 565] on icon "Navigate to previous page" at bounding box center [355, 566] width 15 height 15
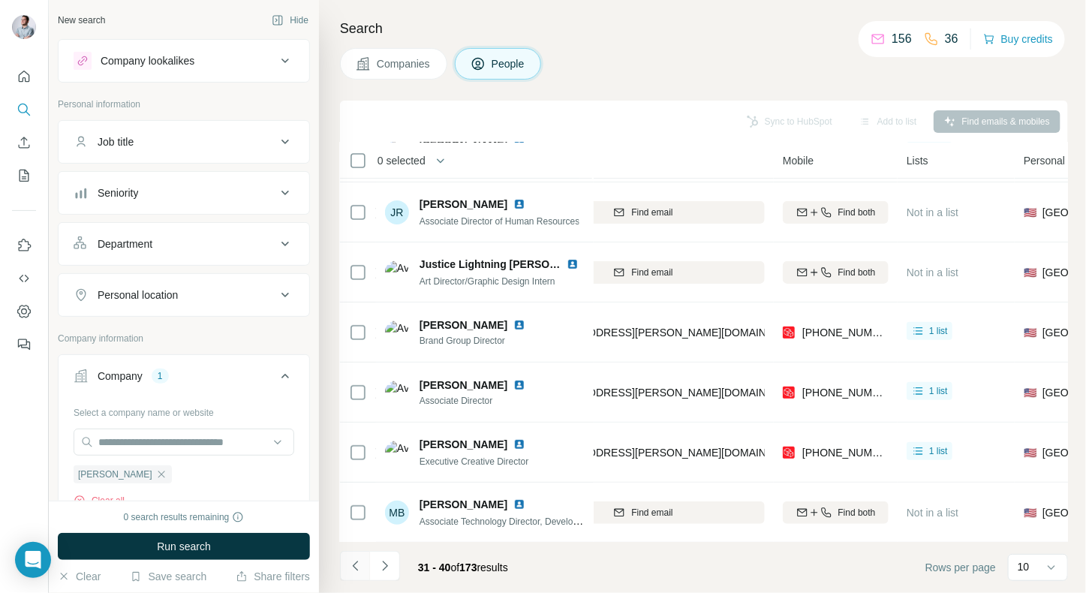
click at [357, 565] on icon "Navigate to previous page" at bounding box center [355, 566] width 15 height 15
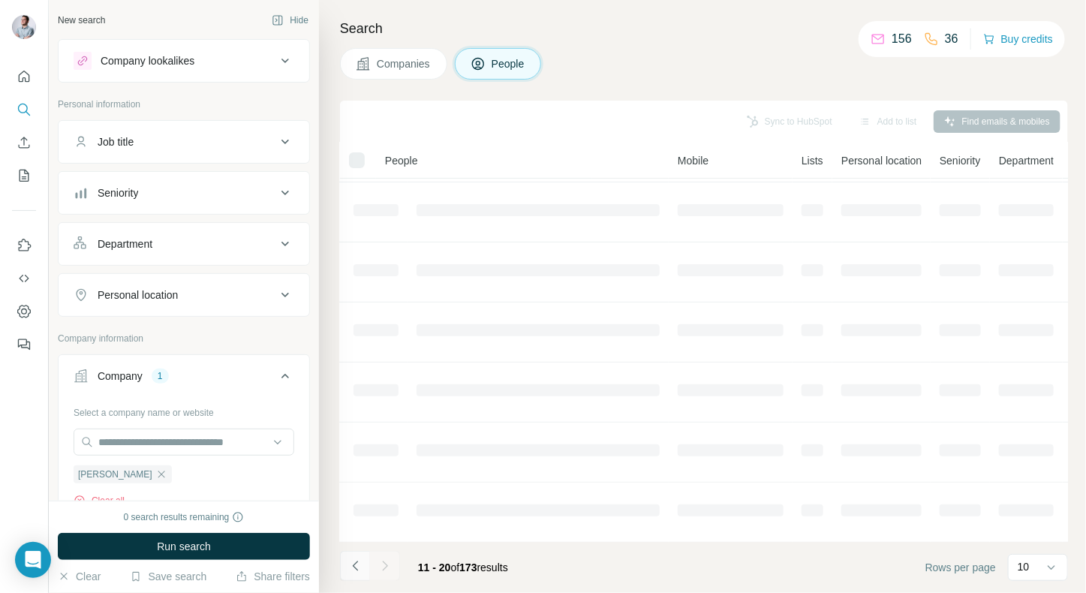
click at [357, 565] on icon "Navigate to previous page" at bounding box center [355, 566] width 15 height 15
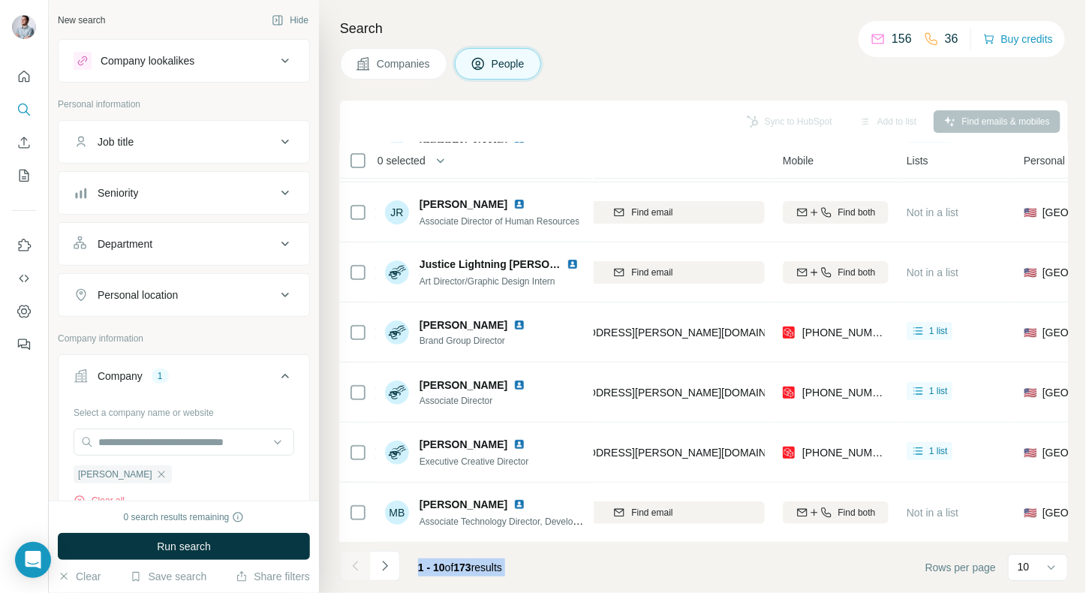
click at [357, 565] on div at bounding box center [355, 566] width 30 height 30
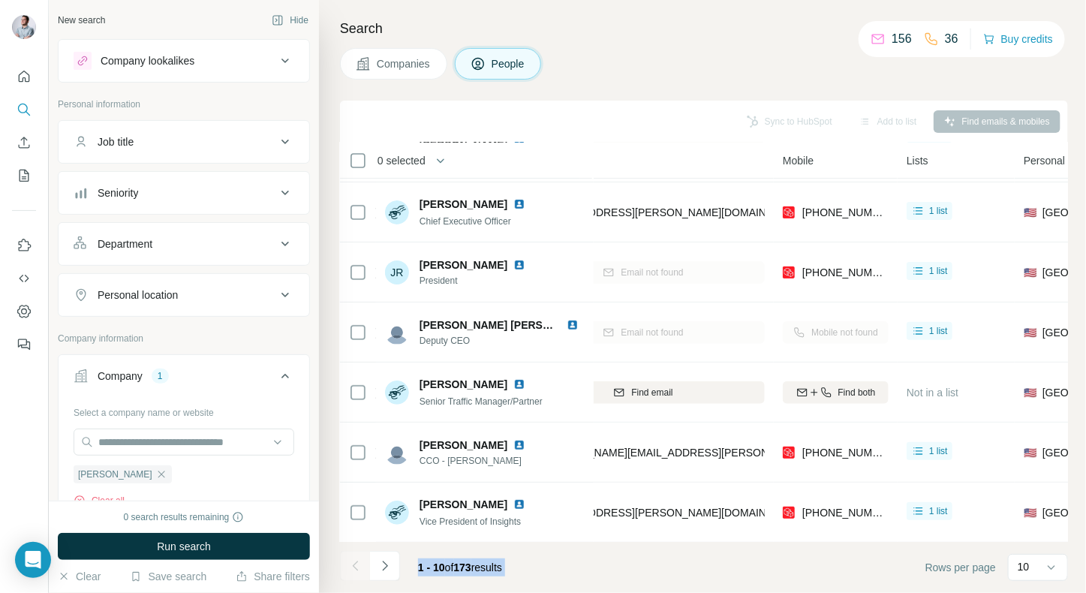
click at [357, 565] on div at bounding box center [355, 566] width 30 height 30
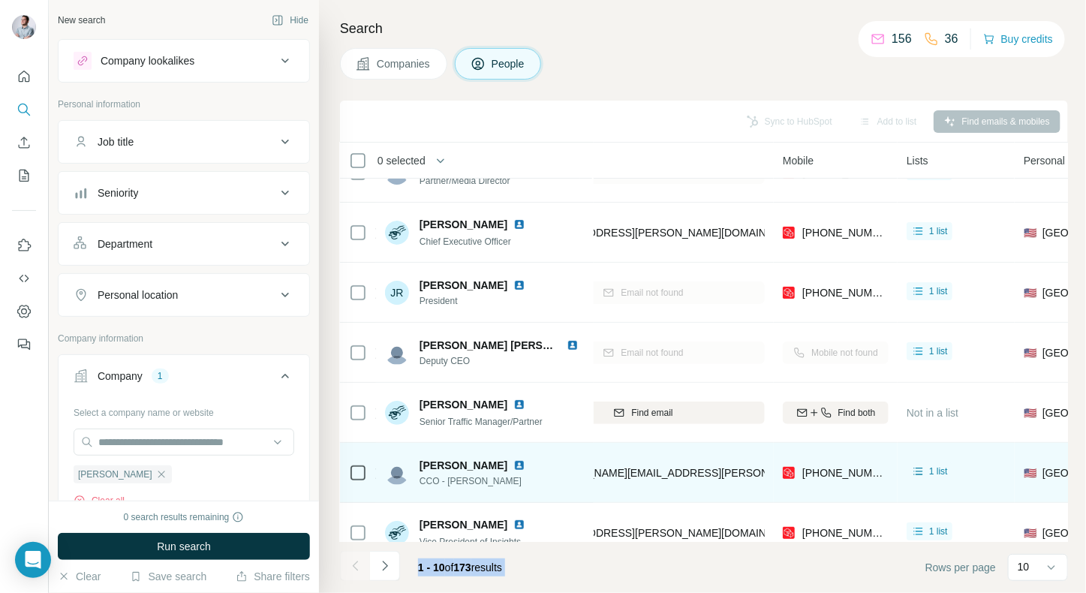
scroll to position [95, 248]
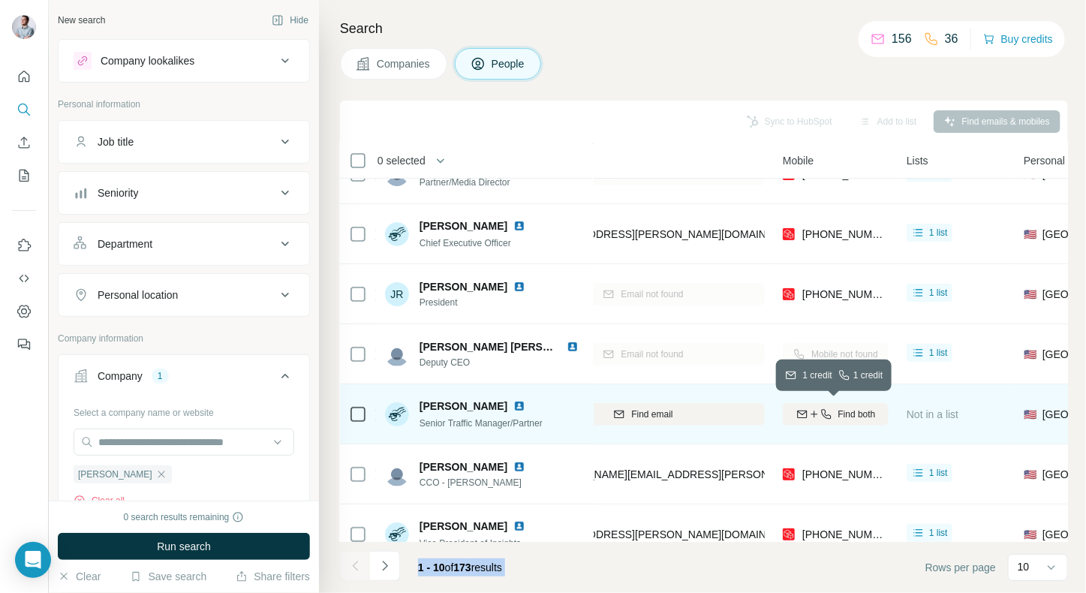
click at [799, 414] on icon "button" at bounding box center [803, 414] width 12 height 12
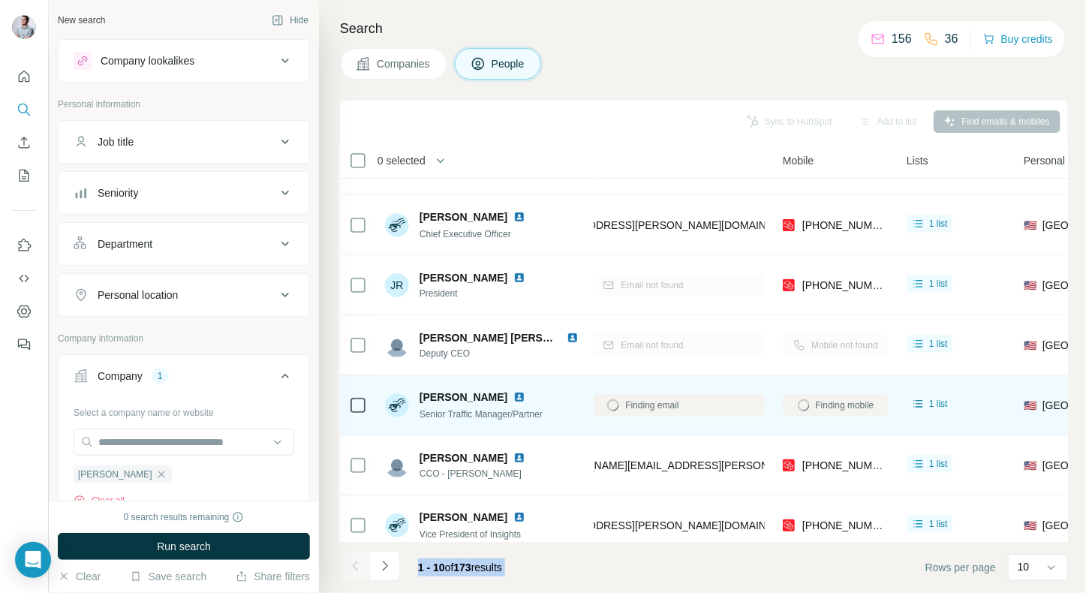
scroll to position [102, 248]
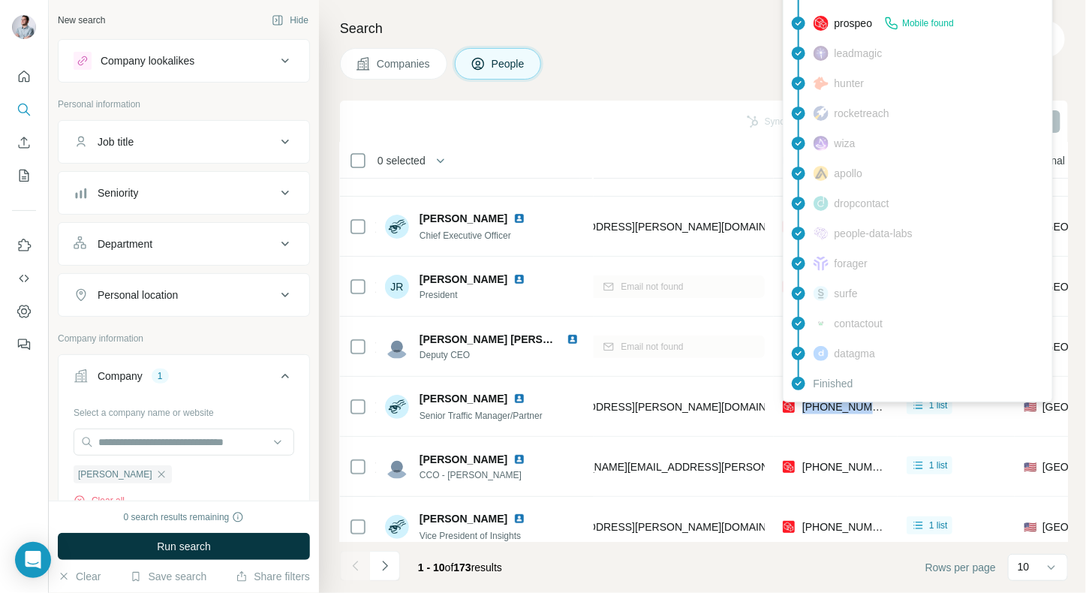
drag, startPoint x: 884, startPoint y: 408, endPoint x: 802, endPoint y: 410, distance: 82.6
click at [802, 410] on div "[PHONE_NUMBER]" at bounding box center [836, 406] width 106 height 41
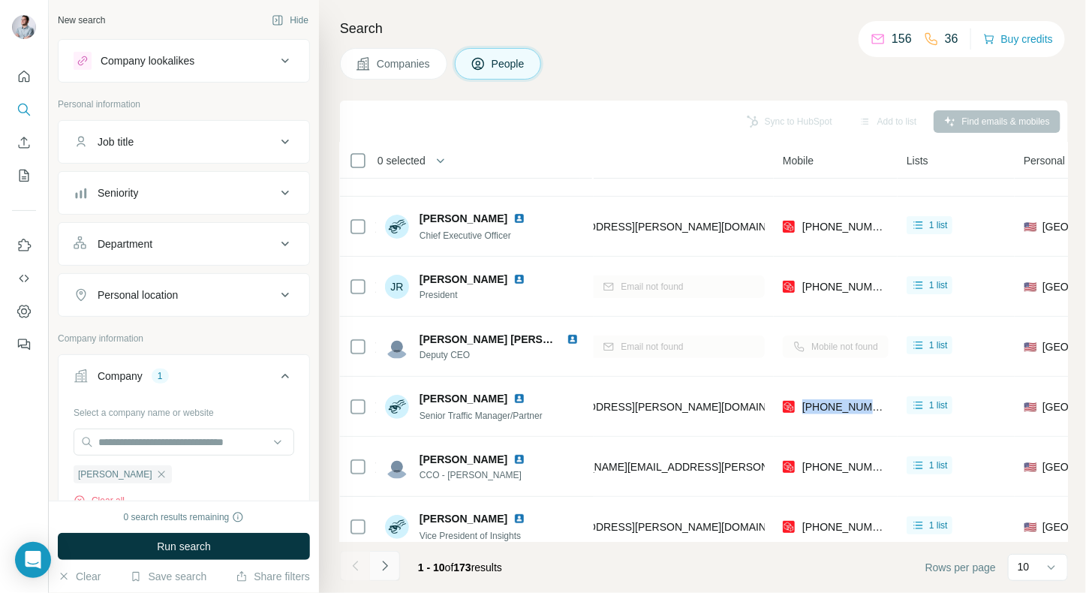
click at [386, 567] on icon "Navigate to next page" at bounding box center [384, 566] width 5 height 10
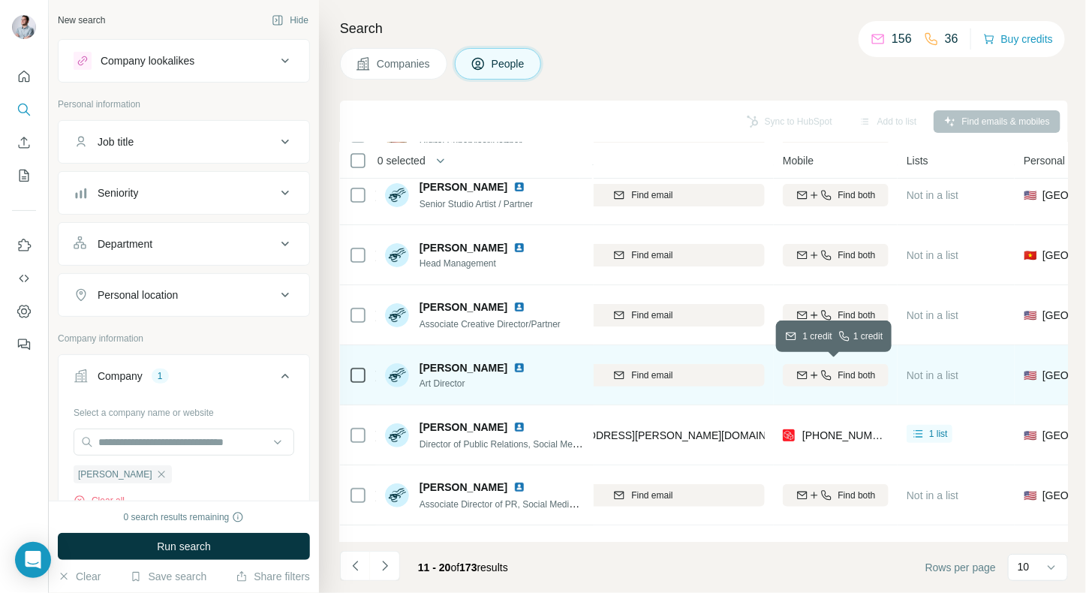
scroll to position [0, 248]
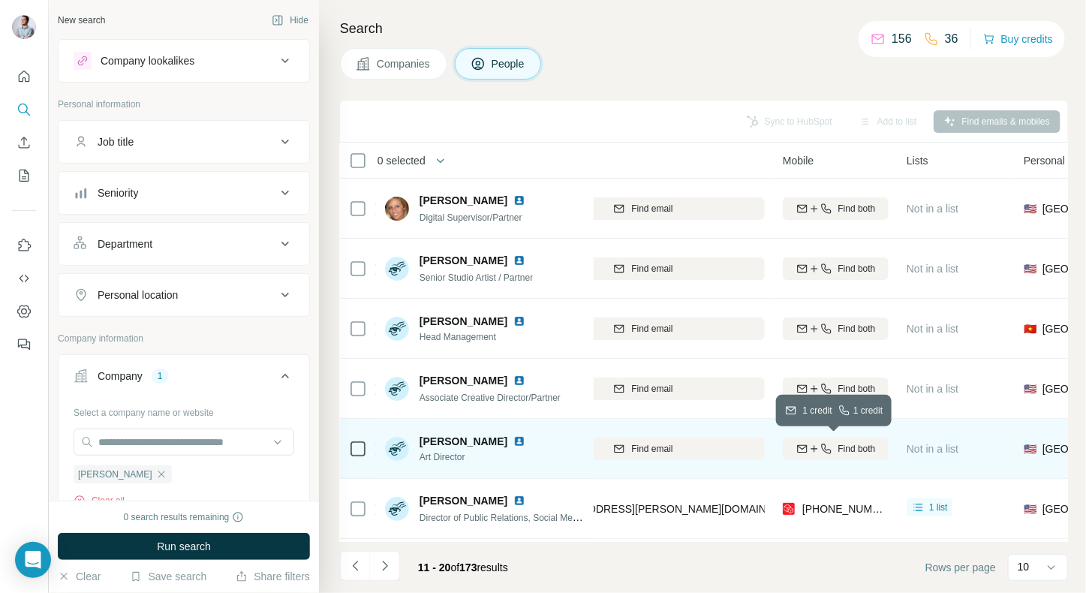
click at [846, 440] on button "Find both" at bounding box center [836, 449] width 106 height 23
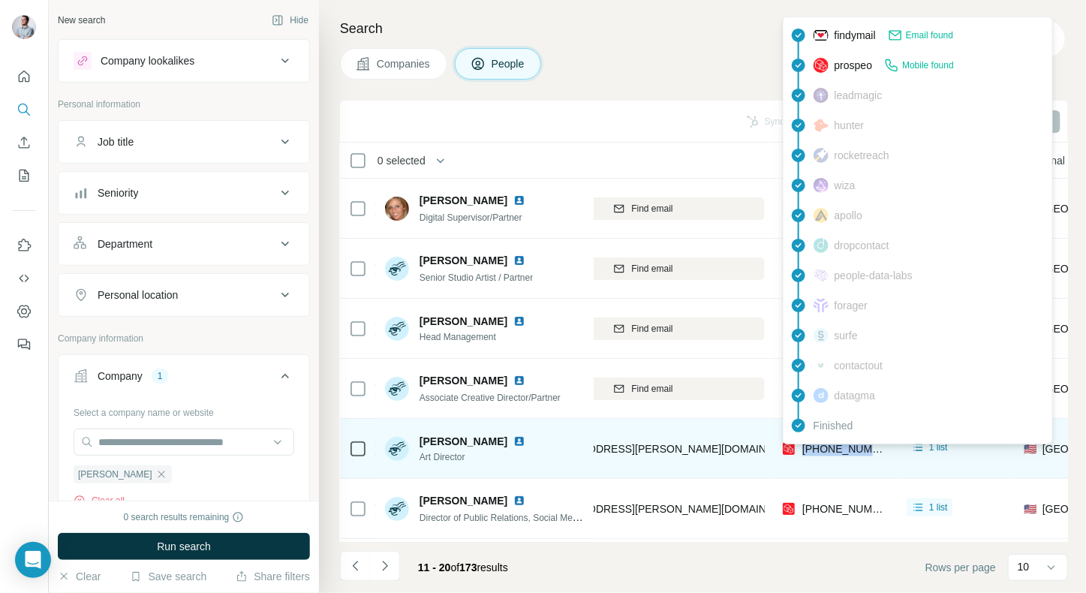
drag, startPoint x: 883, startPoint y: 444, endPoint x: 804, endPoint y: 446, distance: 78.8
click at [804, 446] on div "[PHONE_NUMBER]" at bounding box center [836, 448] width 106 height 41
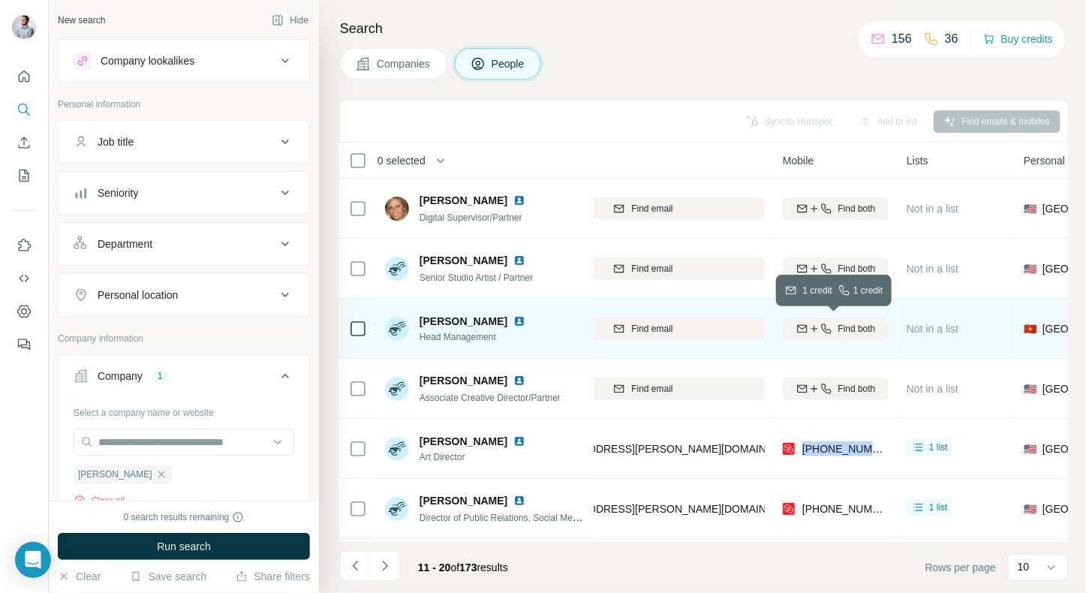
click at [819, 322] on div "Find both" at bounding box center [836, 329] width 106 height 14
click at [526, 319] on img at bounding box center [520, 321] width 12 height 12
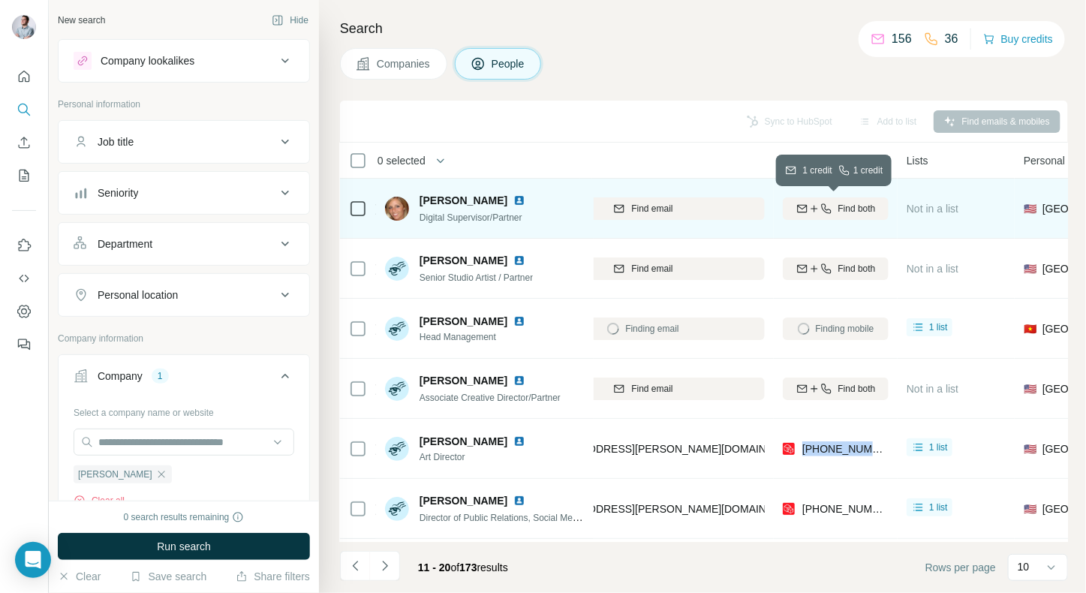
click at [835, 212] on div "Find both" at bounding box center [836, 209] width 106 height 14
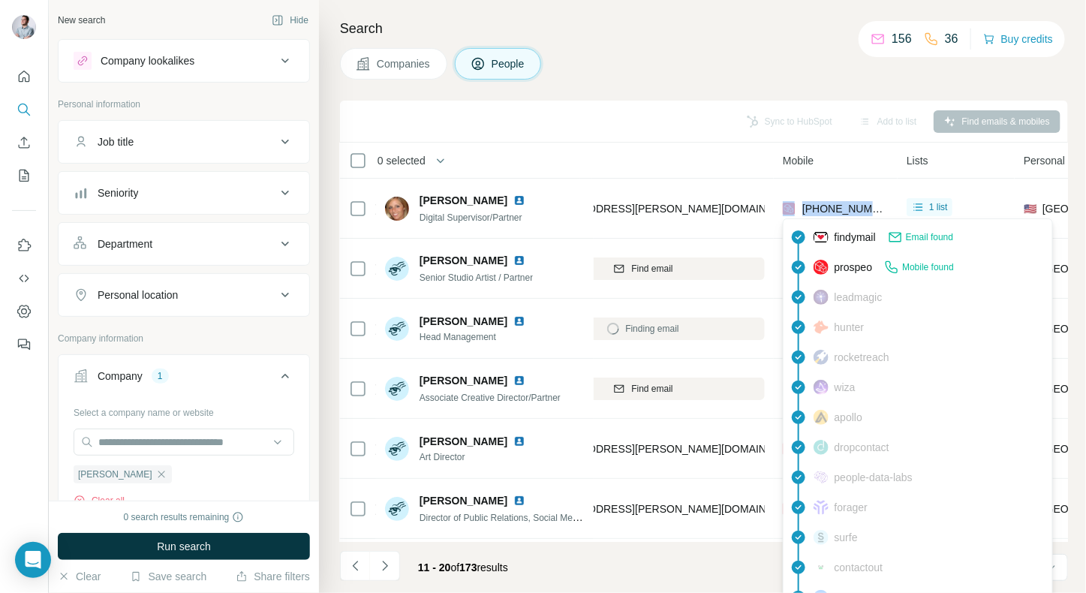
drag, startPoint x: 891, startPoint y: 206, endPoint x: 797, endPoint y: 206, distance: 94.6
click at [797, 206] on td "[PHONE_NUMBER]" at bounding box center [836, 209] width 124 height 60
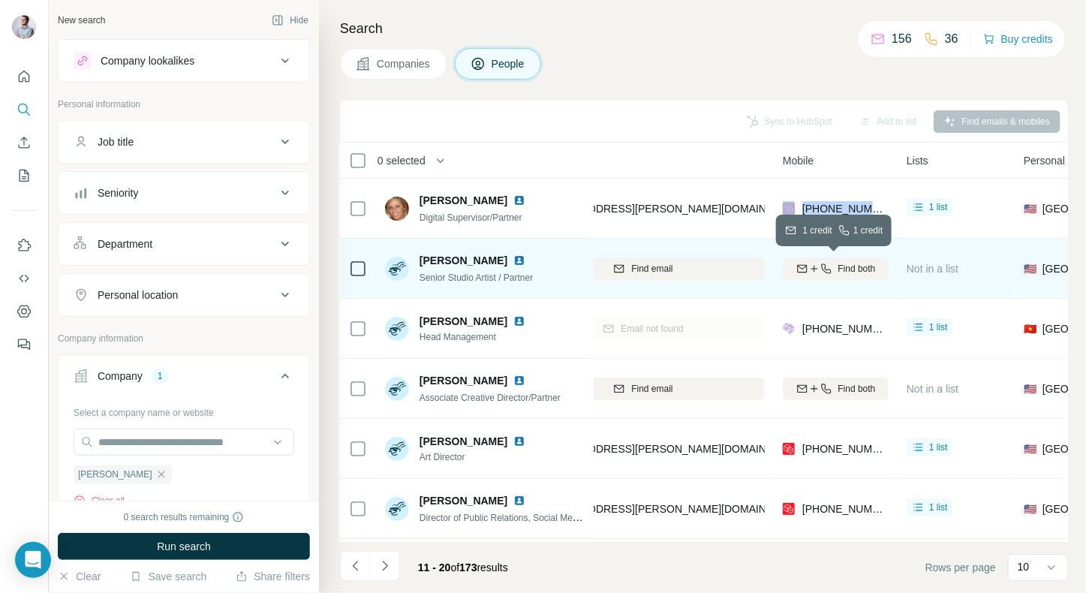
click at [842, 258] on button "Find both" at bounding box center [836, 269] width 106 height 23
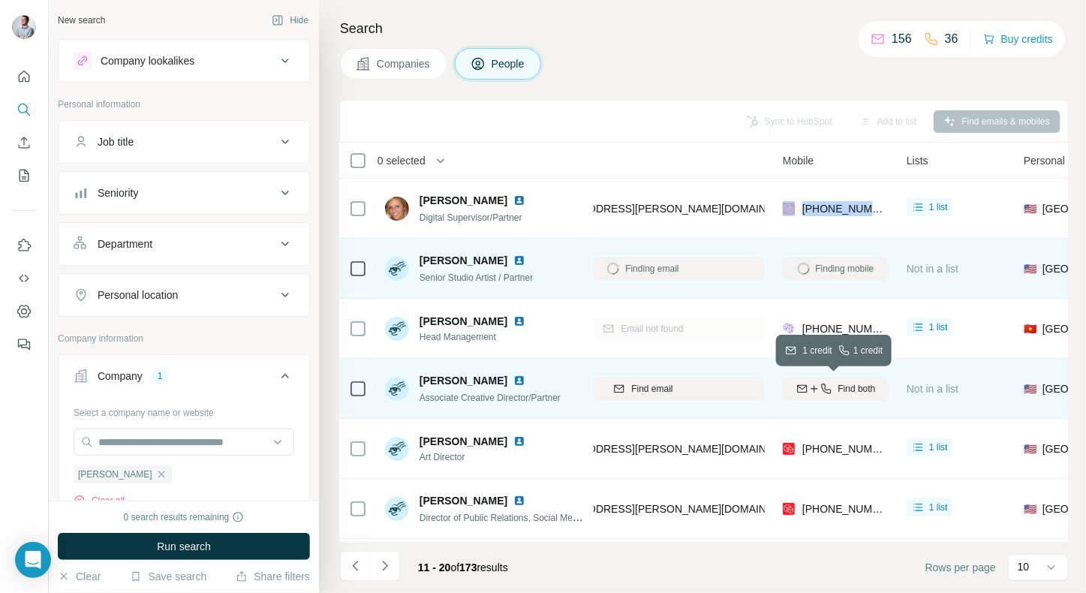
click at [839, 386] on span "Find both" at bounding box center [858, 389] width 38 height 14
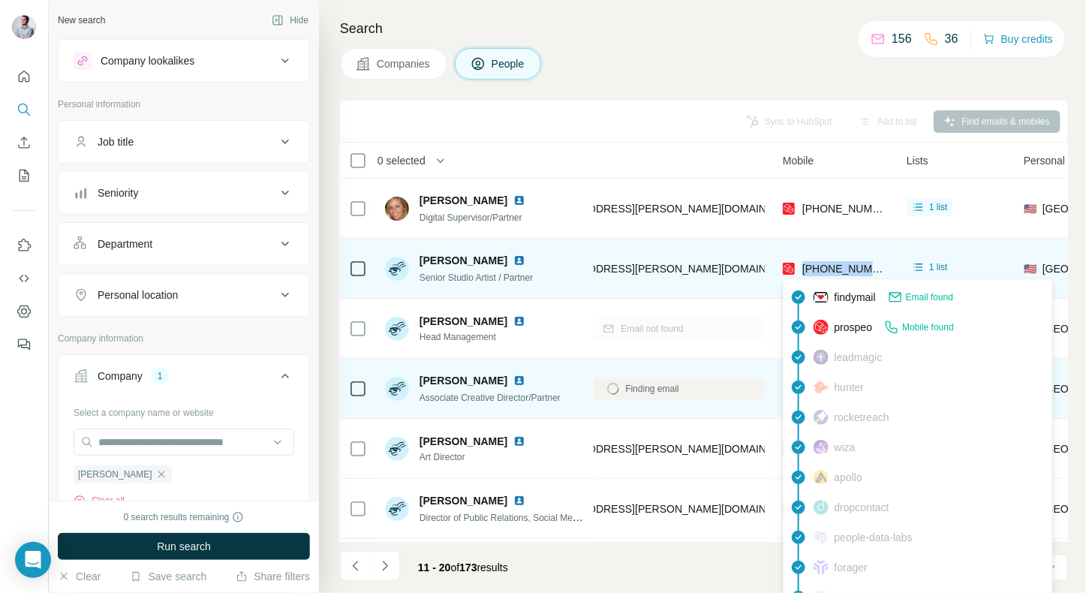
drag, startPoint x: 875, startPoint y: 268, endPoint x: 804, endPoint y: 270, distance: 71.4
click at [804, 270] on div "[PHONE_NUMBER]" at bounding box center [836, 268] width 106 height 41
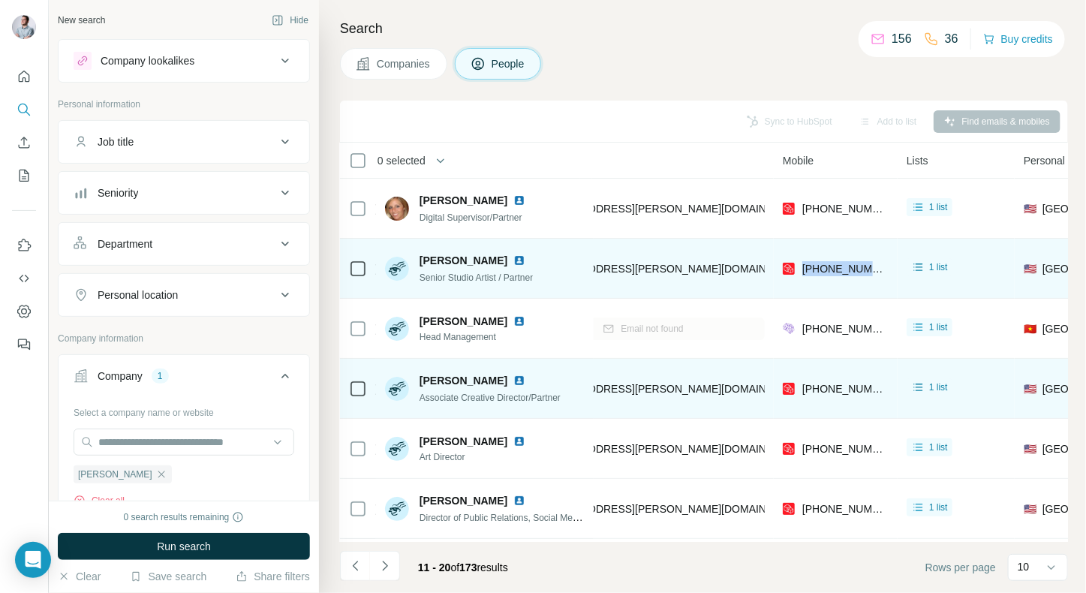
click at [514, 259] on img at bounding box center [520, 261] width 12 height 12
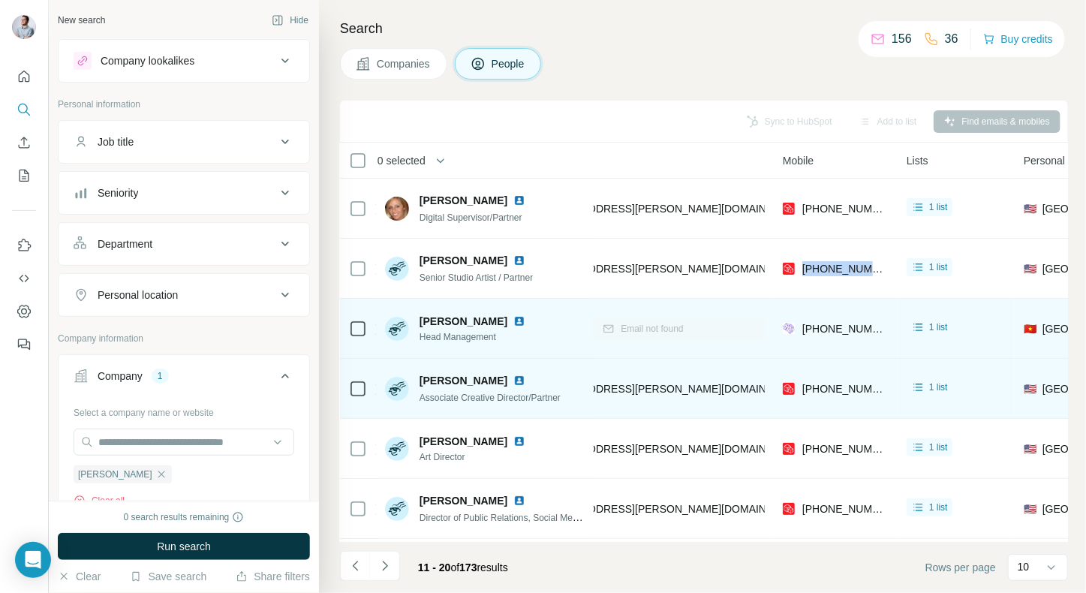
scroll to position [237, 248]
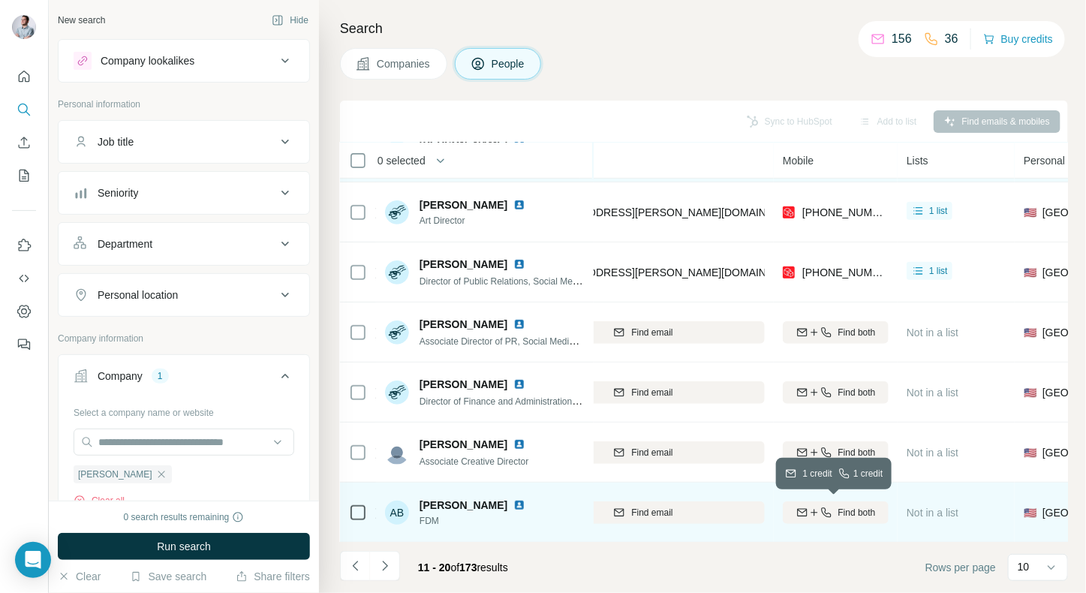
click at [826, 508] on icon "button" at bounding box center [827, 513] width 12 height 12
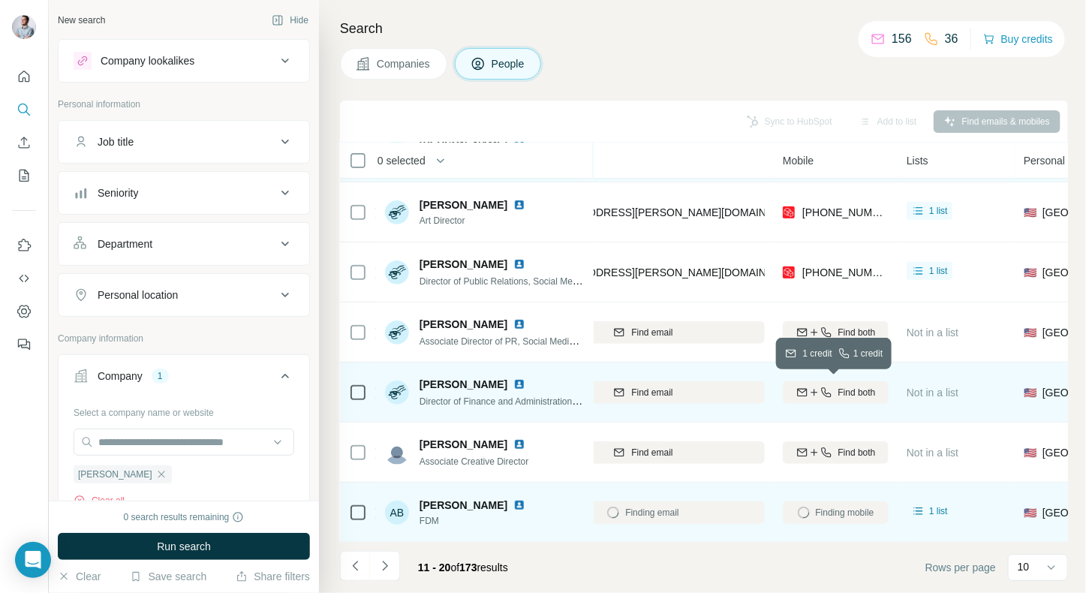
click at [858, 398] on button "Find both" at bounding box center [836, 392] width 106 height 23
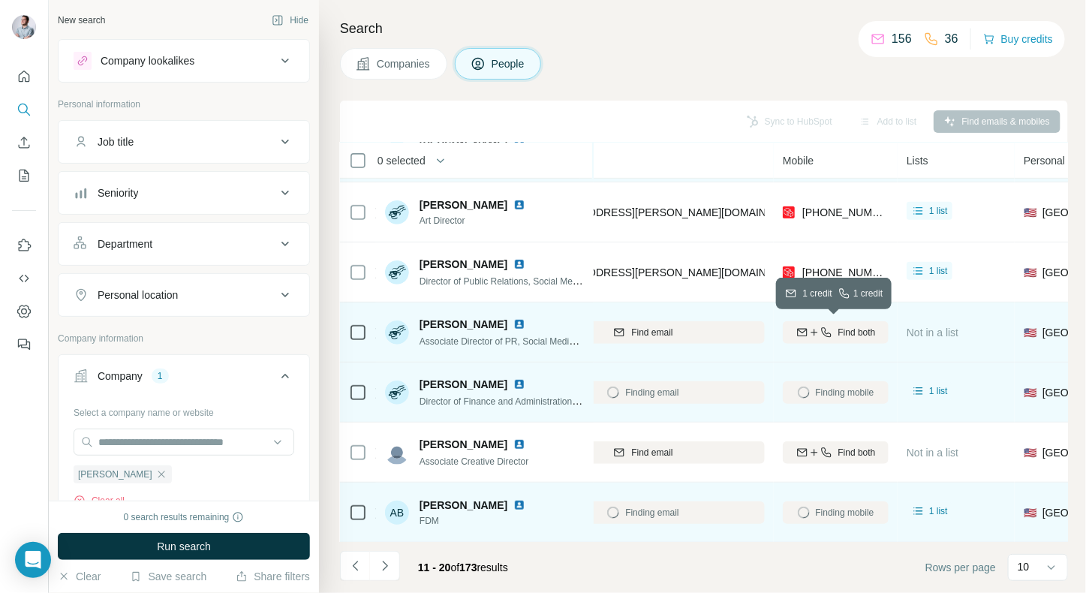
click at [851, 329] on span "Find both" at bounding box center [858, 333] width 38 height 14
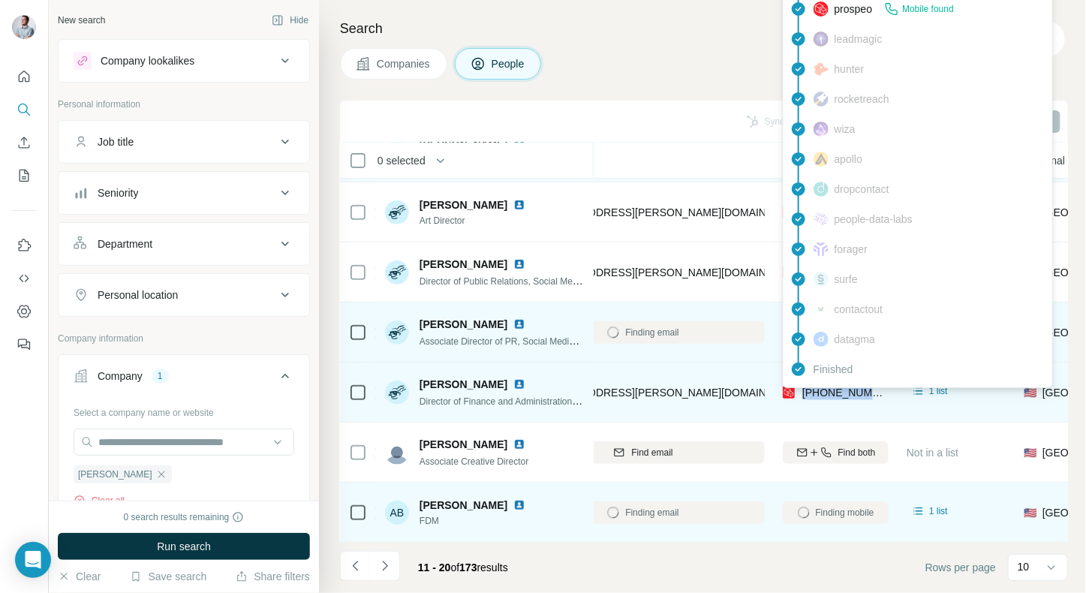
drag, startPoint x: 884, startPoint y: 391, endPoint x: 803, endPoint y: 393, distance: 81.1
click at [803, 393] on div "[PHONE_NUMBER]" at bounding box center [836, 392] width 106 height 41
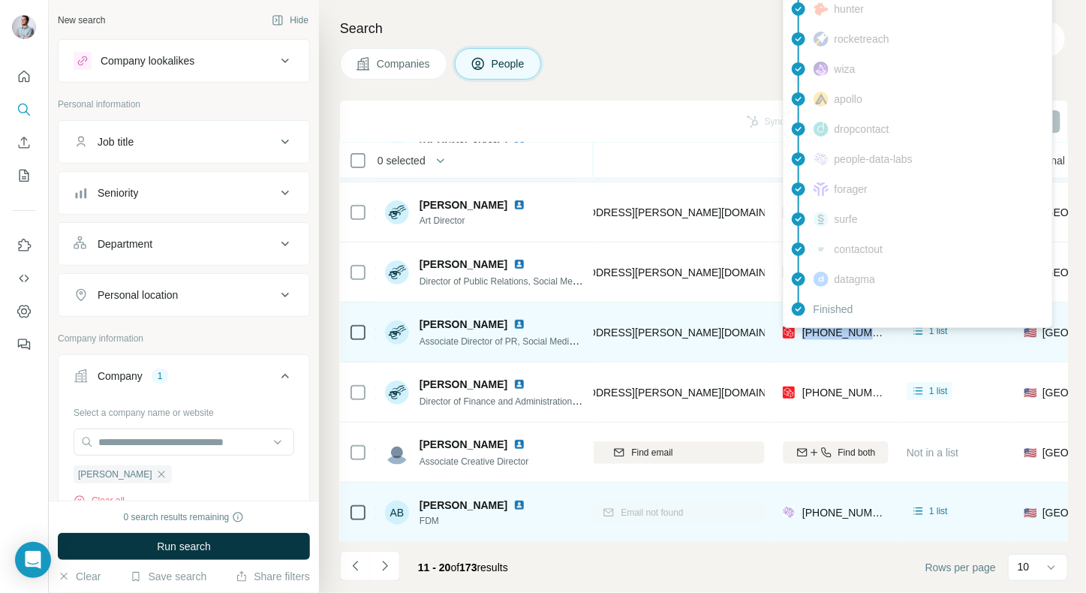
drag, startPoint x: 879, startPoint y: 330, endPoint x: 805, endPoint y: 331, distance: 74.3
click at [805, 331] on div "[PHONE_NUMBER]" at bounding box center [836, 332] width 106 height 41
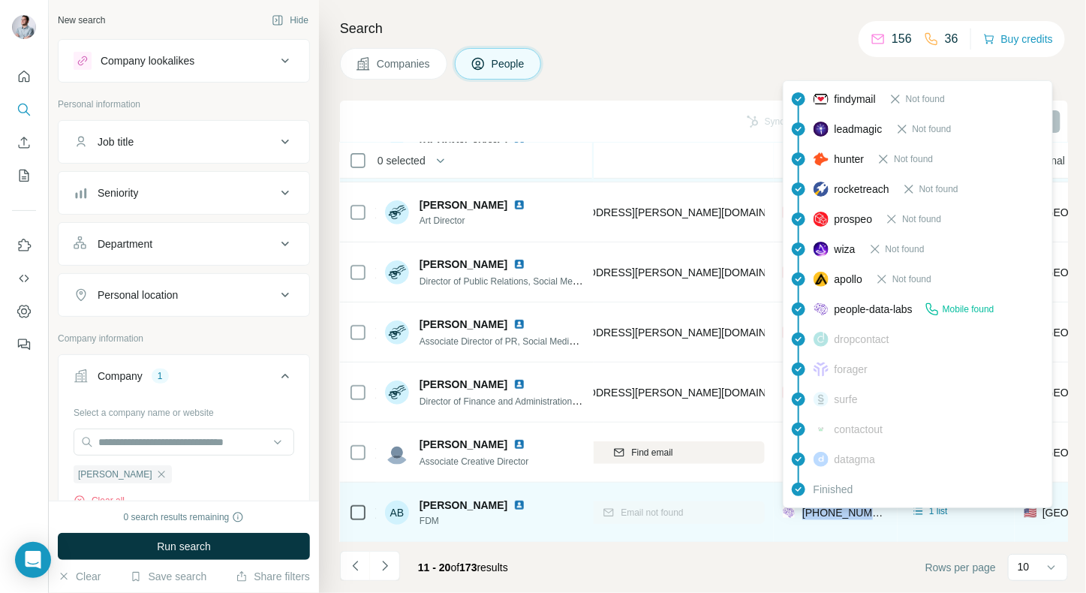
drag, startPoint x: 877, startPoint y: 510, endPoint x: 802, endPoint y: 515, distance: 75.3
click at [802, 515] on div "[PHONE_NUMBER]" at bounding box center [836, 512] width 106 height 41
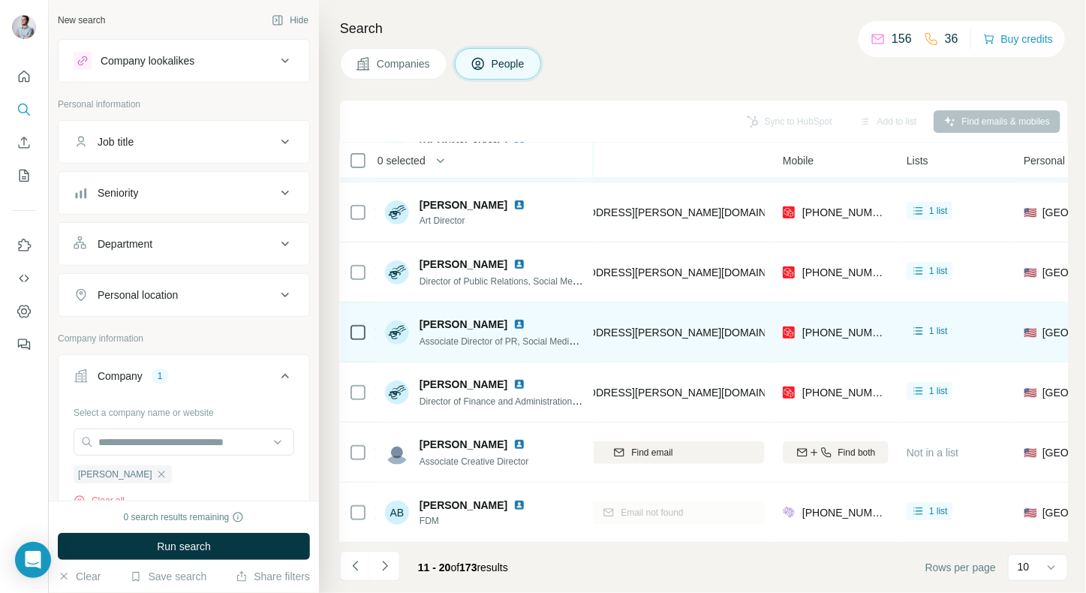
click at [705, 331] on div "[EMAIL_ADDRESS][PERSON_NAME][DOMAIN_NAME]" at bounding box center [643, 332] width 243 height 41
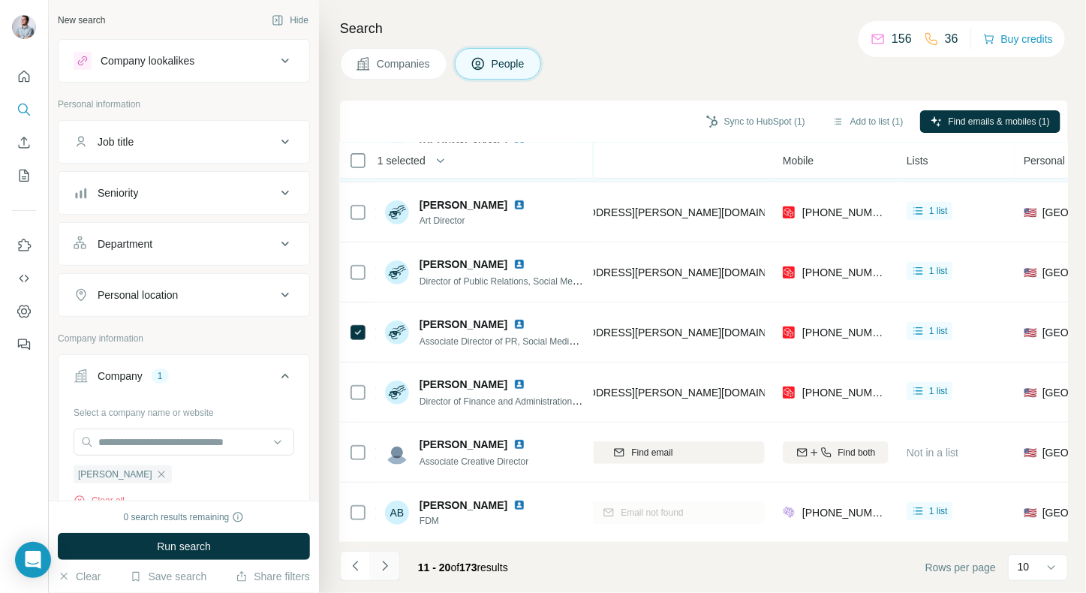
click at [393, 569] on button "Navigate to next page" at bounding box center [385, 566] width 30 height 30
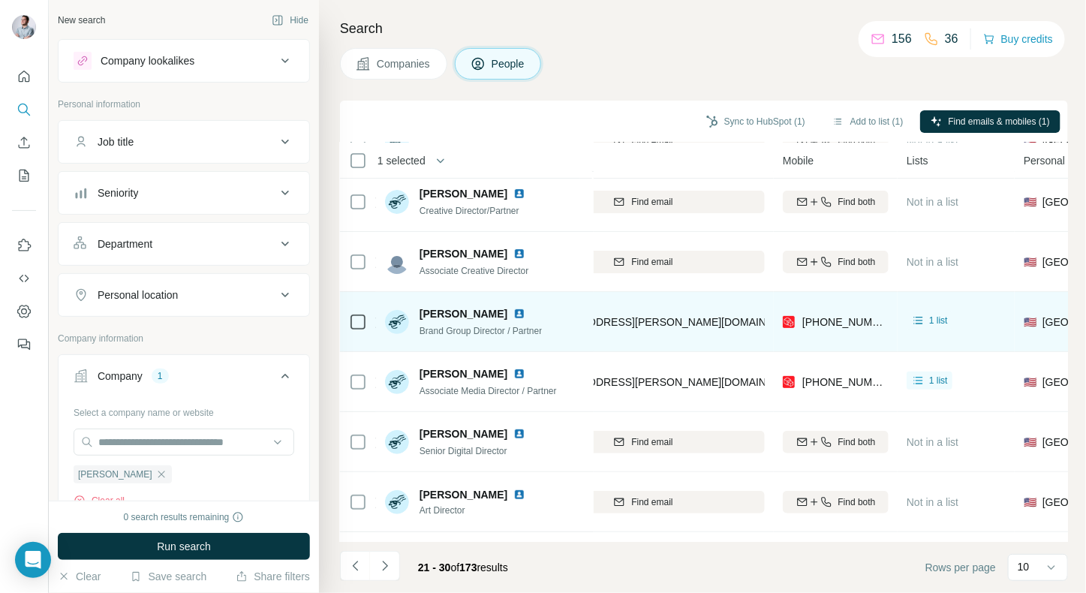
scroll to position [0, 248]
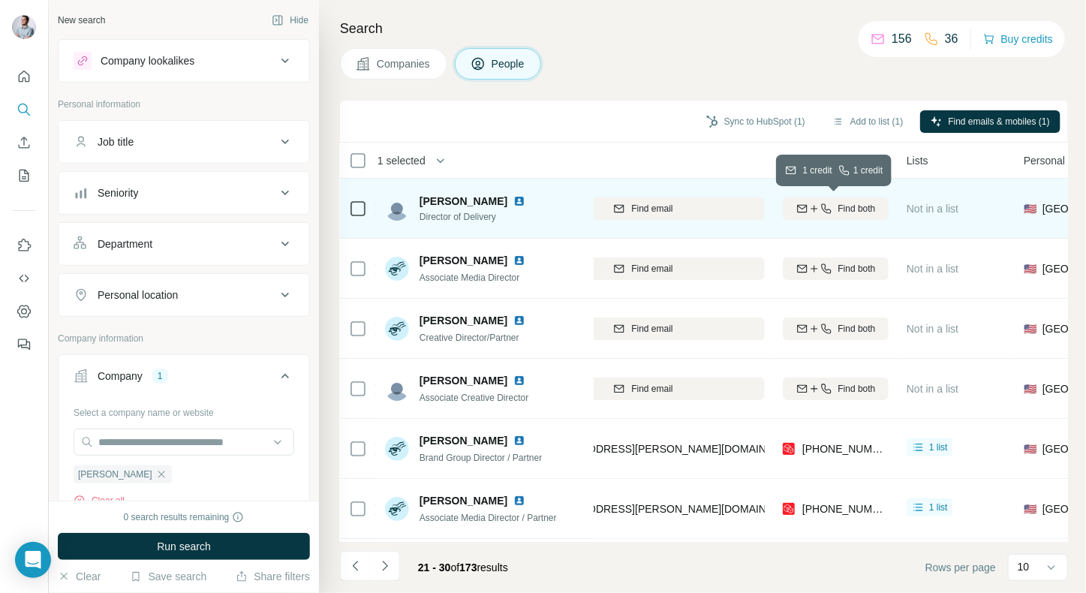
click at [851, 208] on span "Find both" at bounding box center [858, 209] width 38 height 14
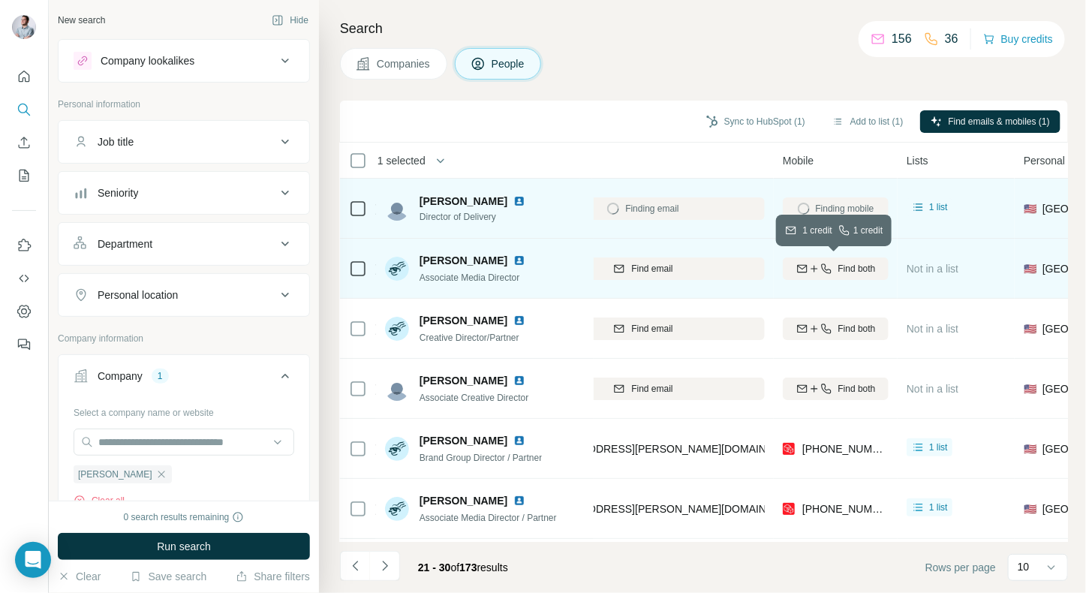
click at [839, 272] on span "Find both" at bounding box center [858, 269] width 38 height 14
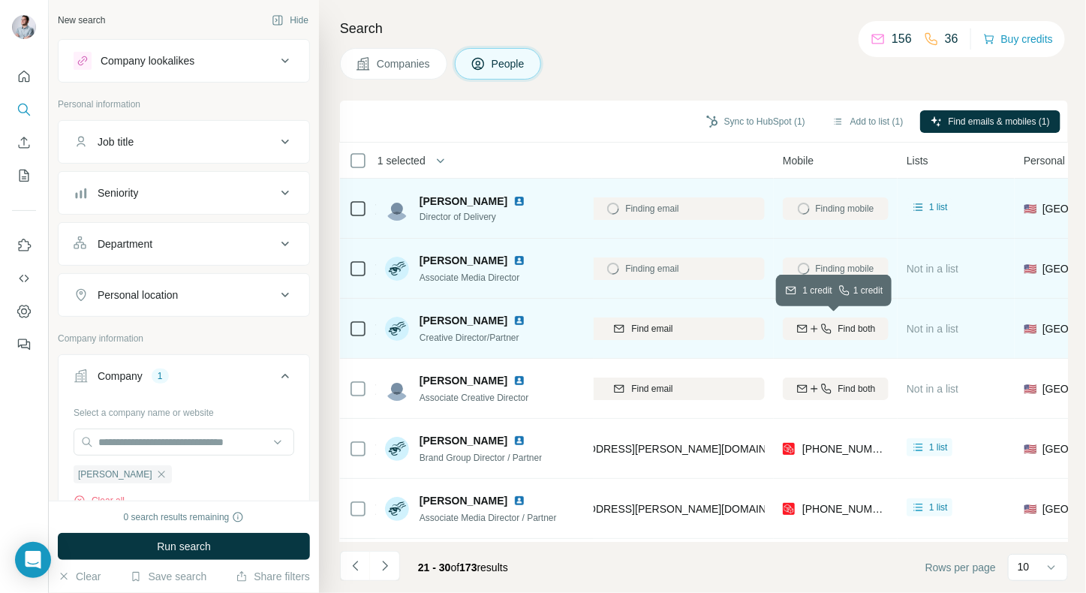
click at [833, 323] on div "Find both" at bounding box center [836, 329] width 106 height 14
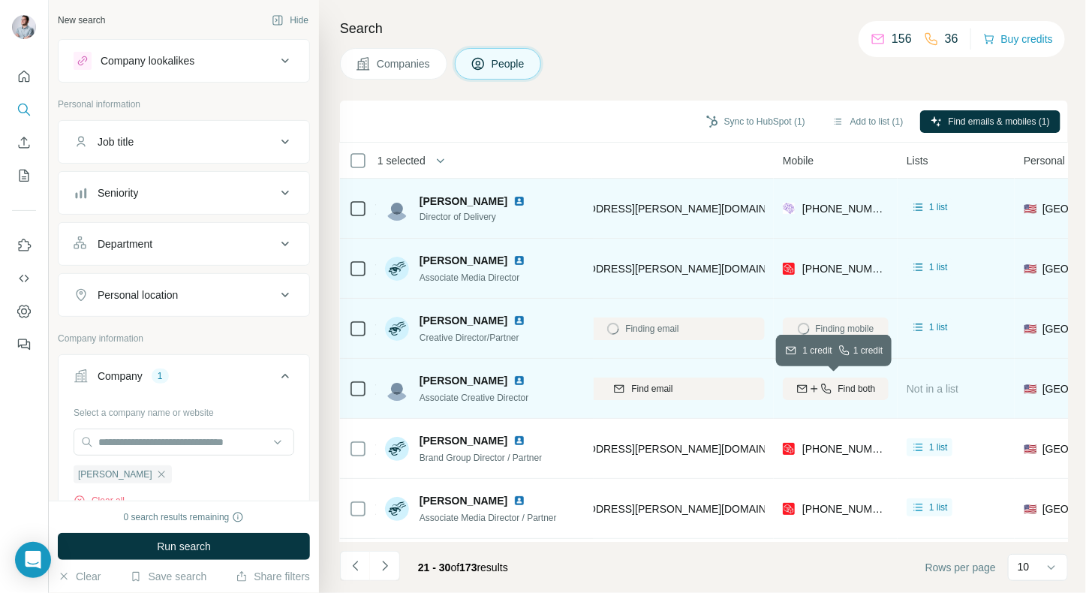
click at [825, 388] on icon "button" at bounding box center [827, 389] width 12 height 12
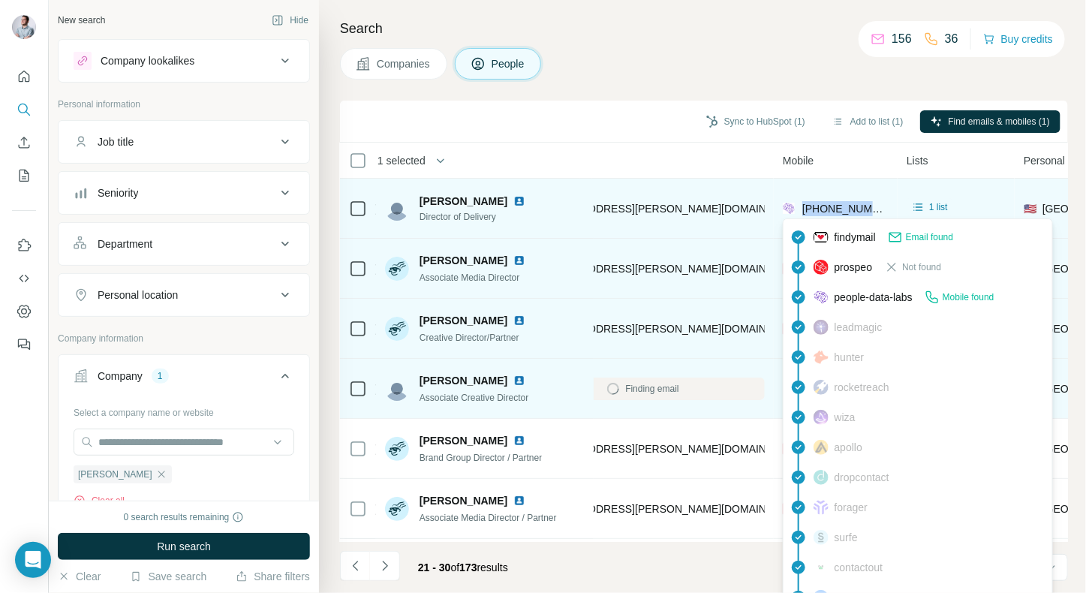
drag, startPoint x: 879, startPoint y: 213, endPoint x: 803, endPoint y: 214, distance: 76.6
click at [803, 214] on div "[PHONE_NUMBER]" at bounding box center [836, 208] width 106 height 41
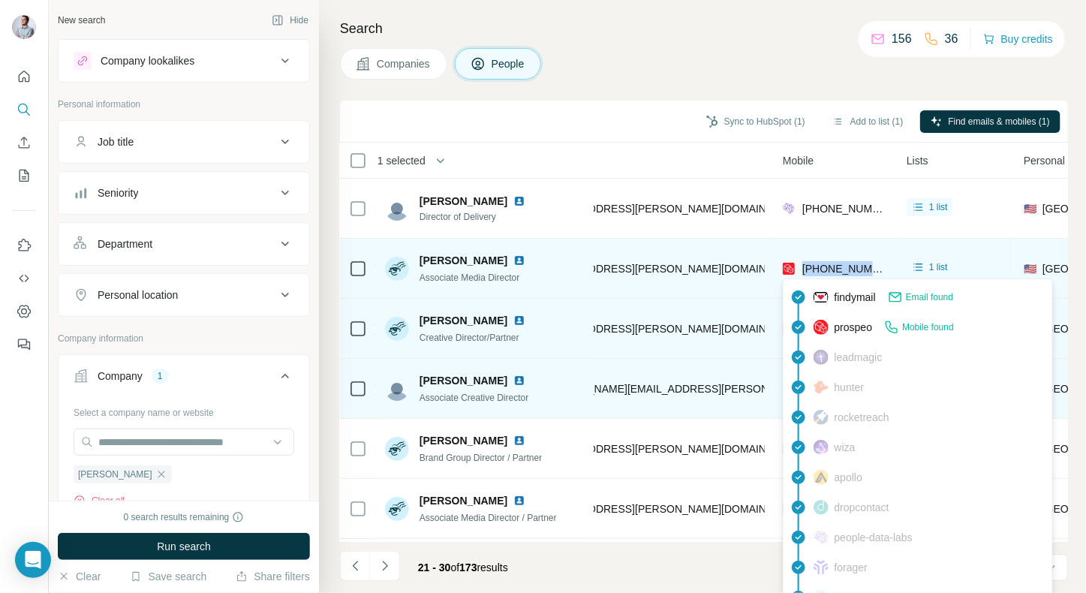
drag, startPoint x: 876, startPoint y: 273, endPoint x: 806, endPoint y: 273, distance: 70.6
click at [806, 273] on div "[PHONE_NUMBER]" at bounding box center [836, 268] width 106 height 41
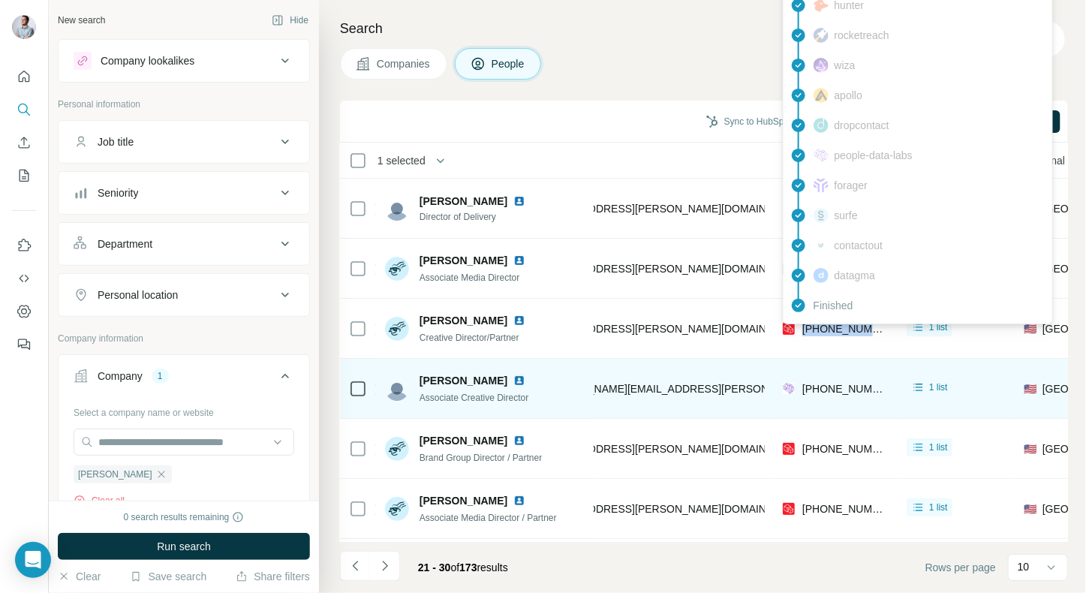
drag, startPoint x: 891, startPoint y: 328, endPoint x: 804, endPoint y: 328, distance: 87.1
click at [804, 328] on td "[PHONE_NUMBER]" at bounding box center [836, 329] width 124 height 60
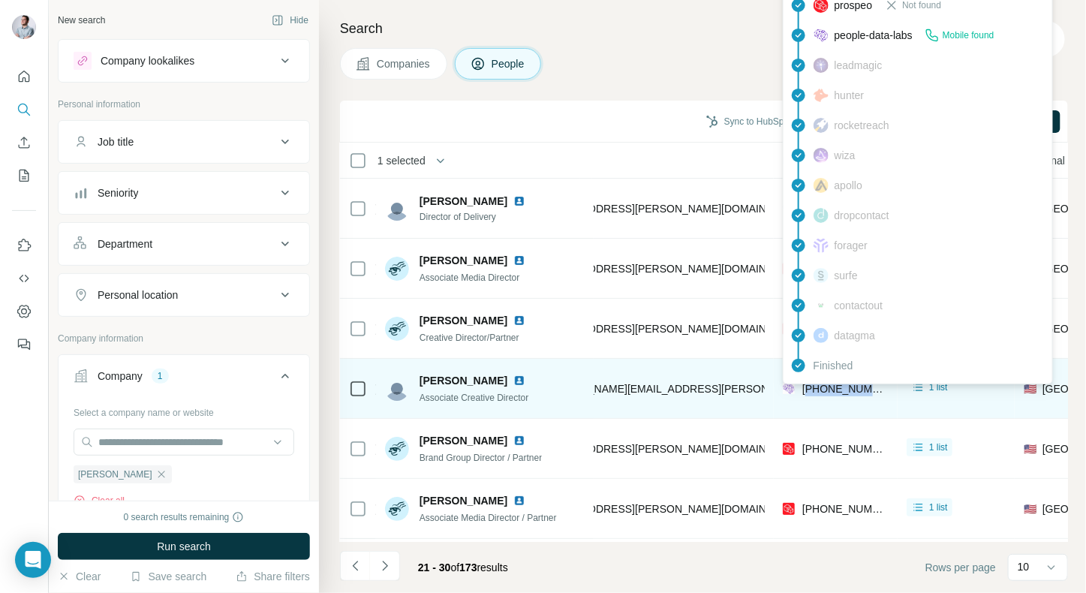
drag, startPoint x: 878, startPoint y: 390, endPoint x: 806, endPoint y: 390, distance: 71.3
click at [806, 390] on div "[PHONE_NUMBER]" at bounding box center [836, 388] width 106 height 41
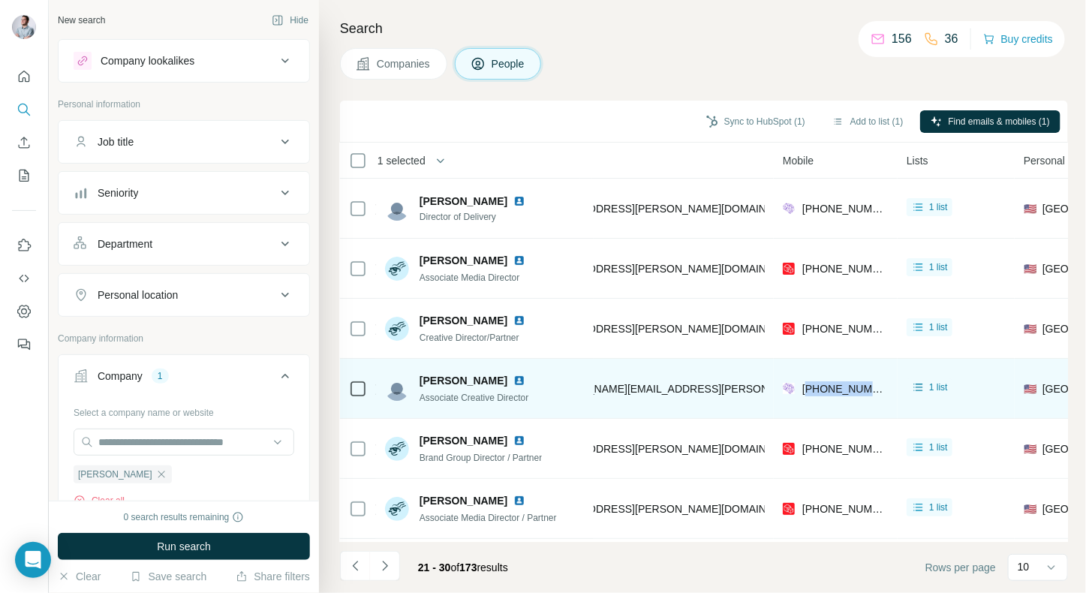
click at [878, 392] on div "[PHONE_NUMBER]" at bounding box center [836, 388] width 106 height 41
click at [885, 392] on div "[PHONE_NUMBER]" at bounding box center [836, 388] width 106 height 41
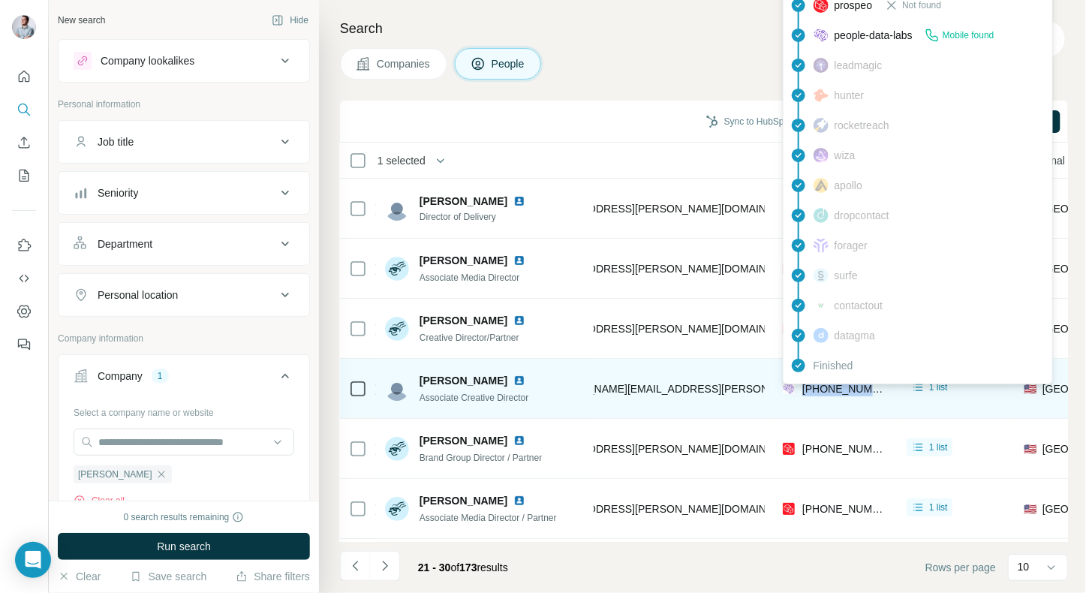
drag, startPoint x: 885, startPoint y: 392, endPoint x: 804, endPoint y: 391, distance: 81.1
click at [804, 391] on div "[PHONE_NUMBER]" at bounding box center [836, 388] width 106 height 41
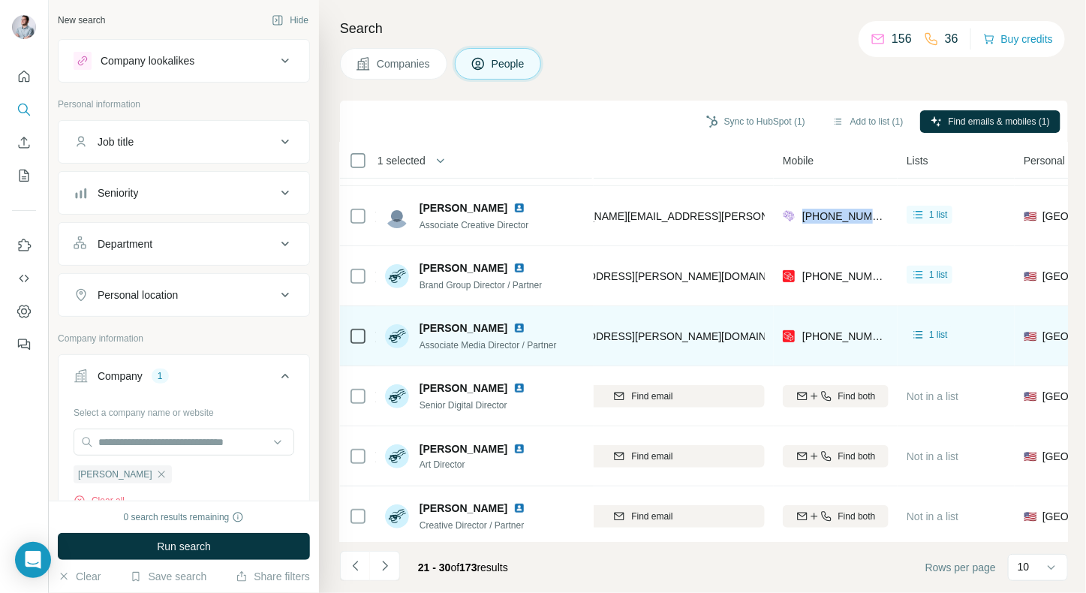
scroll to position [190, 248]
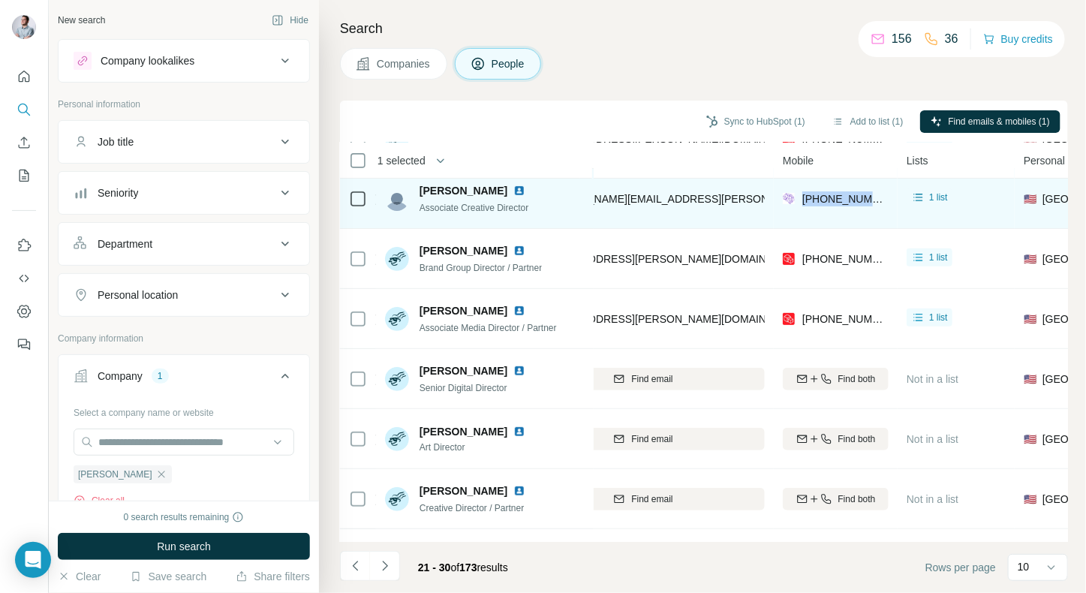
click at [514, 185] on img at bounding box center [520, 191] width 12 height 12
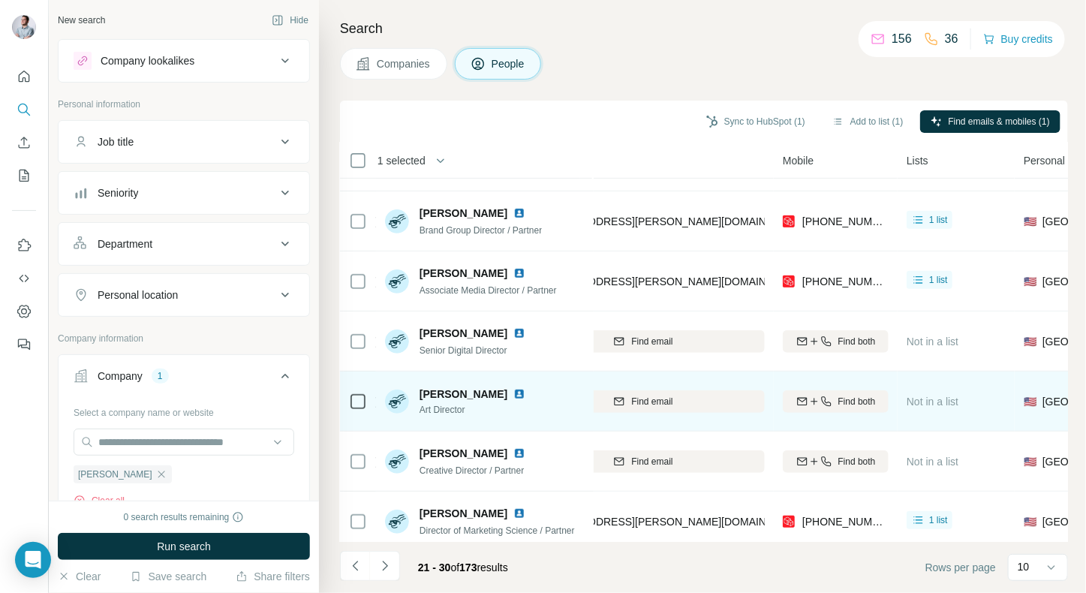
scroll to position [237, 248]
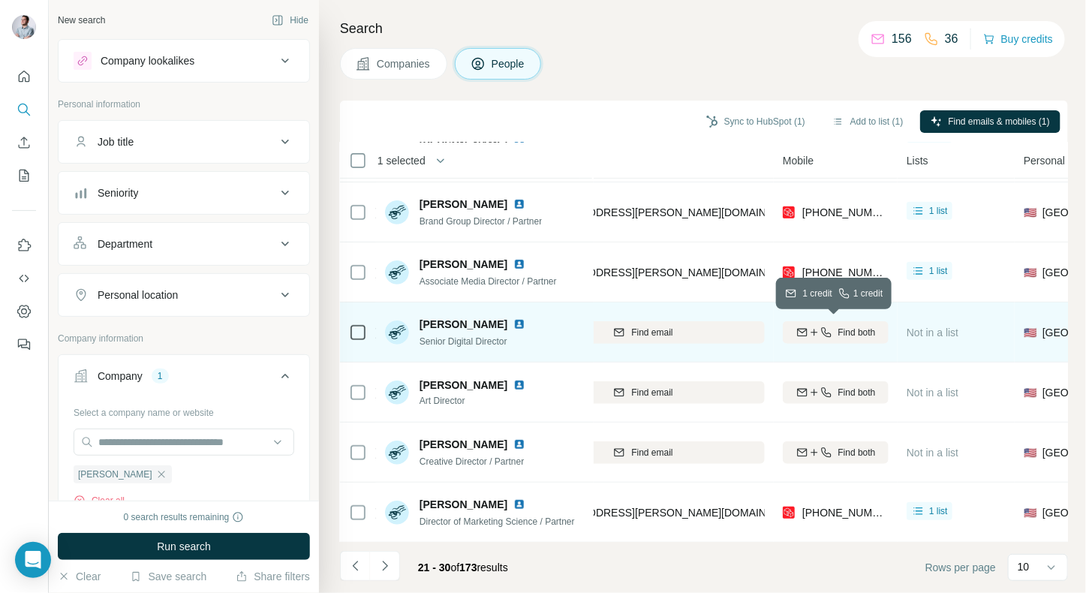
click at [799, 332] on icon "button" at bounding box center [803, 333] width 12 height 12
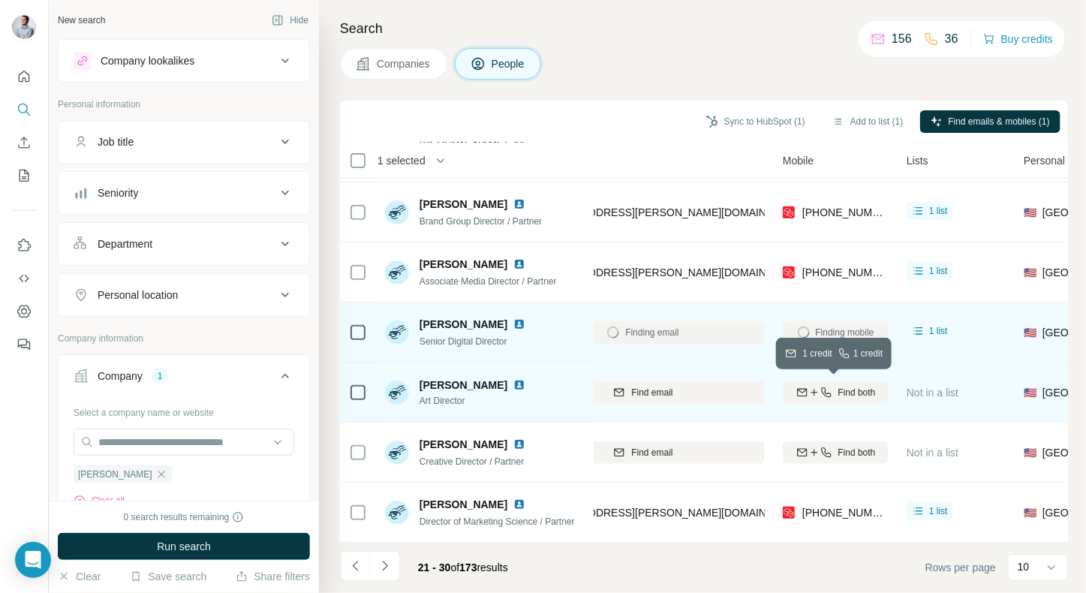
click at [822, 388] on icon "button" at bounding box center [827, 393] width 12 height 12
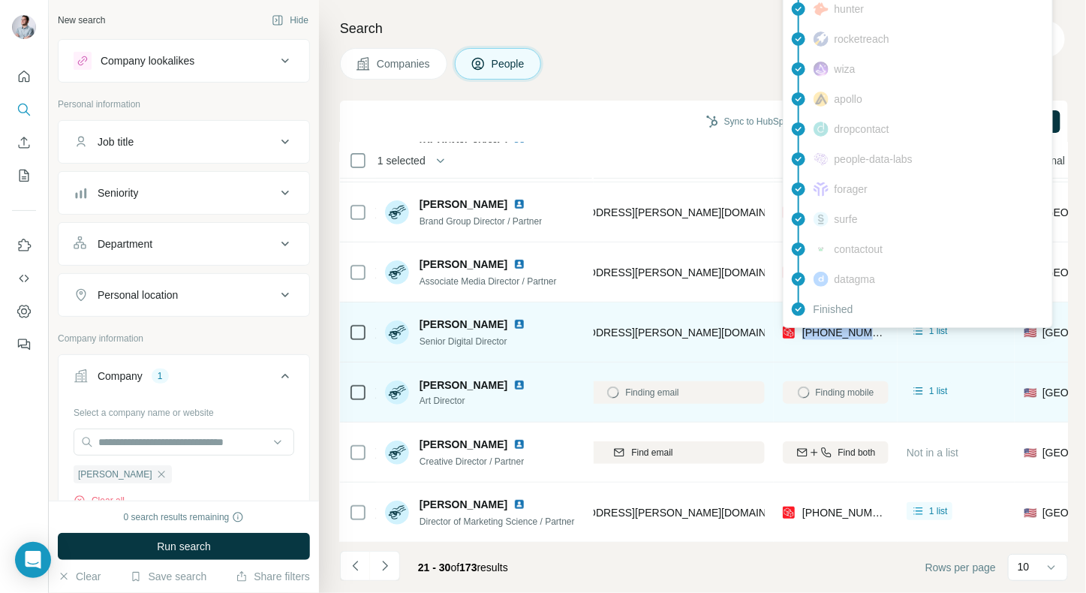
drag, startPoint x: 883, startPoint y: 336, endPoint x: 804, endPoint y: 336, distance: 78.8
click at [804, 336] on div "[PHONE_NUMBER]" at bounding box center [836, 332] width 106 height 41
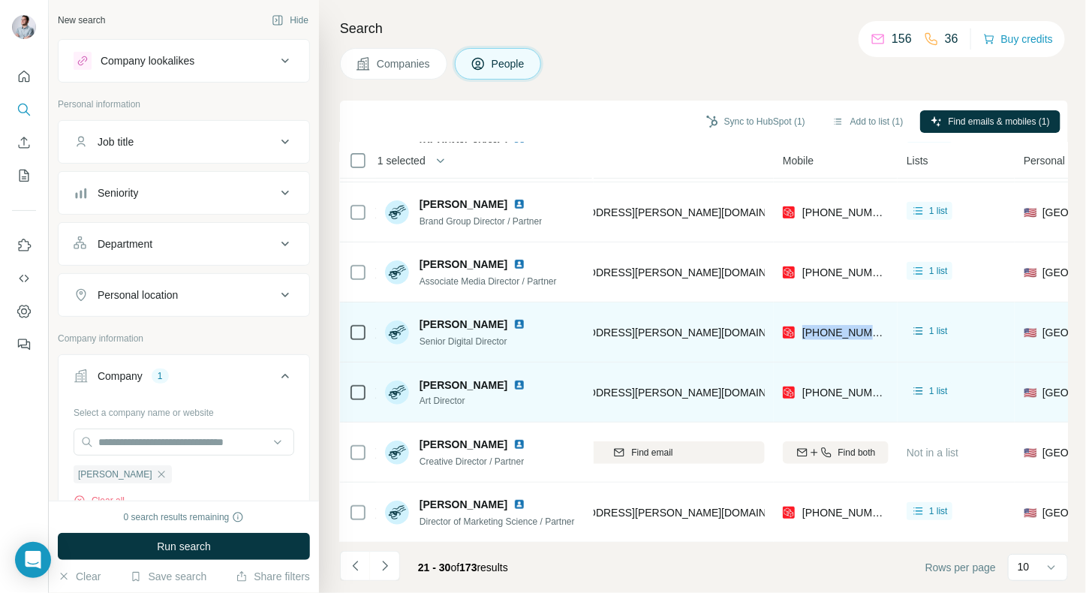
click at [514, 323] on img at bounding box center [520, 324] width 12 height 12
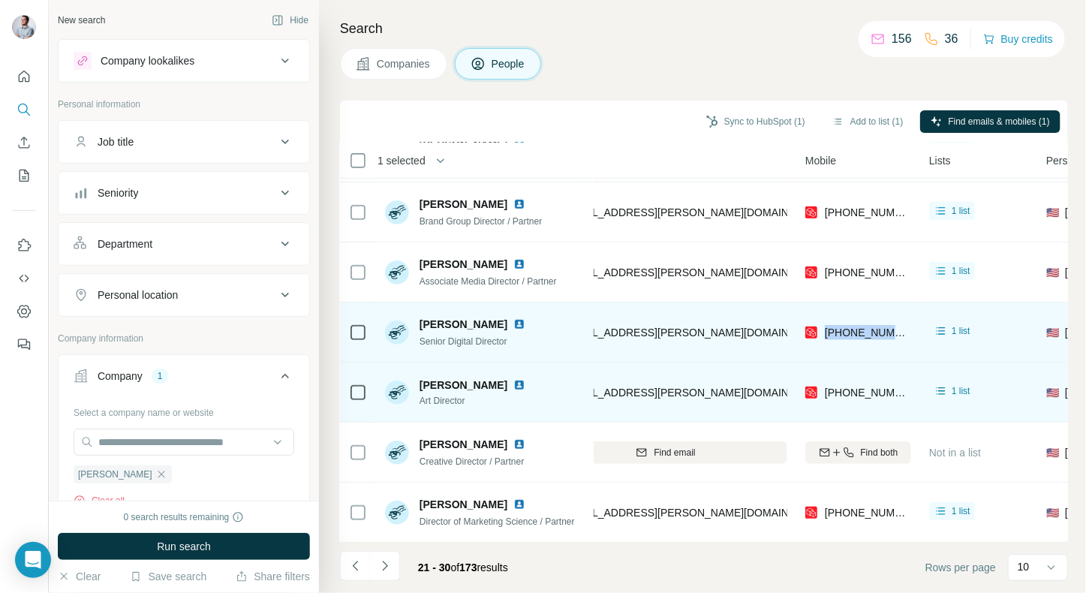
scroll to position [237, 220]
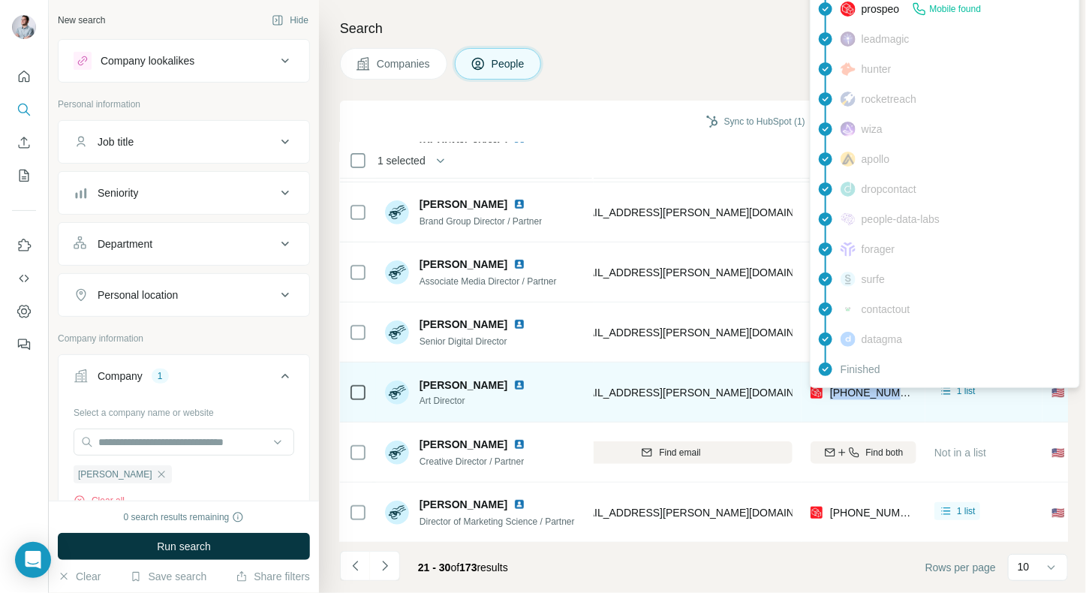
drag, startPoint x: 907, startPoint y: 391, endPoint x: 832, endPoint y: 391, distance: 75.1
click at [832, 391] on div "[PHONE_NUMBER]" at bounding box center [864, 392] width 106 height 41
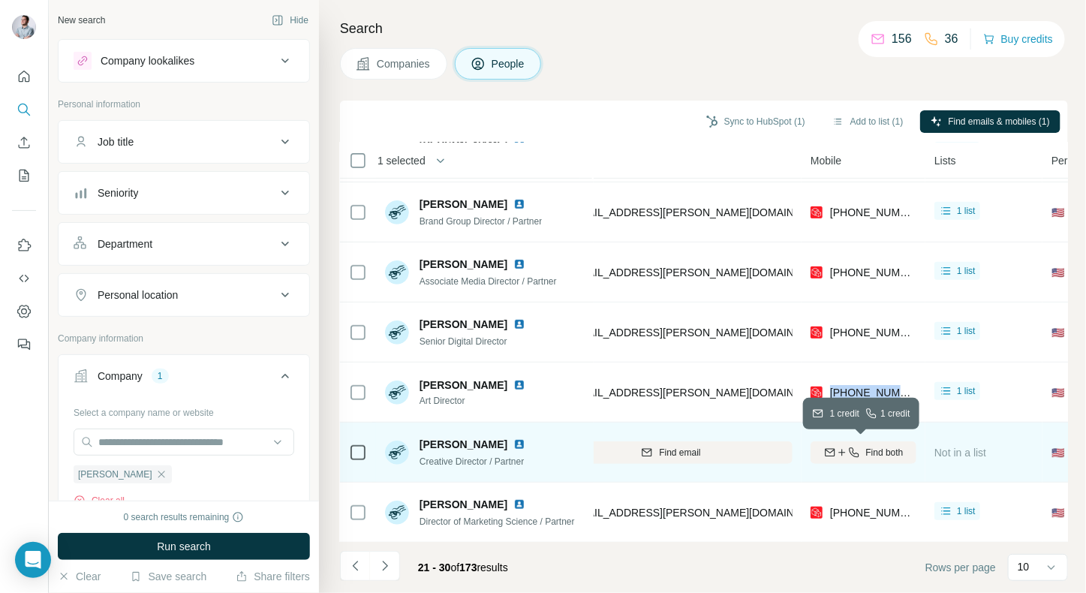
click at [827, 446] on div "Find both" at bounding box center [864, 453] width 106 height 14
click at [888, 453] on span "Find both" at bounding box center [885, 453] width 38 height 14
click at [886, 450] on span "Find both" at bounding box center [885, 453] width 38 height 14
click at [873, 456] on span "Find both" at bounding box center [885, 453] width 38 height 14
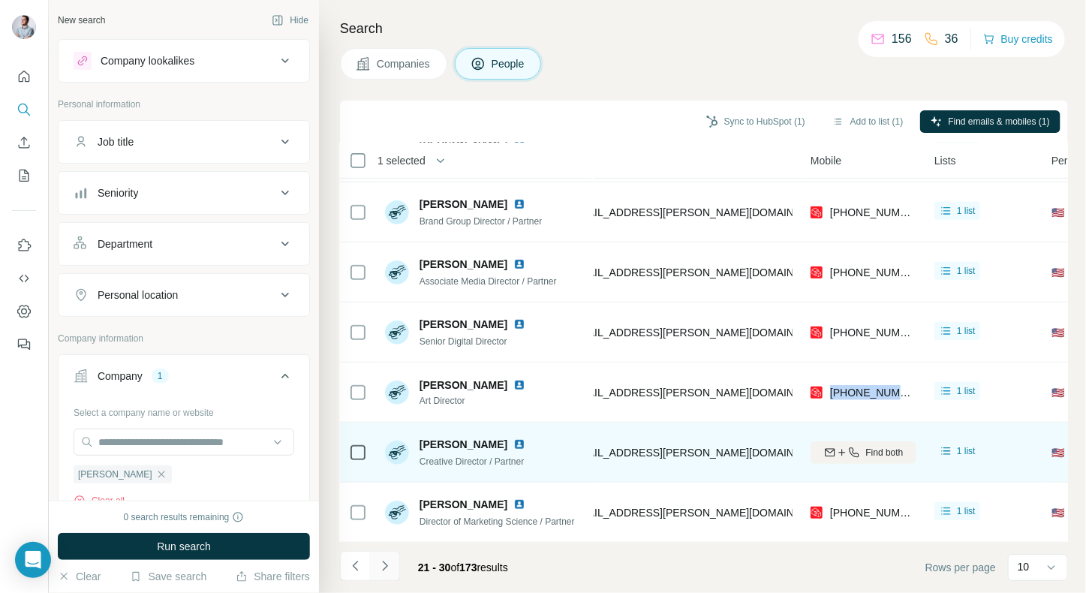
click at [387, 563] on icon "Navigate to next page" at bounding box center [385, 566] width 15 height 15
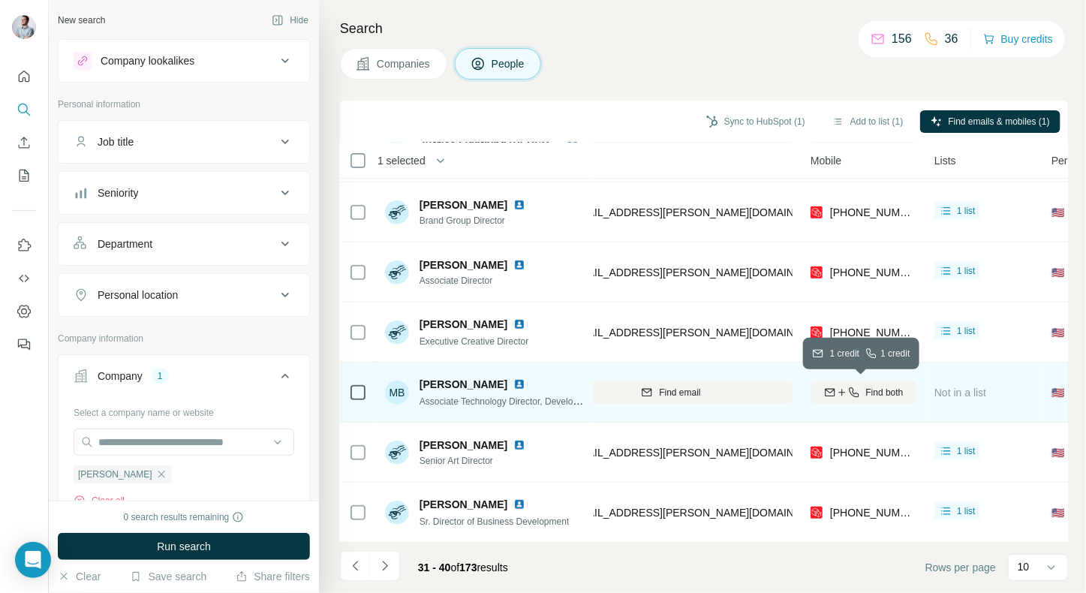
click at [866, 397] on span "Find both" at bounding box center [885, 393] width 38 height 14
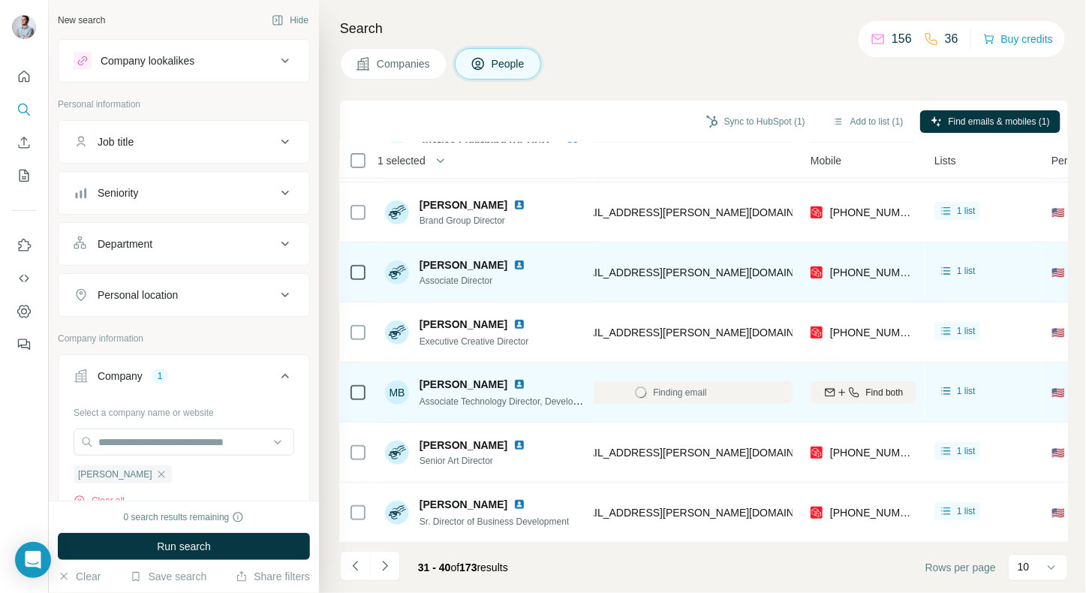
scroll to position [0, 220]
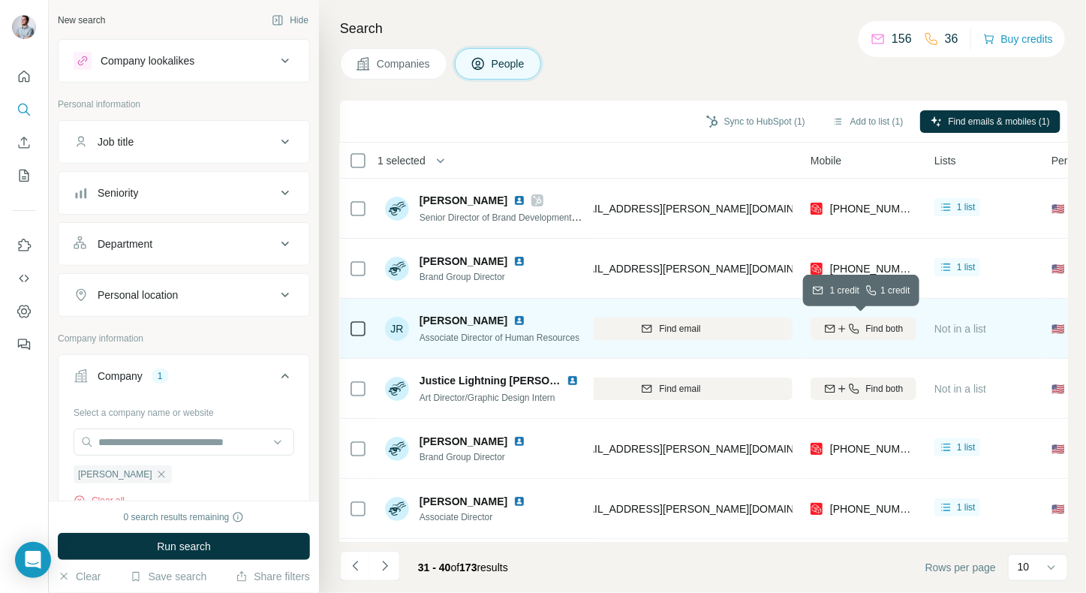
click at [836, 333] on icon "button" at bounding box center [842, 329] width 12 height 12
click at [901, 330] on span "Find both" at bounding box center [885, 329] width 38 height 14
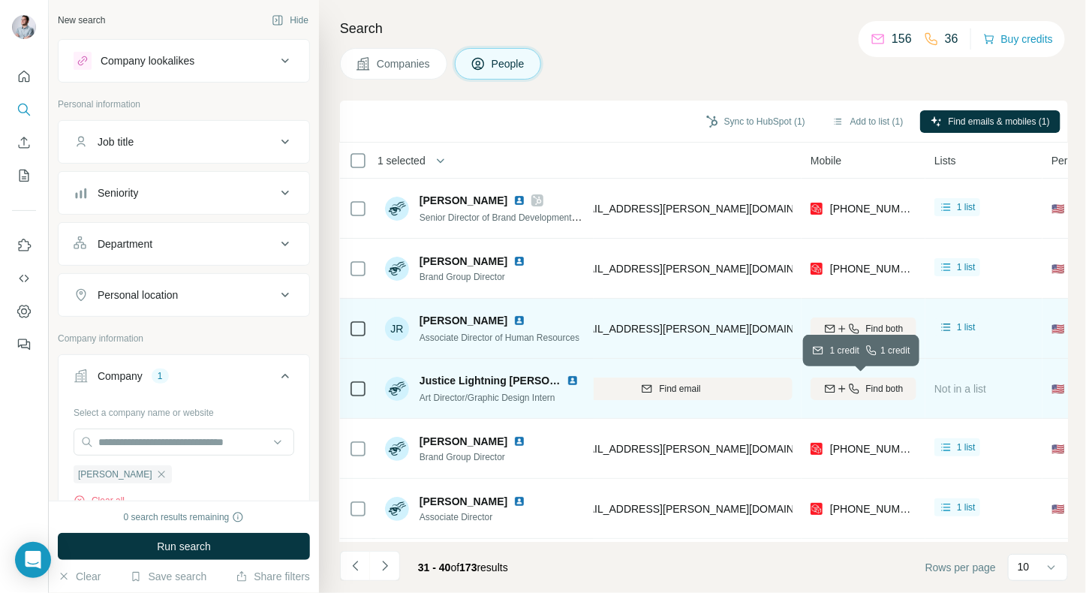
click at [885, 393] on span "Find both" at bounding box center [885, 389] width 38 height 14
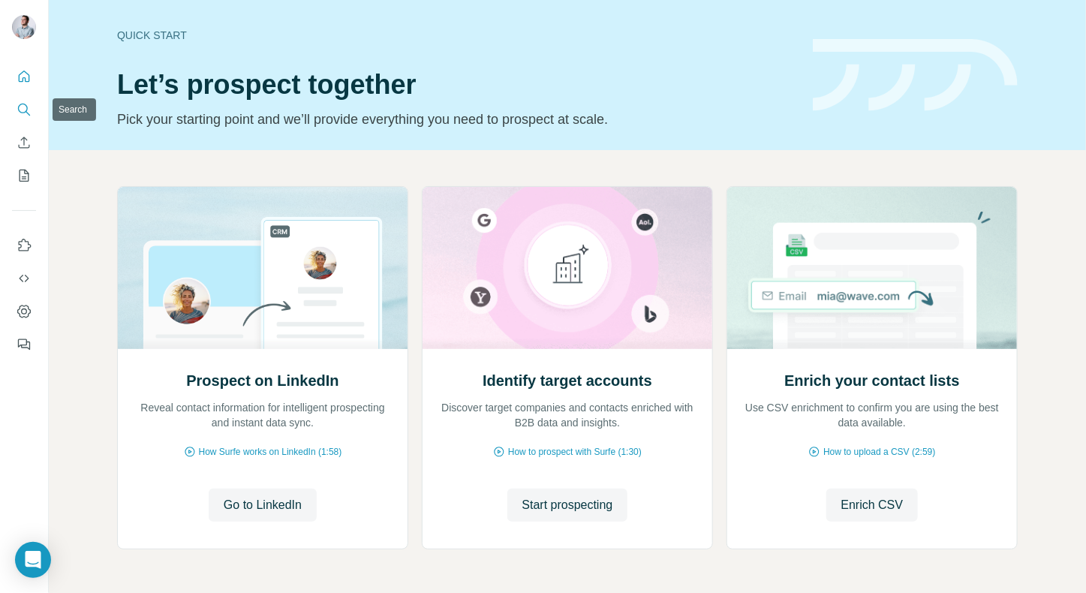
click at [29, 115] on icon "Search" at bounding box center [24, 109] width 15 height 15
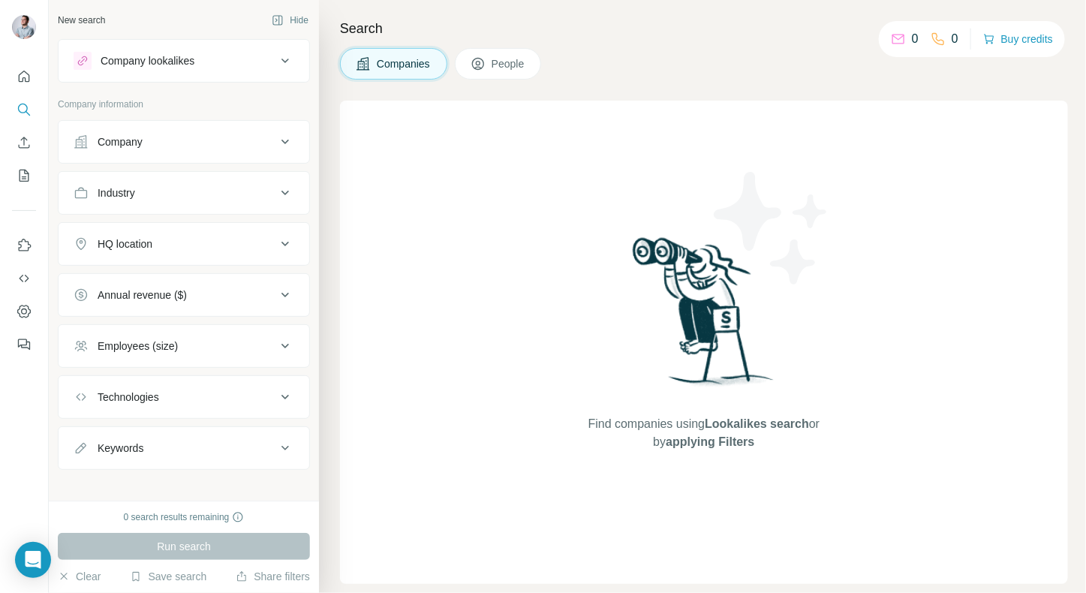
click at [134, 136] on div "Company" at bounding box center [120, 141] width 45 height 15
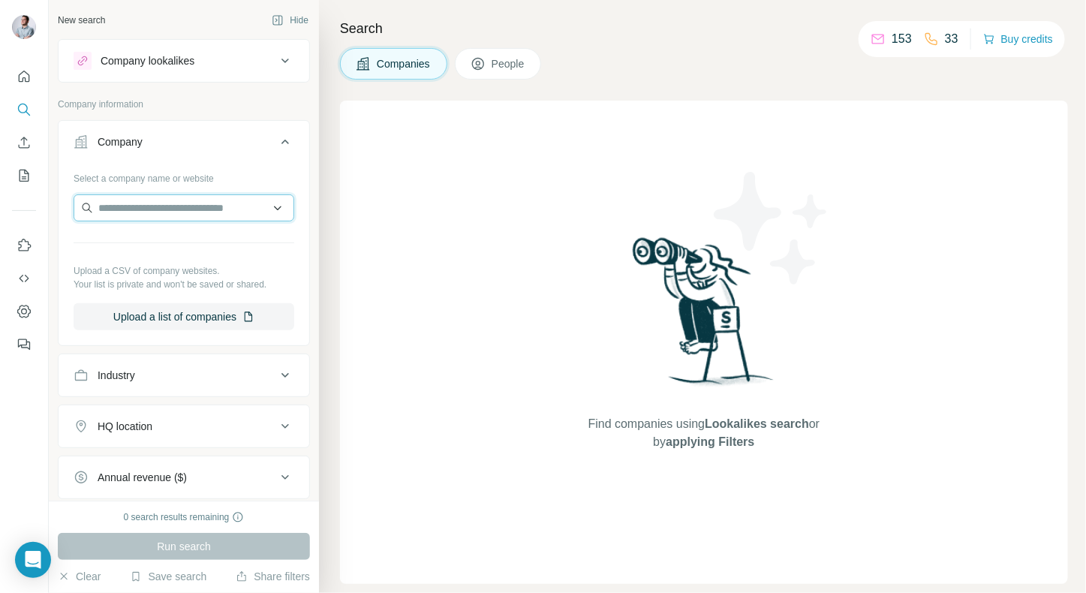
click at [140, 208] on input "text" at bounding box center [184, 207] width 221 height 27
type input "**********"
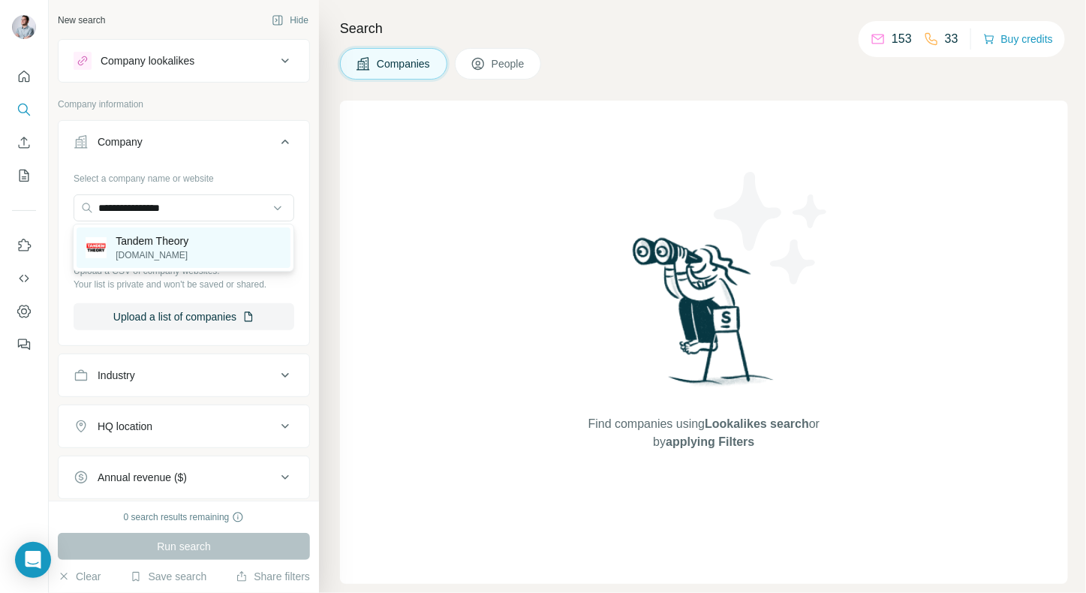
click at [219, 251] on div "Tandem Theory tandemtheory.com" at bounding box center [184, 247] width 214 height 41
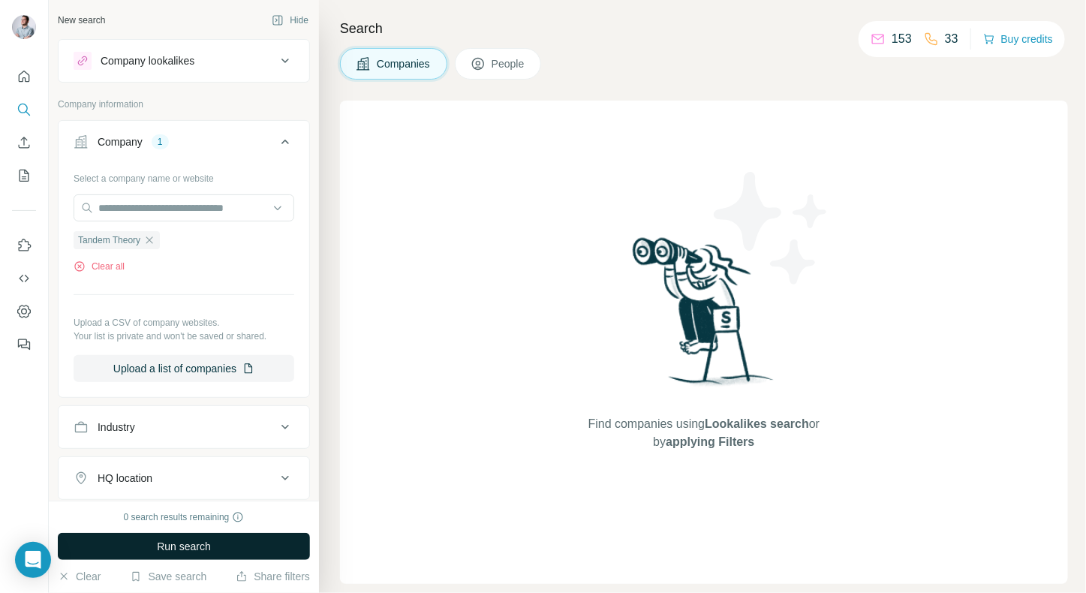
click at [181, 553] on span "Run search" at bounding box center [184, 546] width 54 height 15
click at [508, 77] on button "People" at bounding box center [498, 64] width 87 height 32
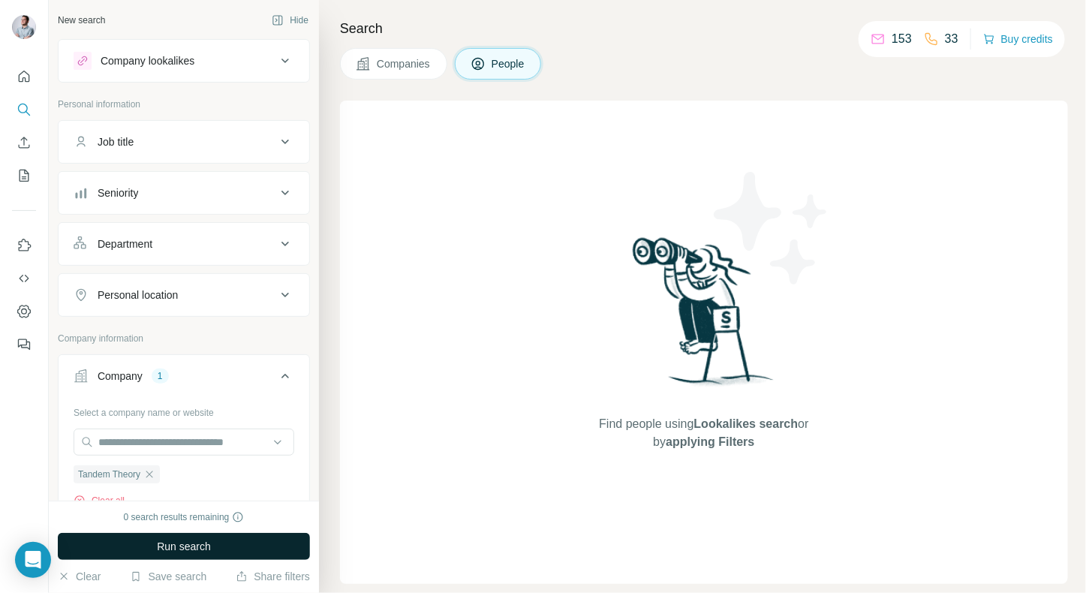
click at [176, 542] on span "Run search" at bounding box center [184, 546] width 54 height 15
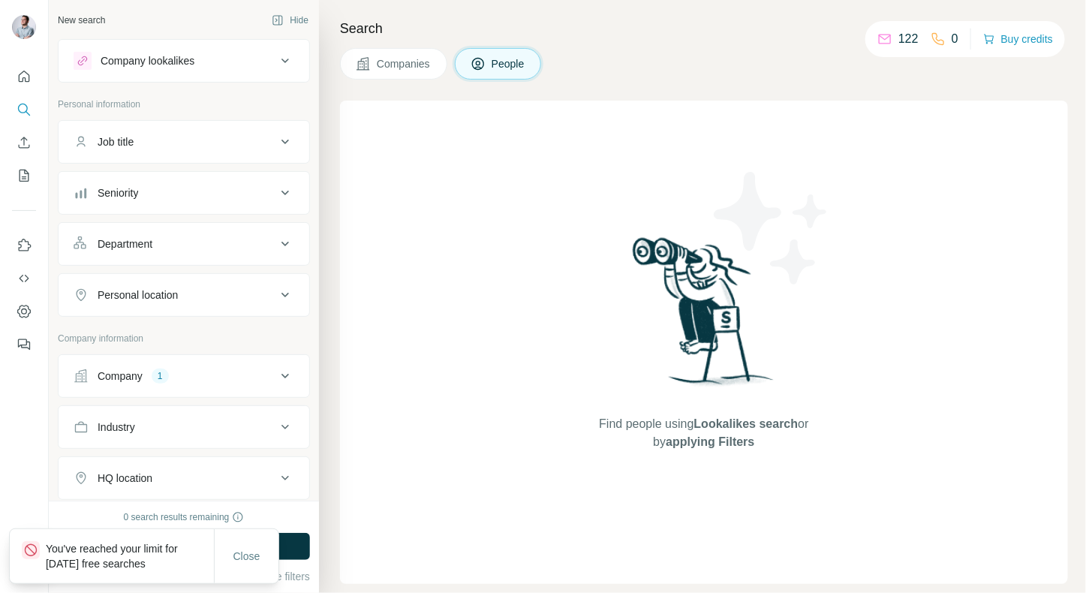
click at [935, 38] on icon at bounding box center [938, 39] width 15 height 15
click at [954, 38] on p "0" at bounding box center [955, 39] width 7 height 18
click at [254, 558] on span "Close" at bounding box center [247, 556] width 27 height 15
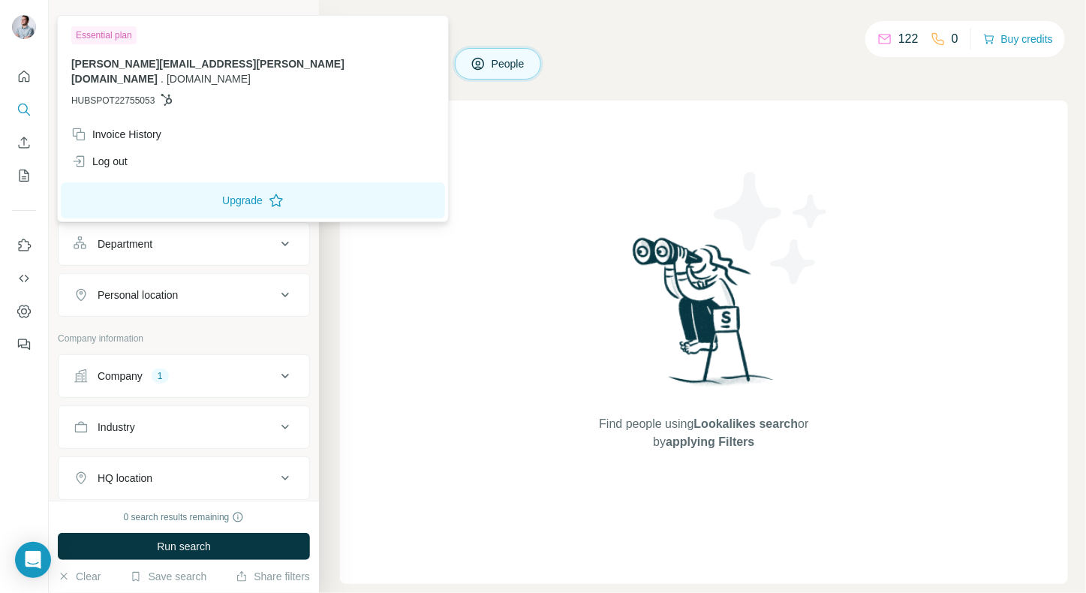
click at [32, 27] on img at bounding box center [24, 27] width 24 height 24
